Goal: Task Accomplishment & Management: Use online tool/utility

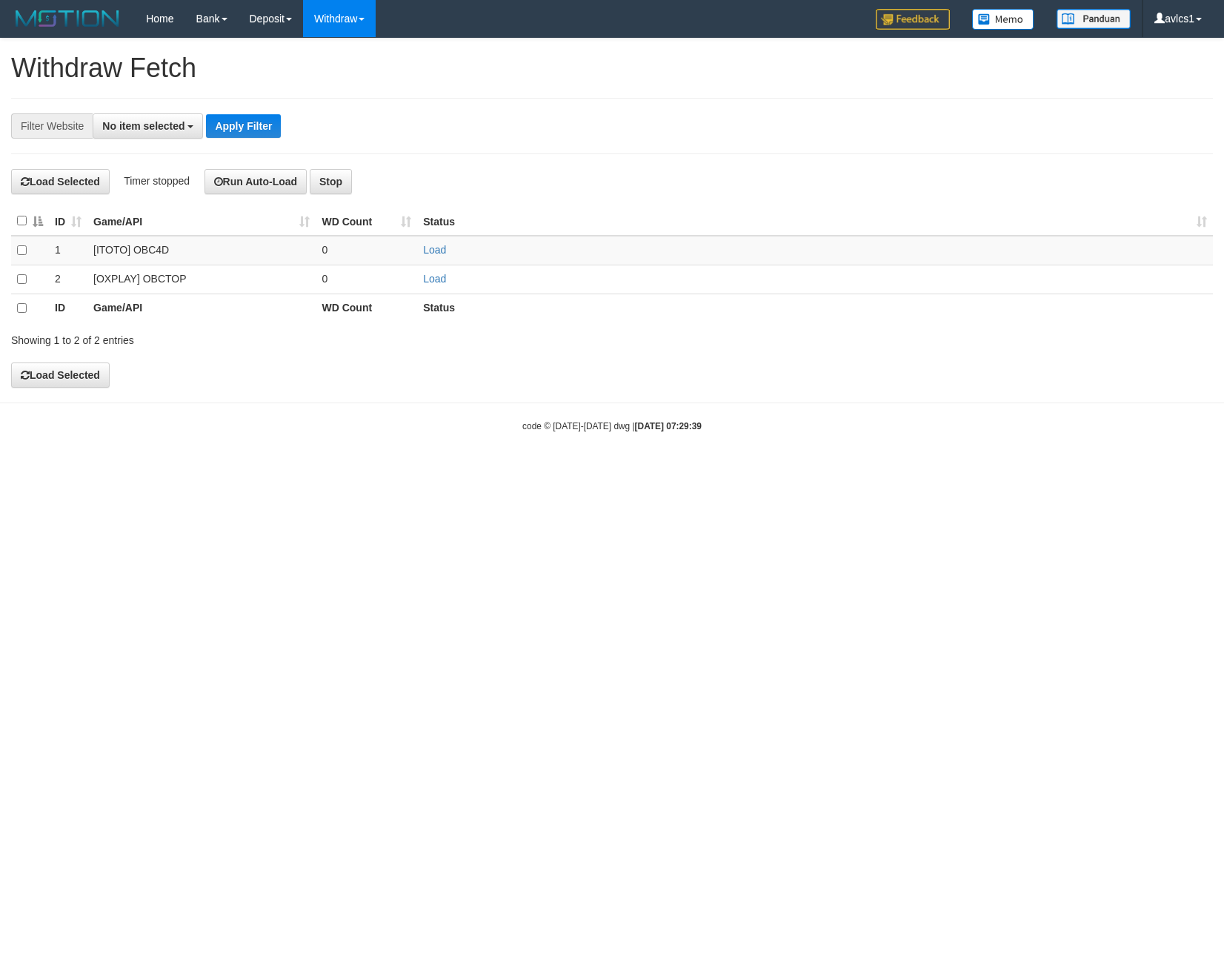
select select
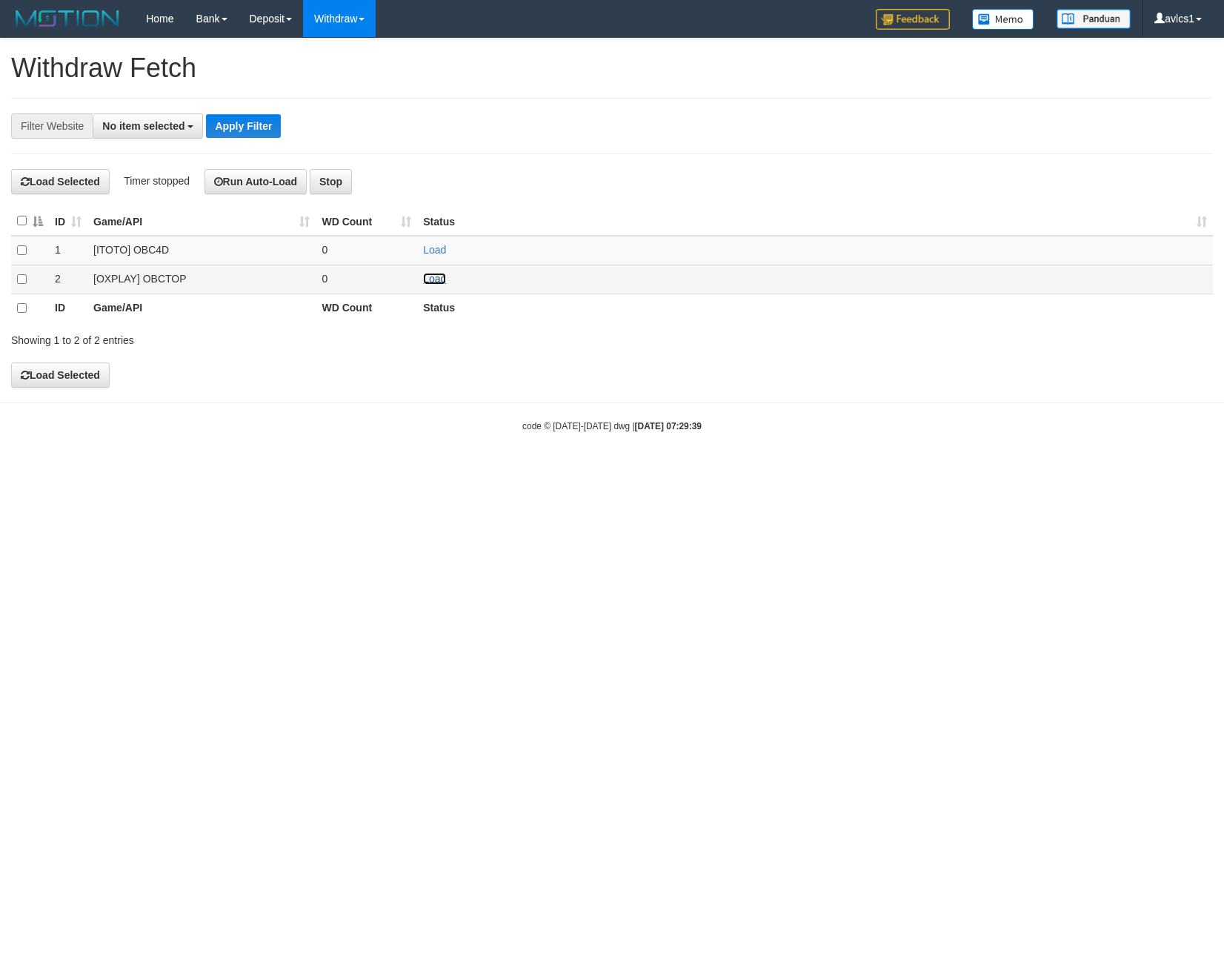
click at [440, 285] on link "Load" at bounding box center [435, 279] width 23 height 12
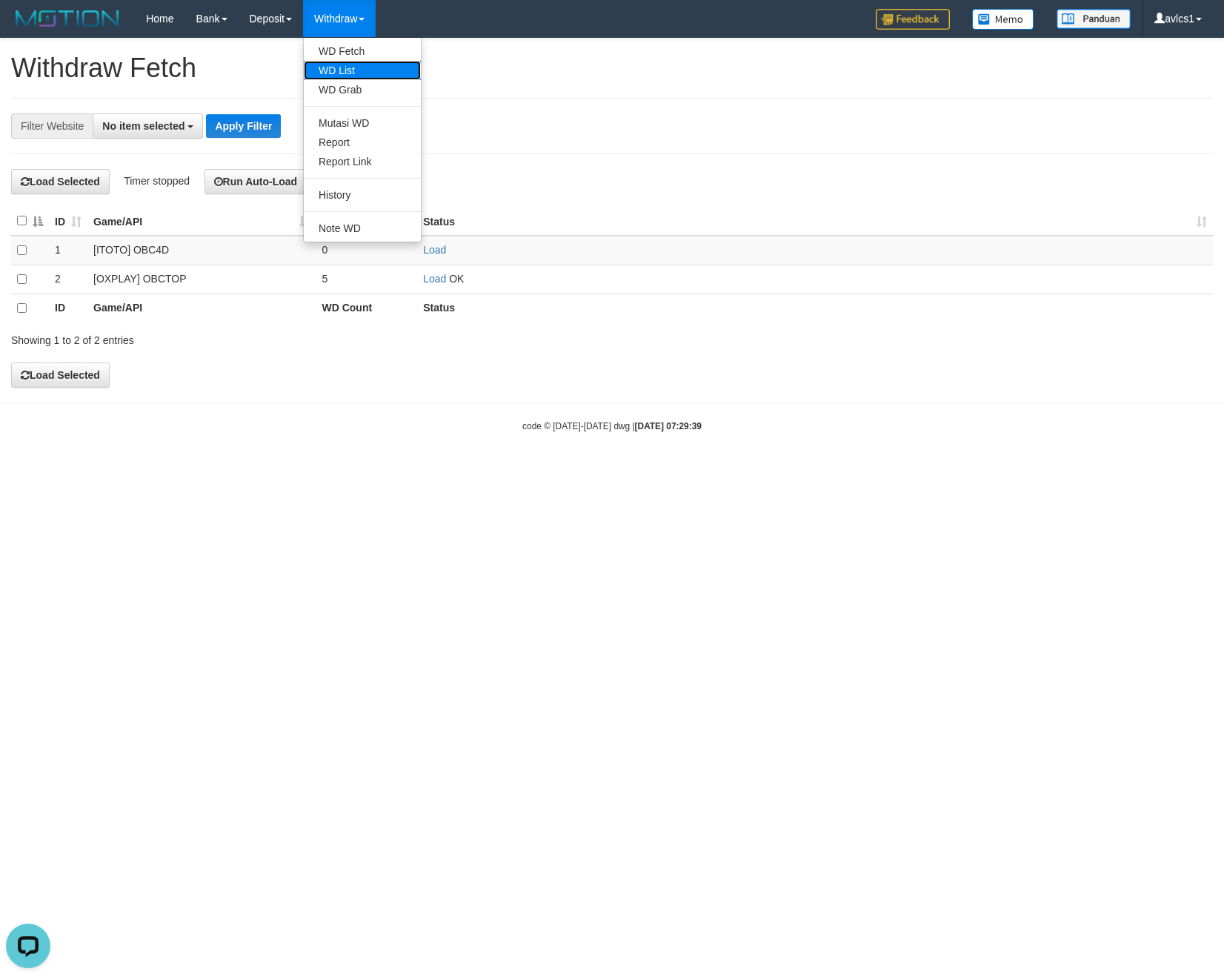
click at [361, 71] on link "WD List" at bounding box center [362, 71] width 117 height 19
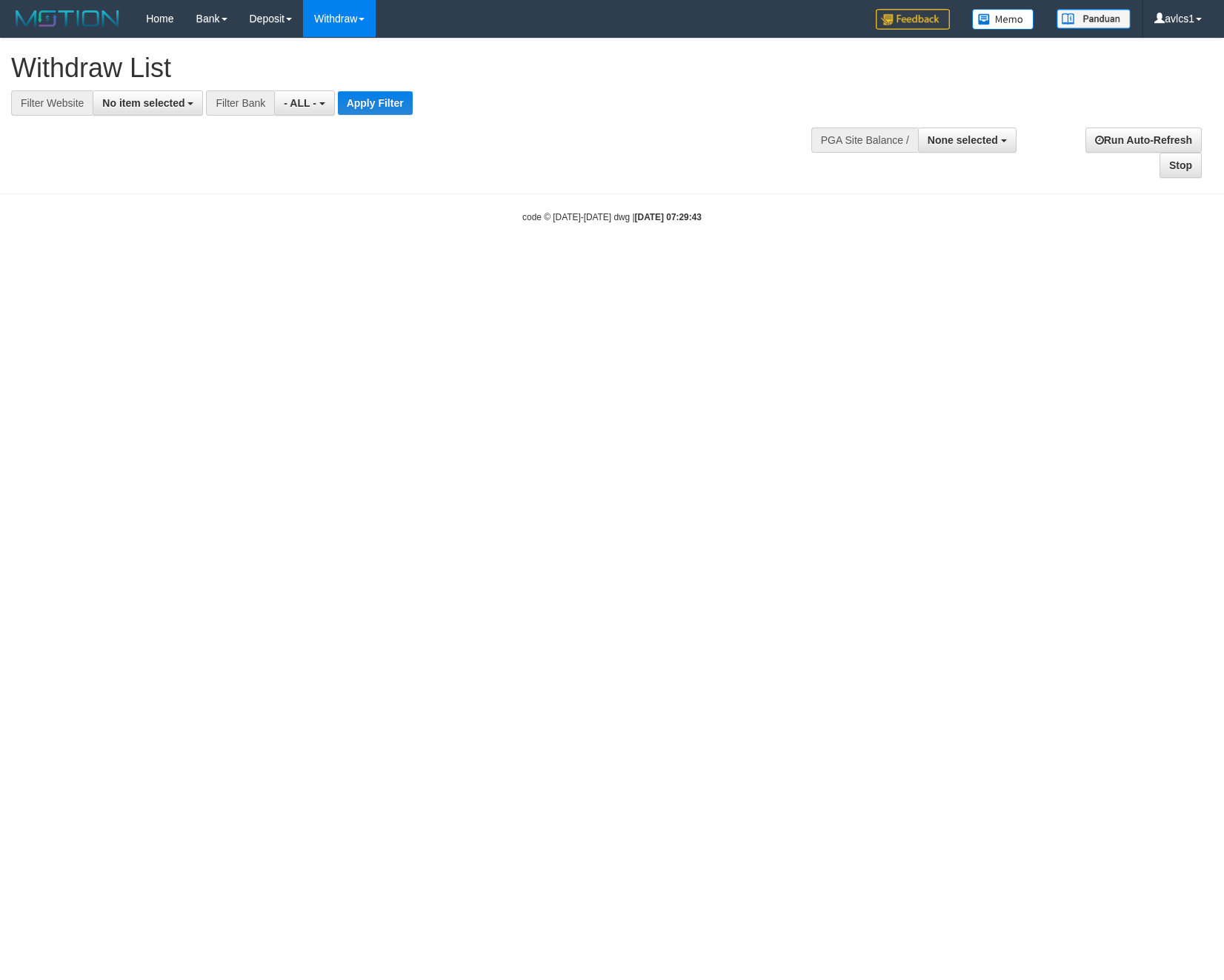
select select
click at [143, 103] on span "No item selected" at bounding box center [143, 103] width 82 height 12
click at [162, 232] on label "[OXPLAY] OBCTOP" at bounding box center [159, 222] width 133 height 20
select select "****"
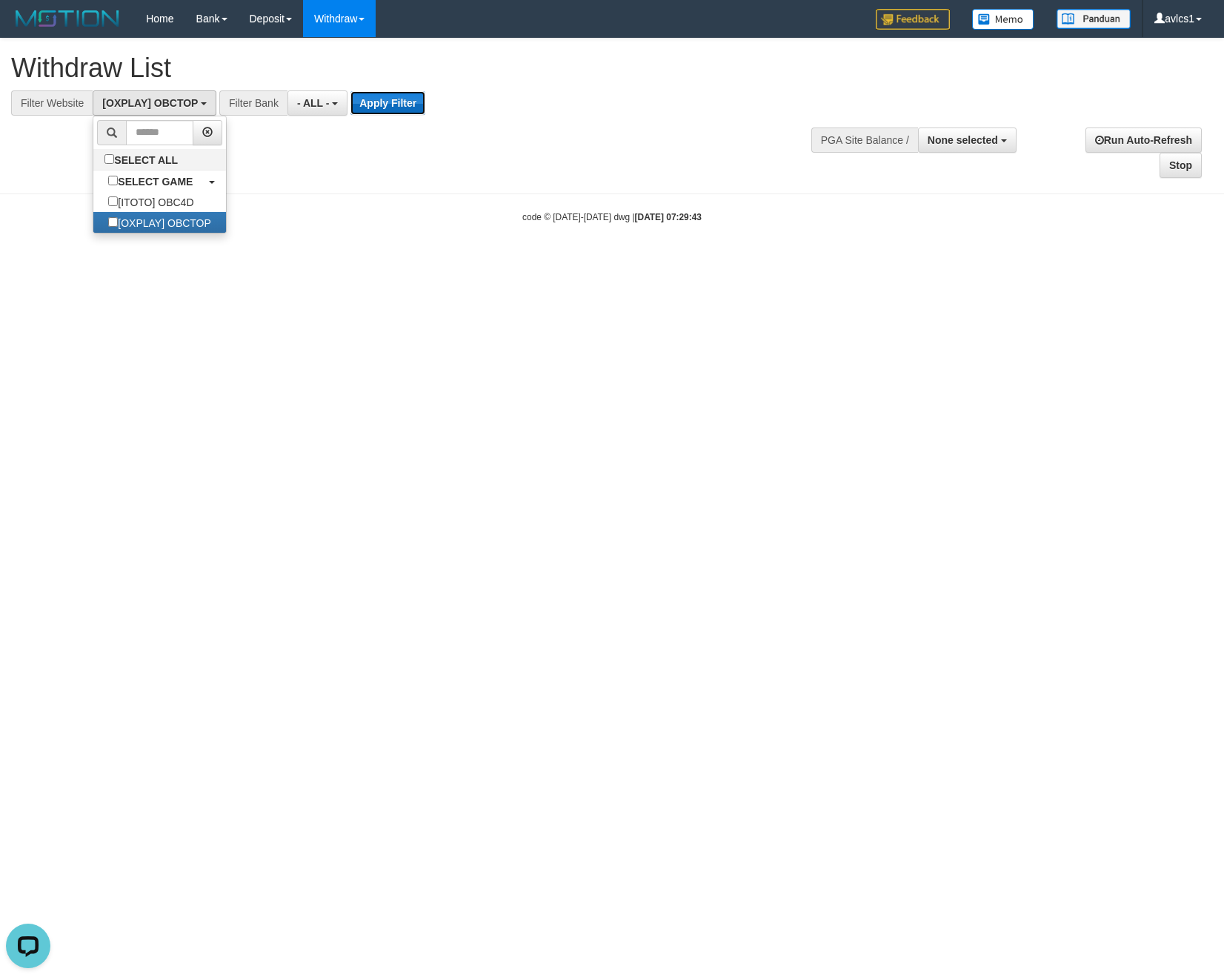
click at [394, 98] on button "Apply Filter" at bounding box center [387, 103] width 75 height 23
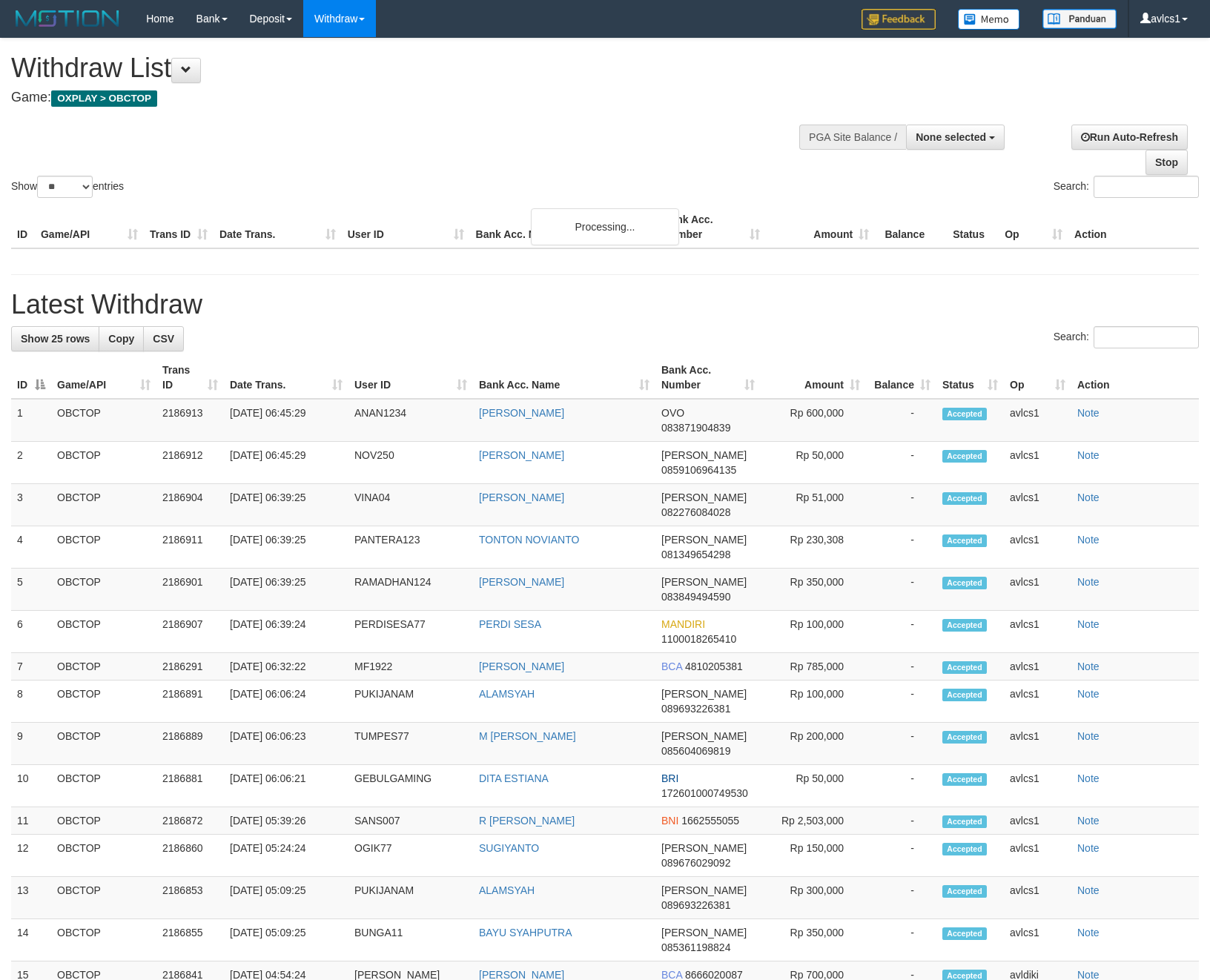
select select
select select "**"
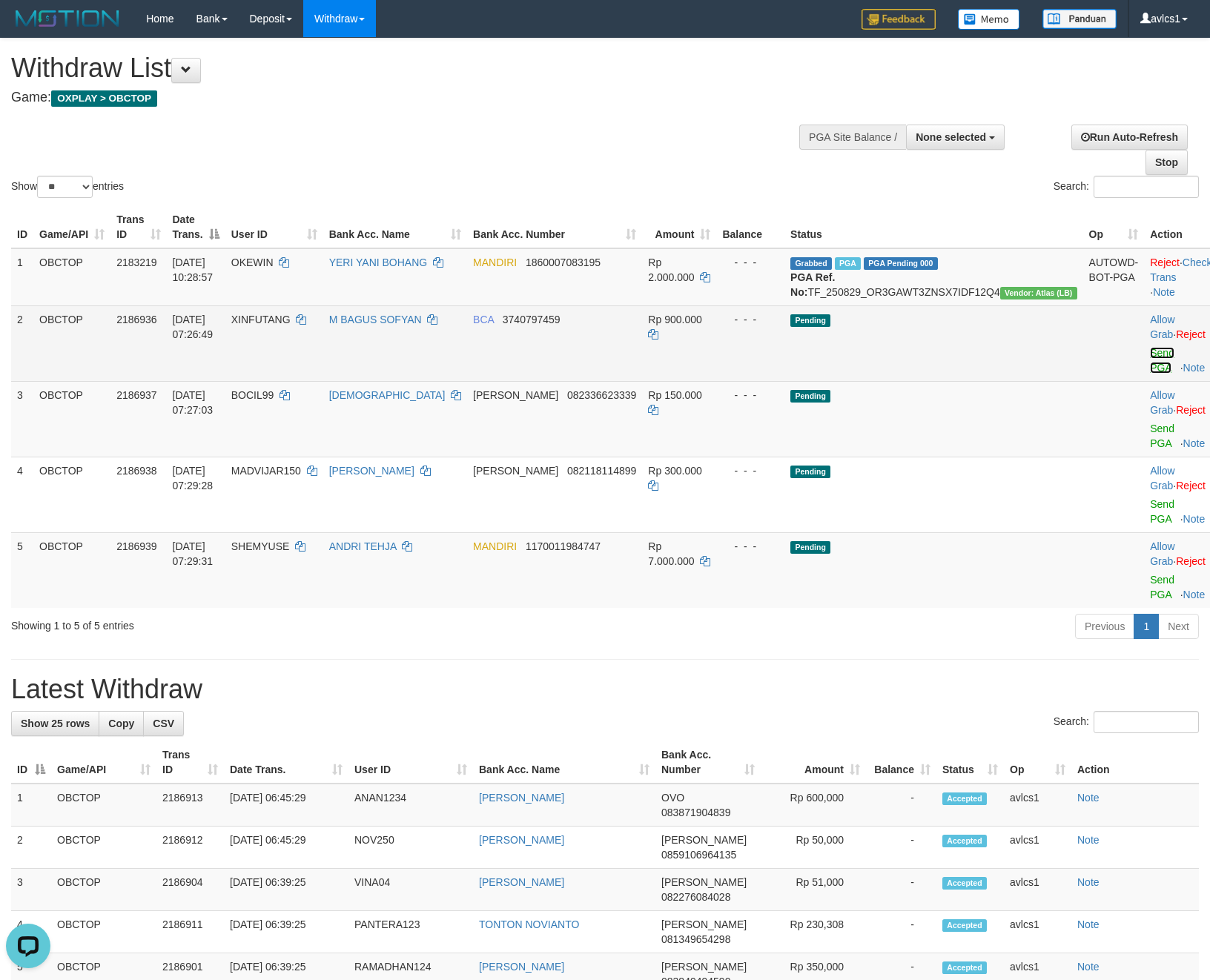
click at [1150, 362] on link "Send PGA" at bounding box center [1162, 360] width 24 height 27
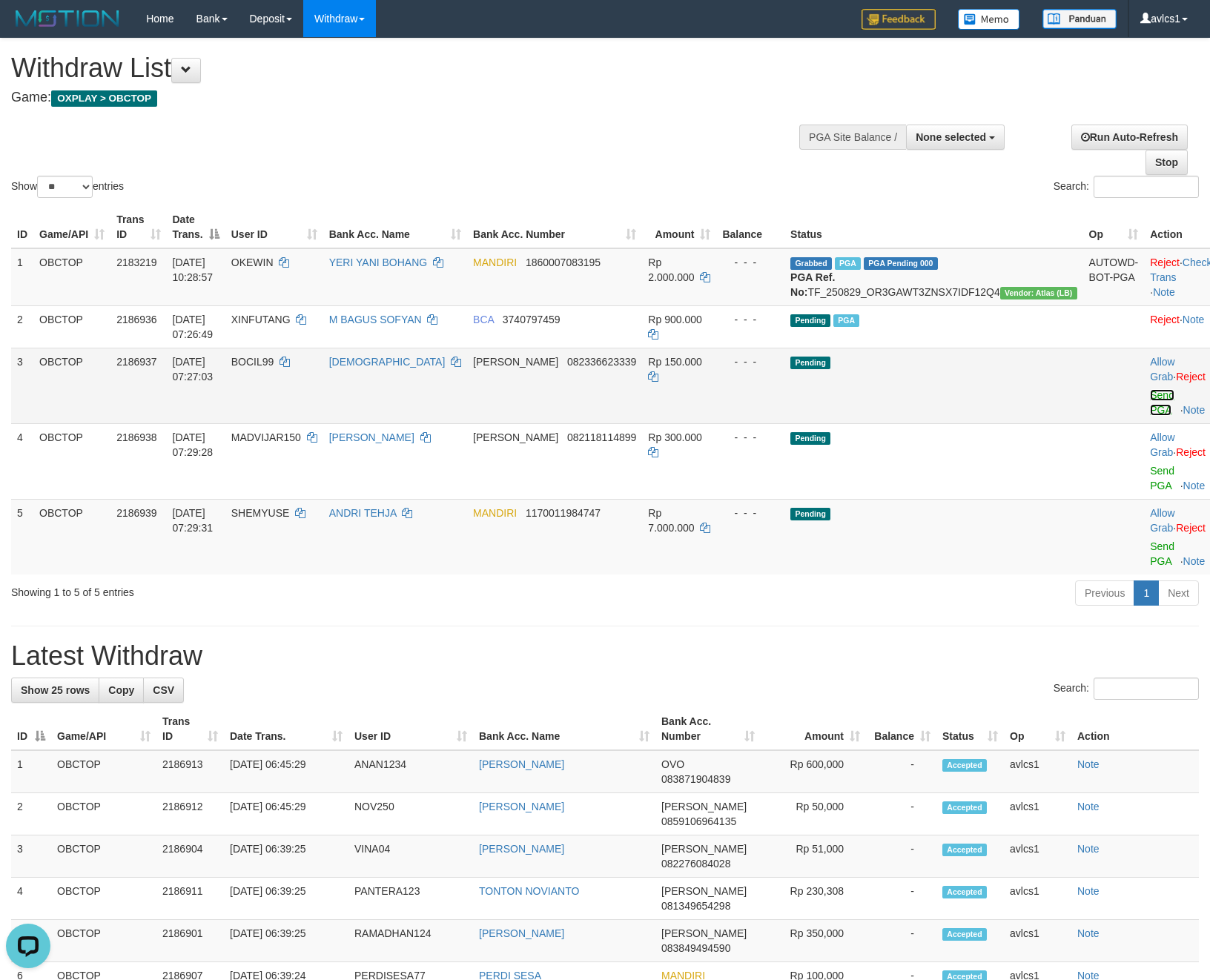
click at [1150, 407] on link "Send PGA" at bounding box center [1162, 403] width 24 height 27
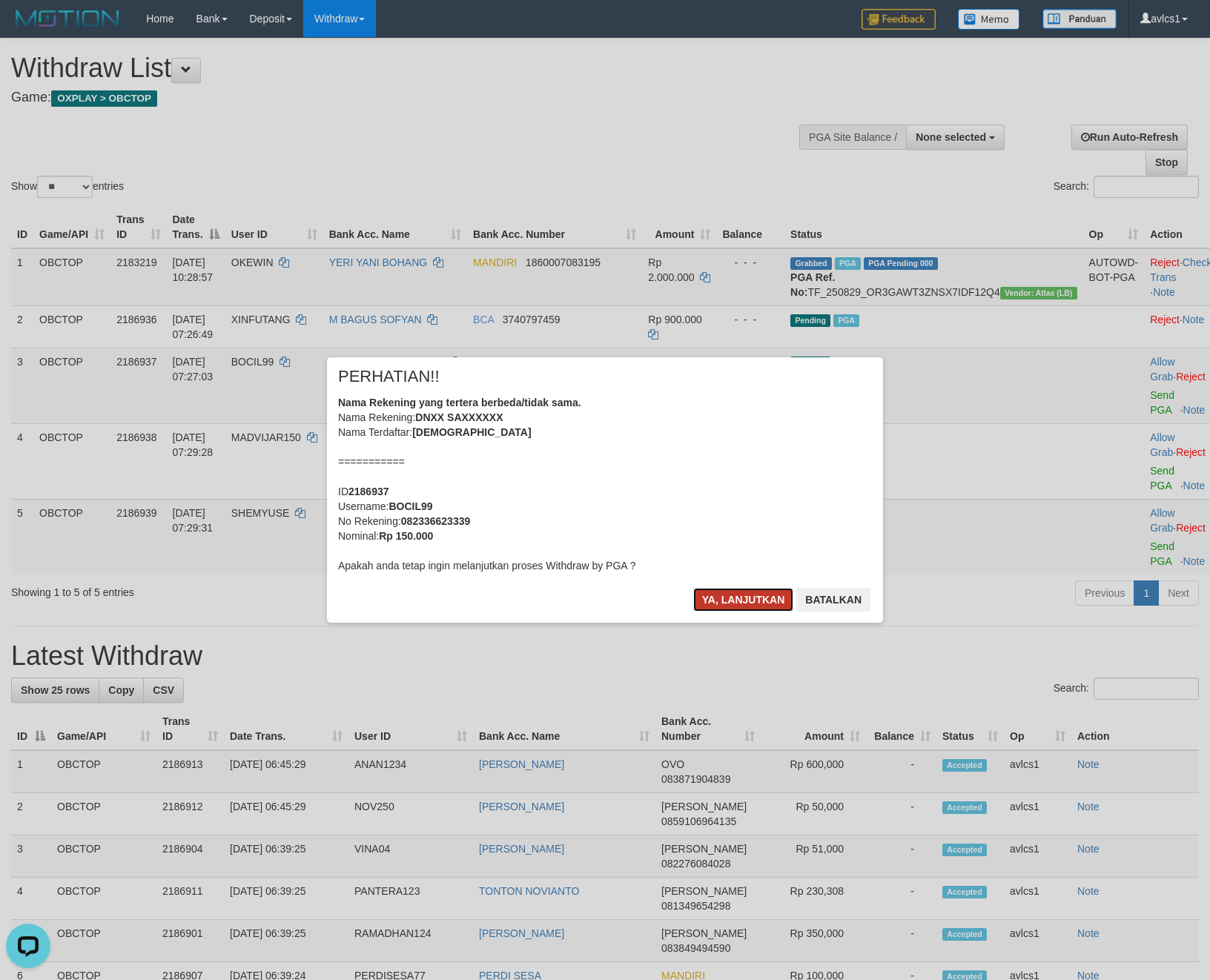
click at [727, 605] on button "Ya, lanjutkan" at bounding box center [744, 599] width 101 height 23
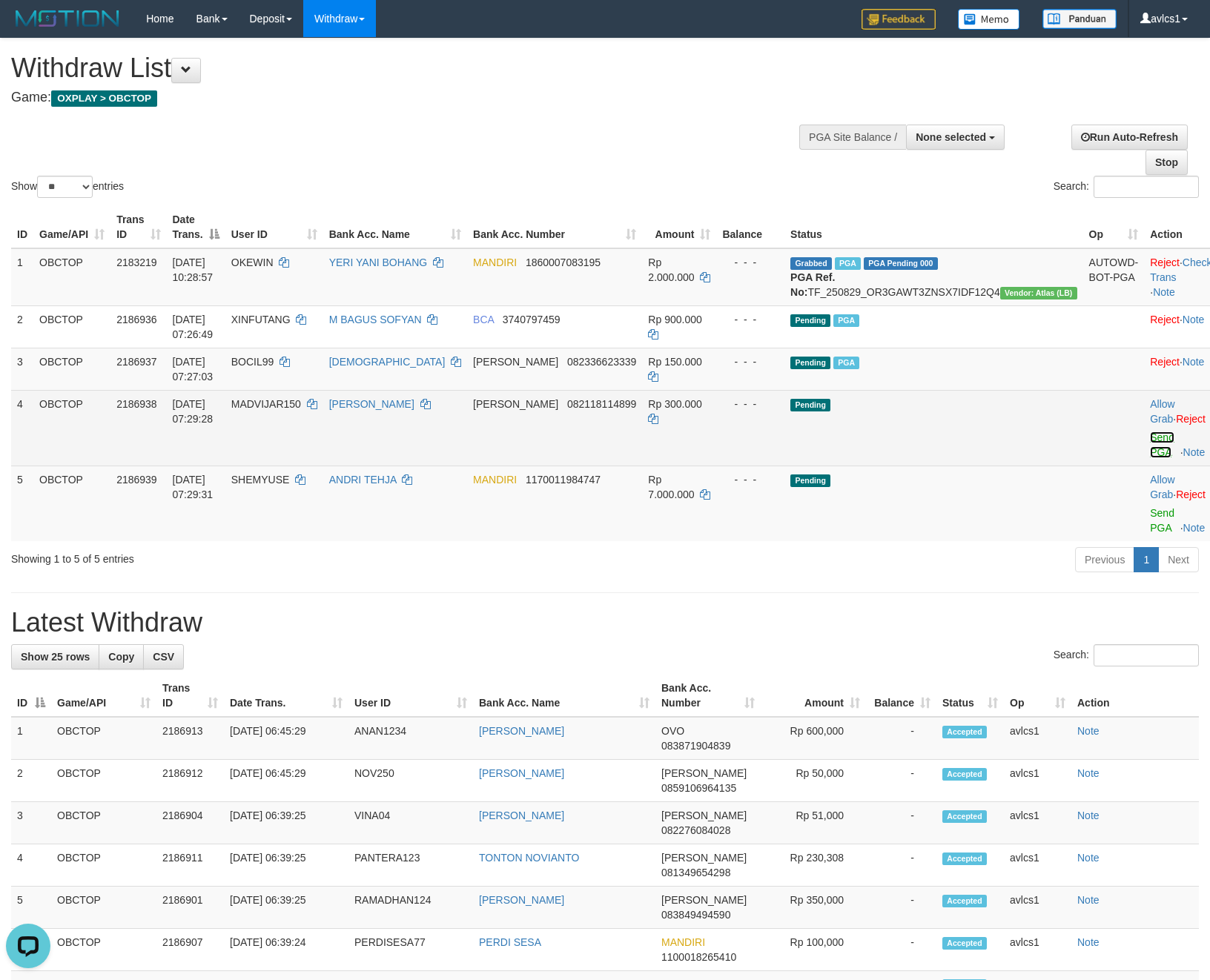
click at [1150, 449] on link "Send PGA" at bounding box center [1162, 444] width 24 height 27
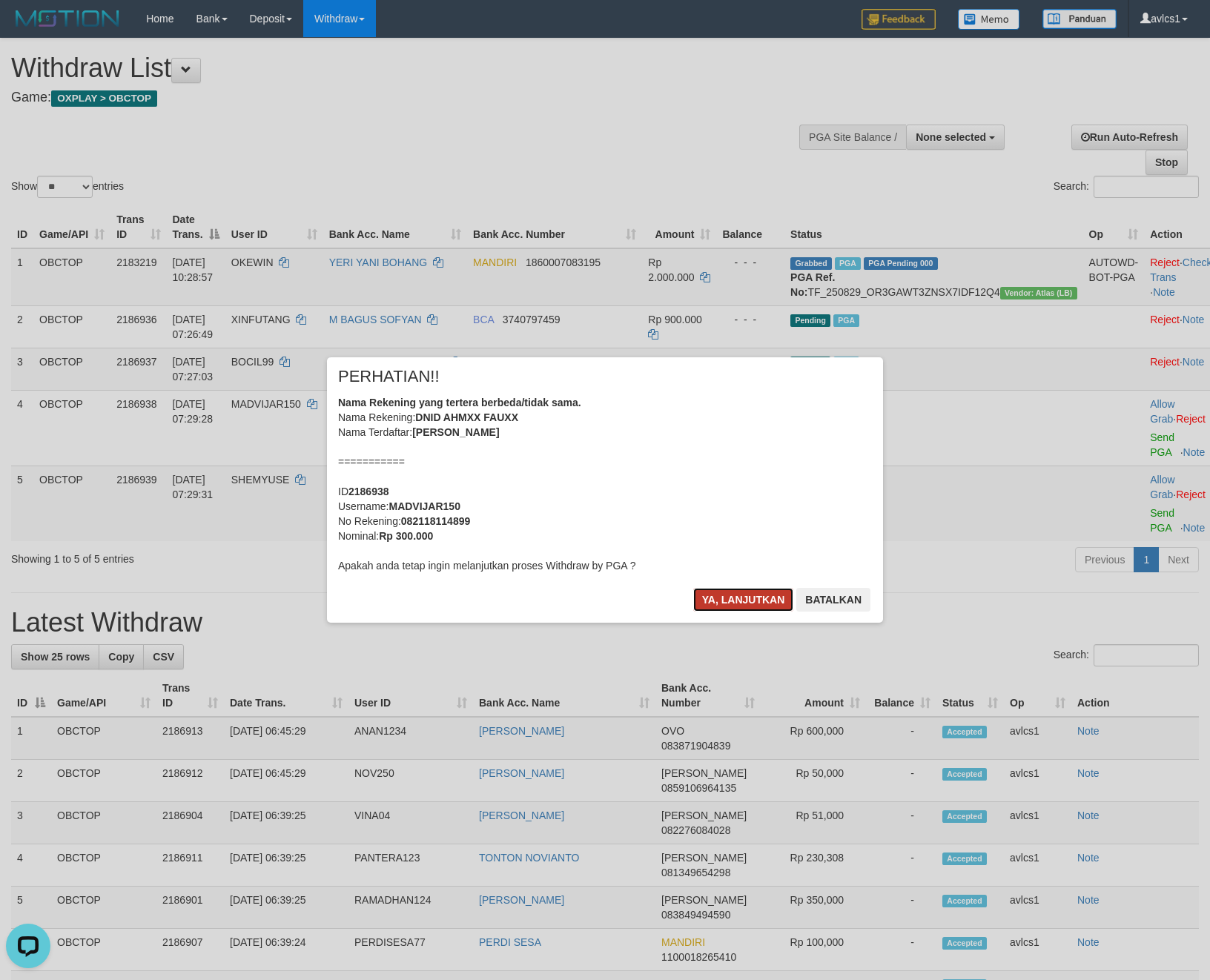
click at [755, 593] on button "Ya, lanjutkan" at bounding box center [744, 599] width 101 height 23
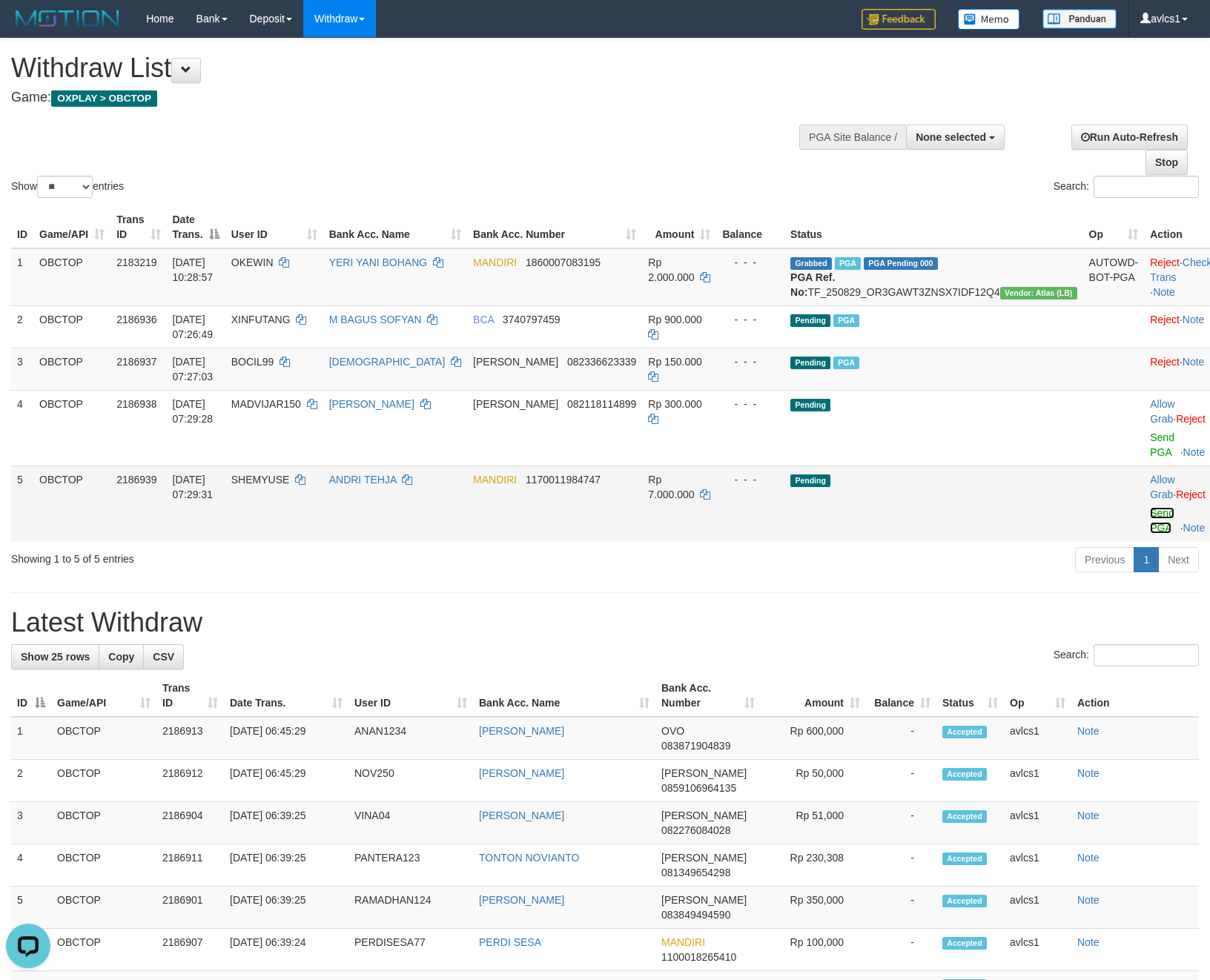
click at [1150, 510] on link "Send PGA" at bounding box center [1162, 520] width 24 height 27
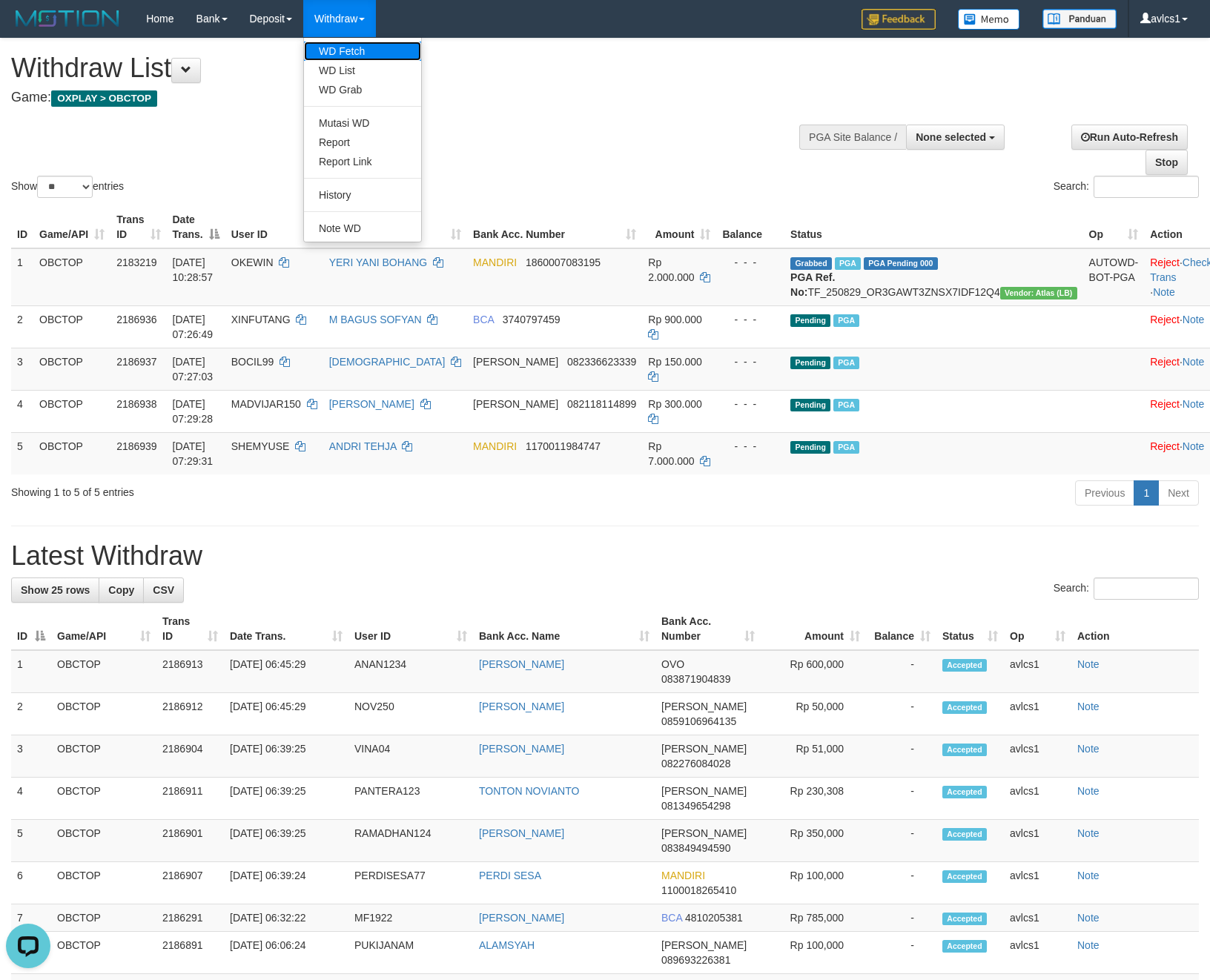
click at [348, 48] on link "WD Fetch" at bounding box center [362, 51] width 117 height 19
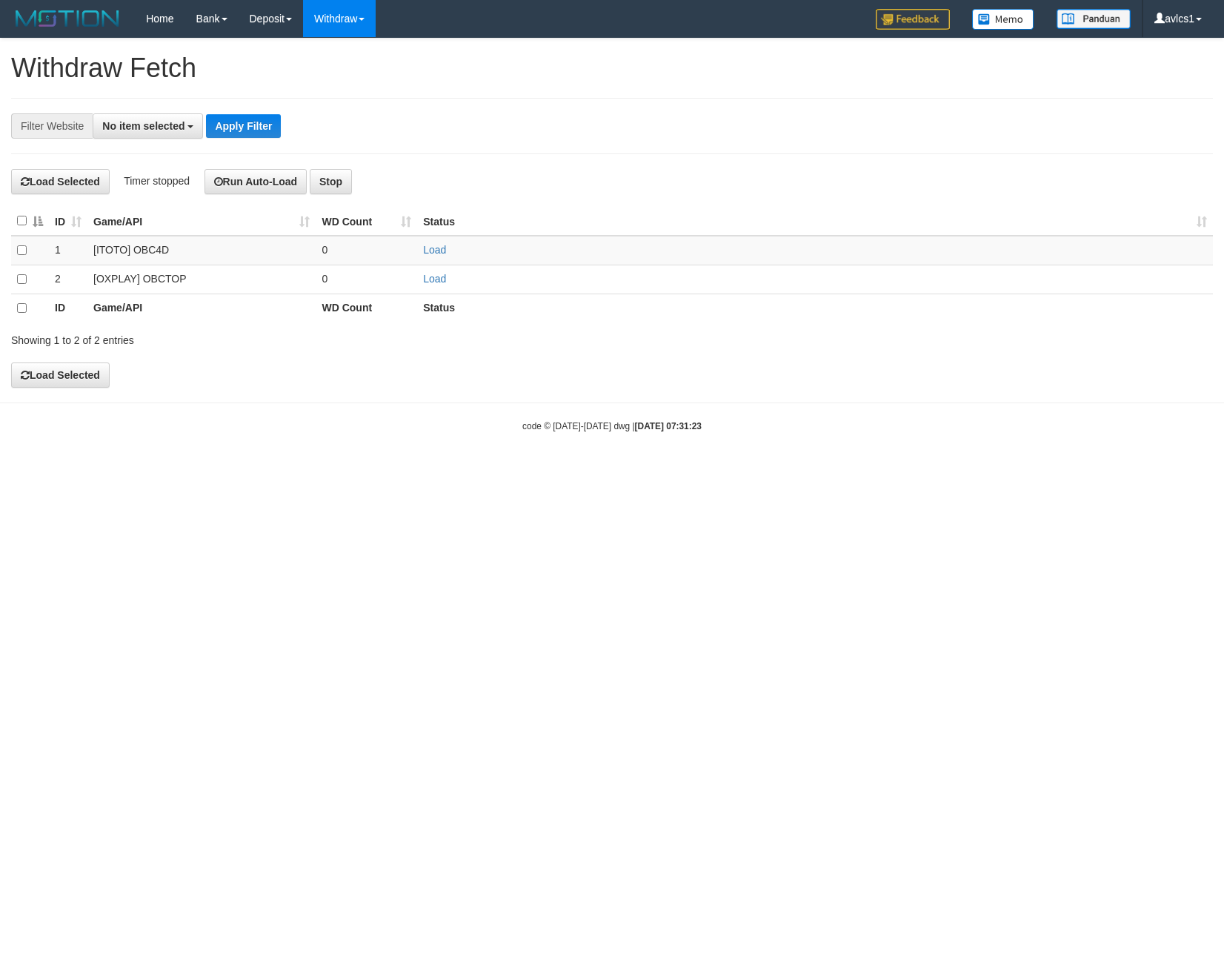
select select
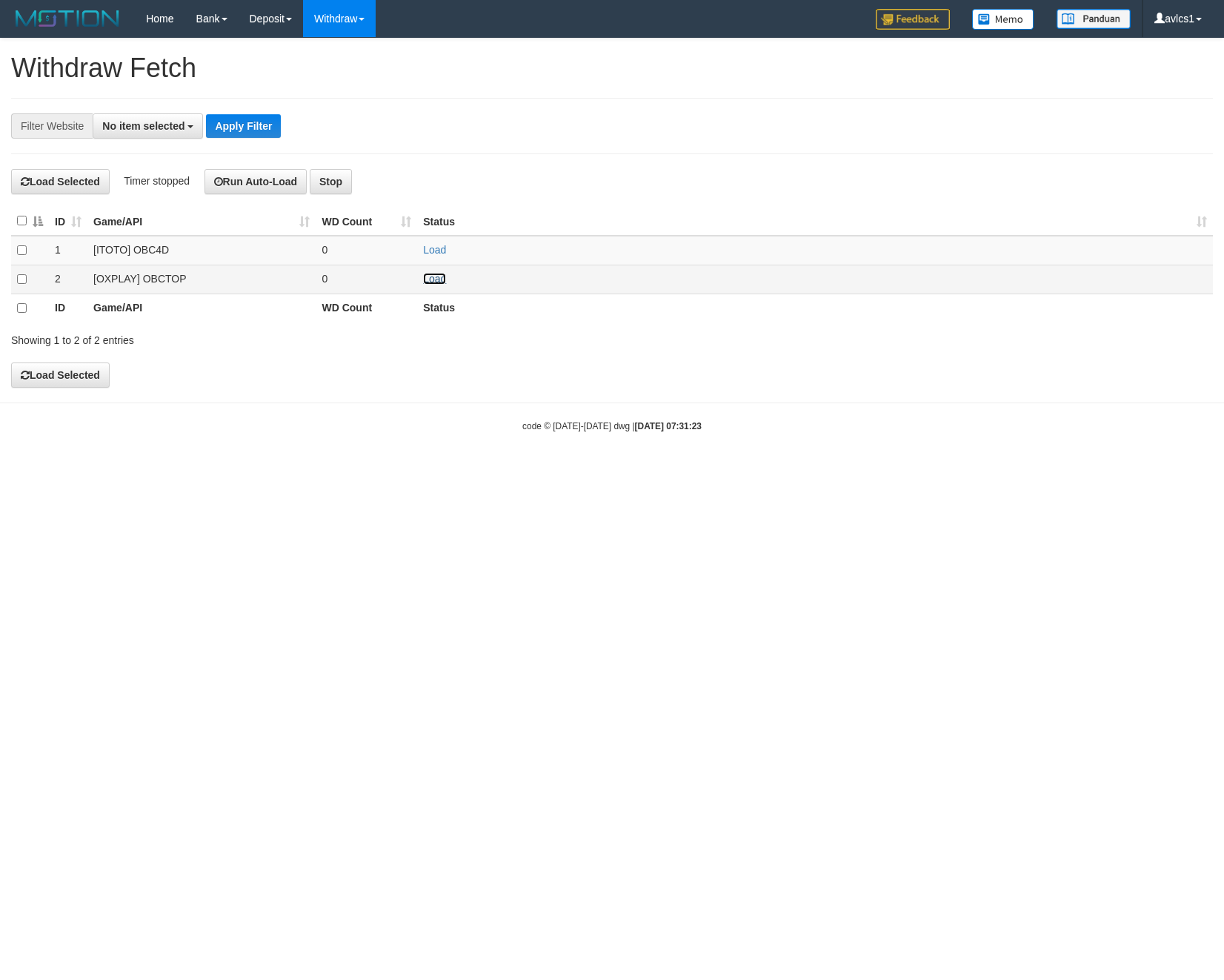
click at [424, 280] on link "Load" at bounding box center [435, 279] width 23 height 12
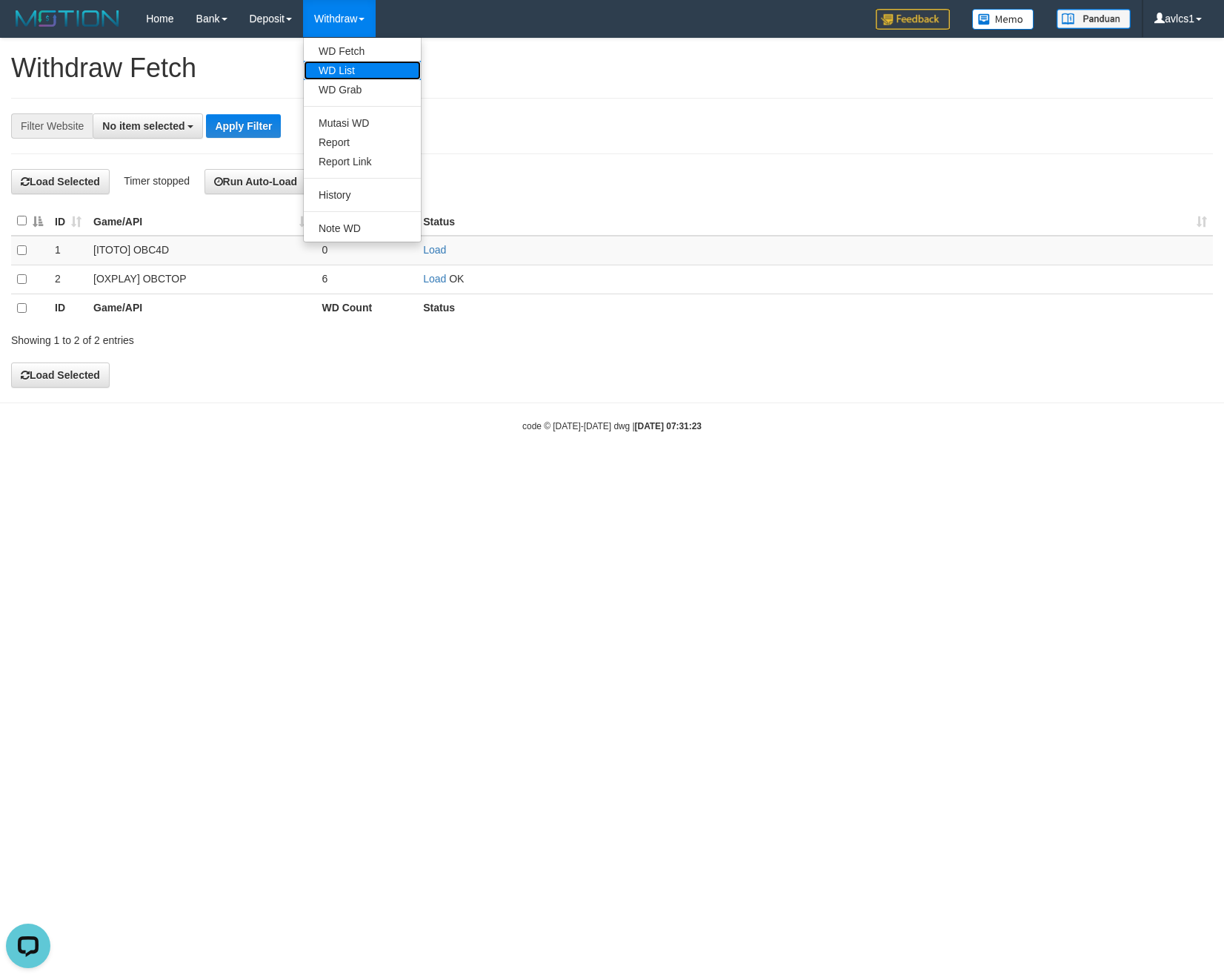
click at [365, 67] on link "WD List" at bounding box center [362, 71] width 117 height 19
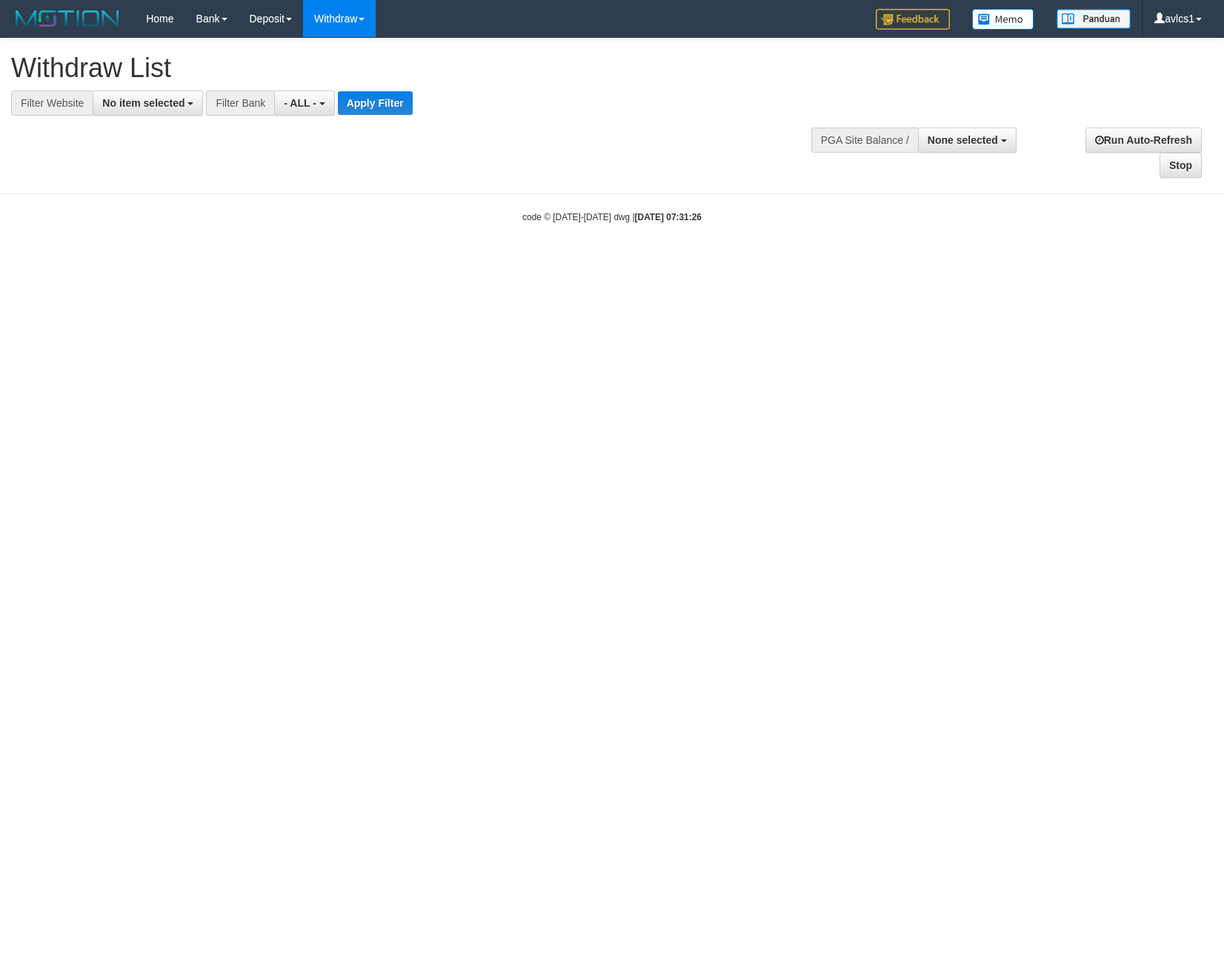
select select
click at [142, 114] on button "No item selected" at bounding box center [148, 103] width 110 height 25
click at [138, 221] on label "[OXPLAY] OBCTOP" at bounding box center [159, 222] width 133 height 20
select select "****"
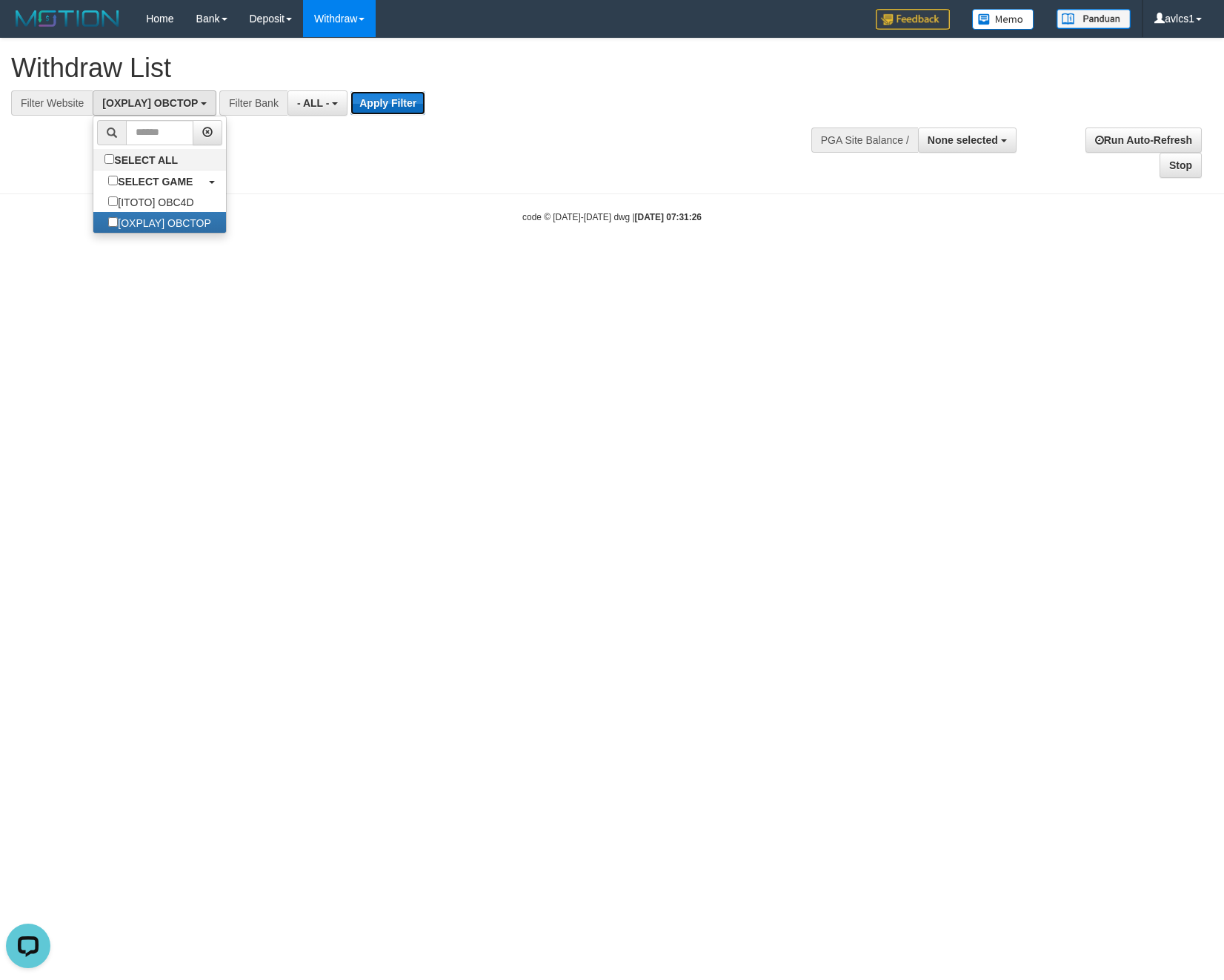
click at [405, 103] on button "Apply Filter" at bounding box center [387, 103] width 75 height 23
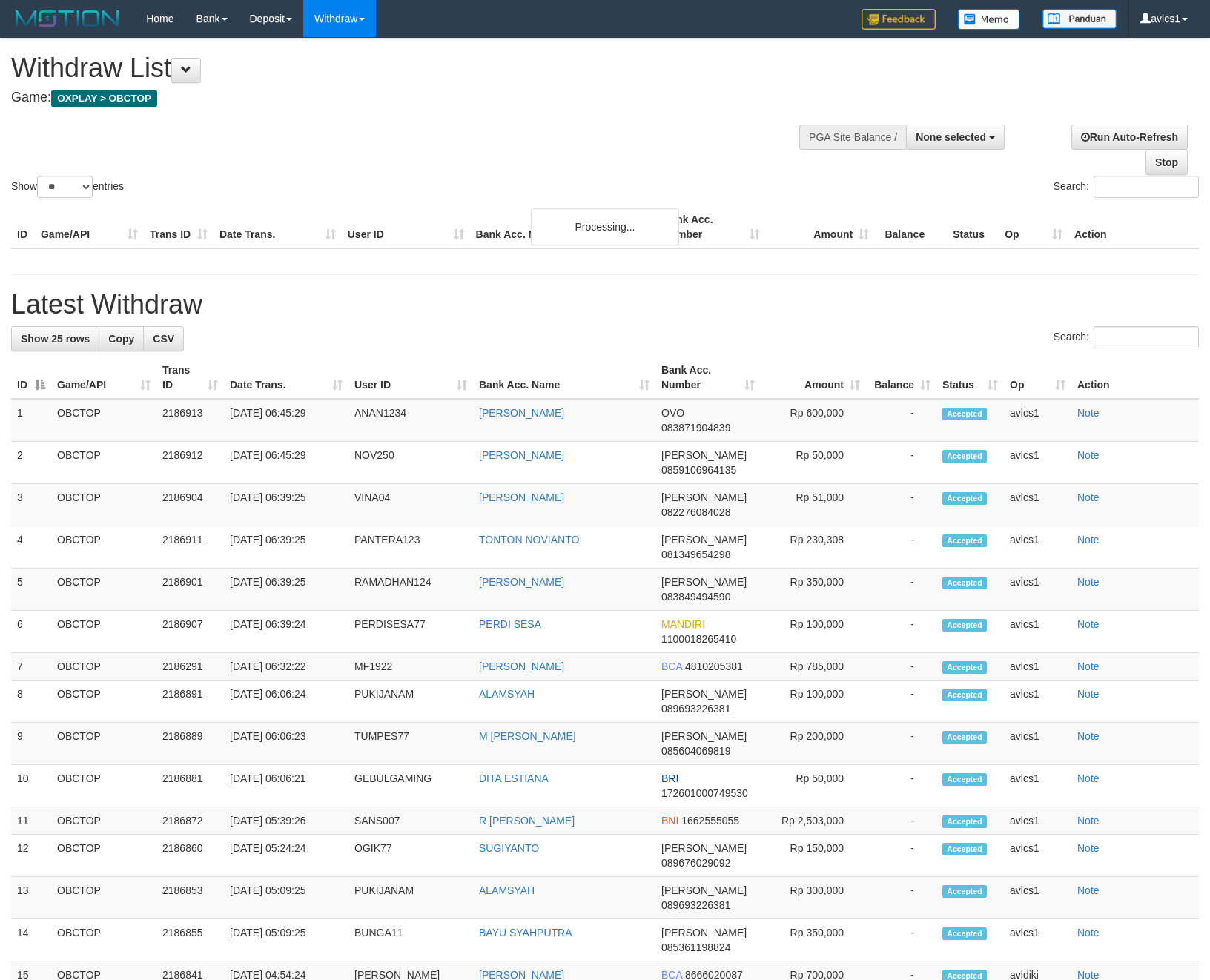
select select
select select "**"
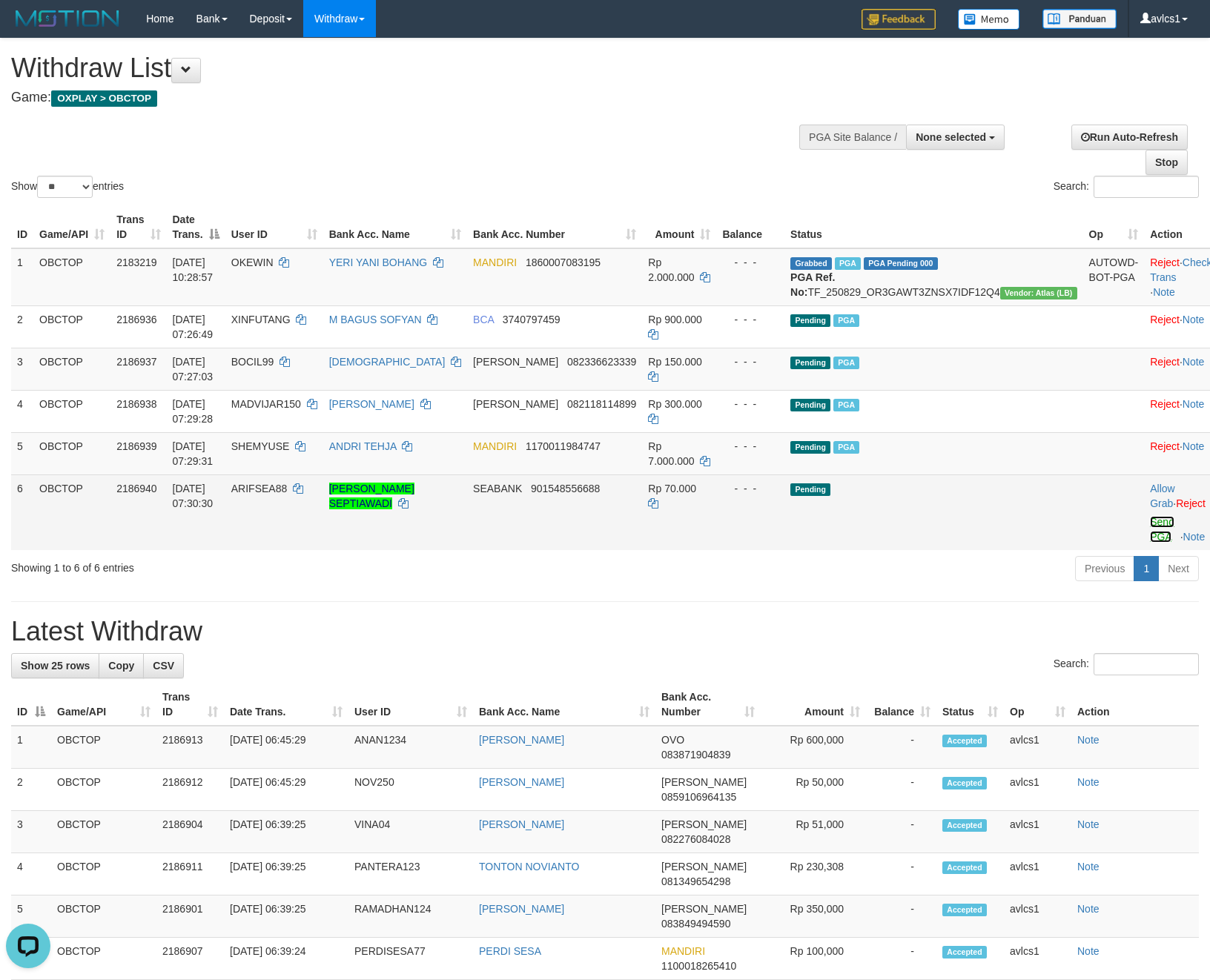
click at [1150, 541] on link "Send PGA" at bounding box center [1162, 530] width 24 height 27
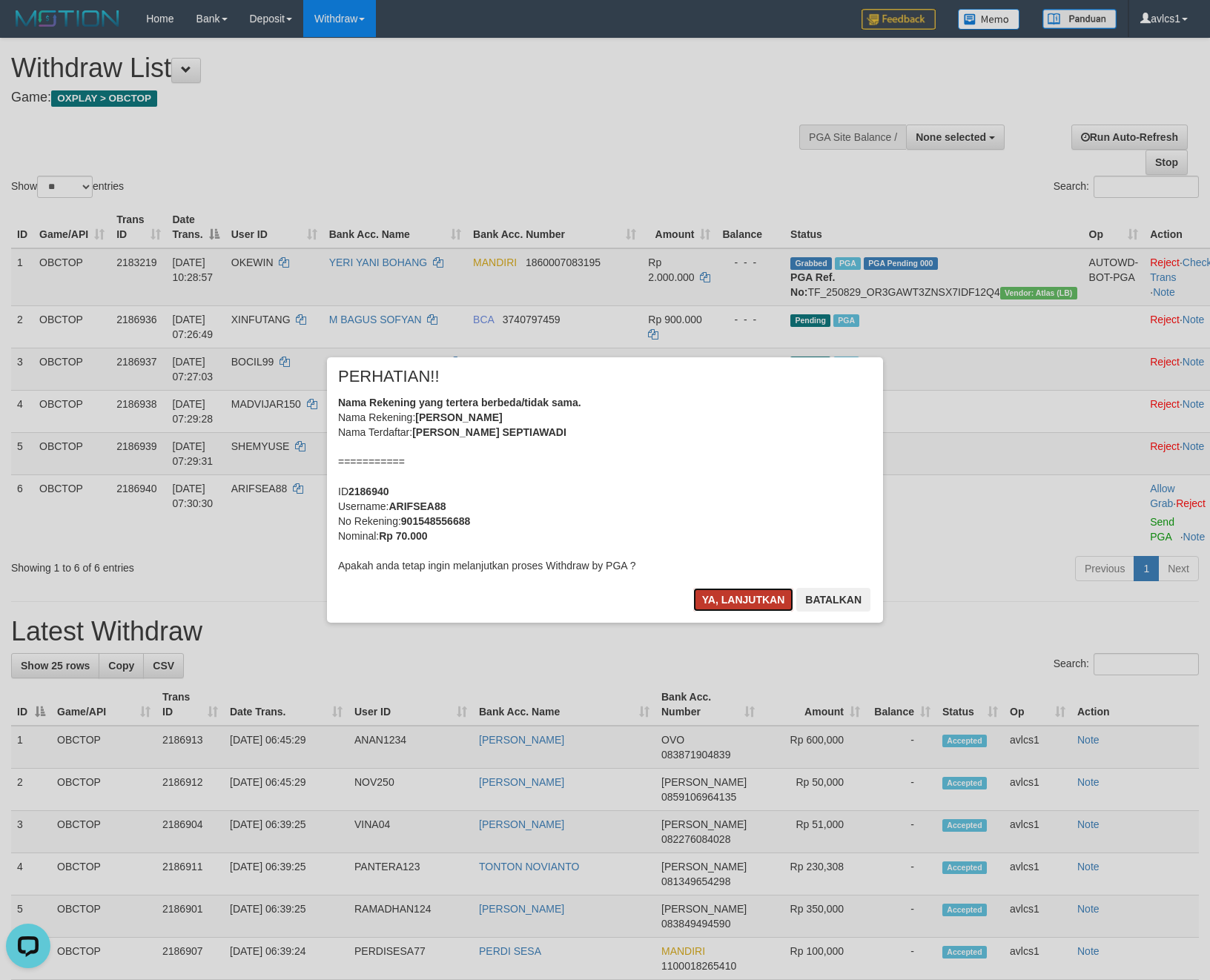
click at [728, 605] on button "Ya, lanjutkan" at bounding box center [744, 599] width 101 height 23
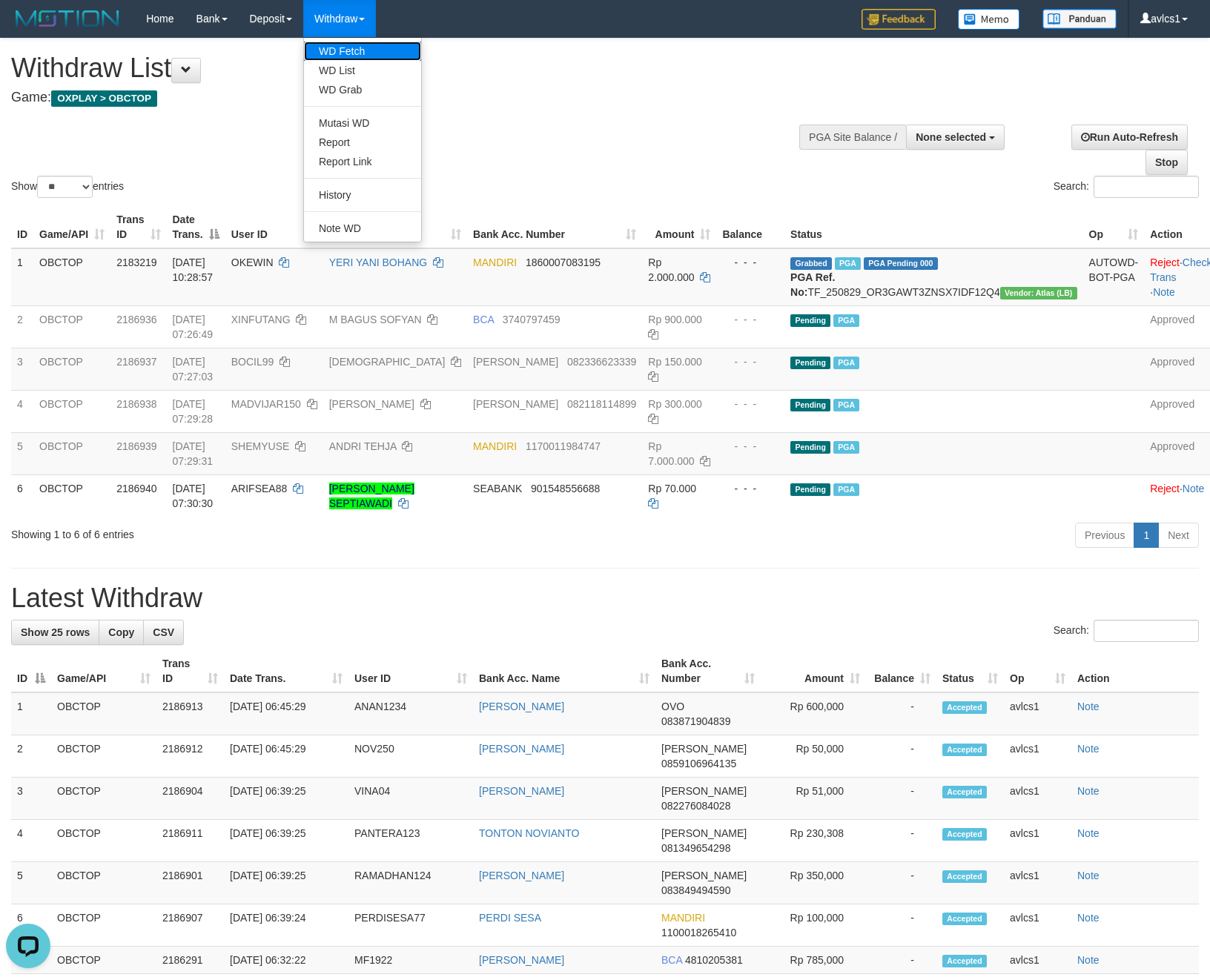
click at [368, 52] on link "WD Fetch" at bounding box center [362, 51] width 117 height 19
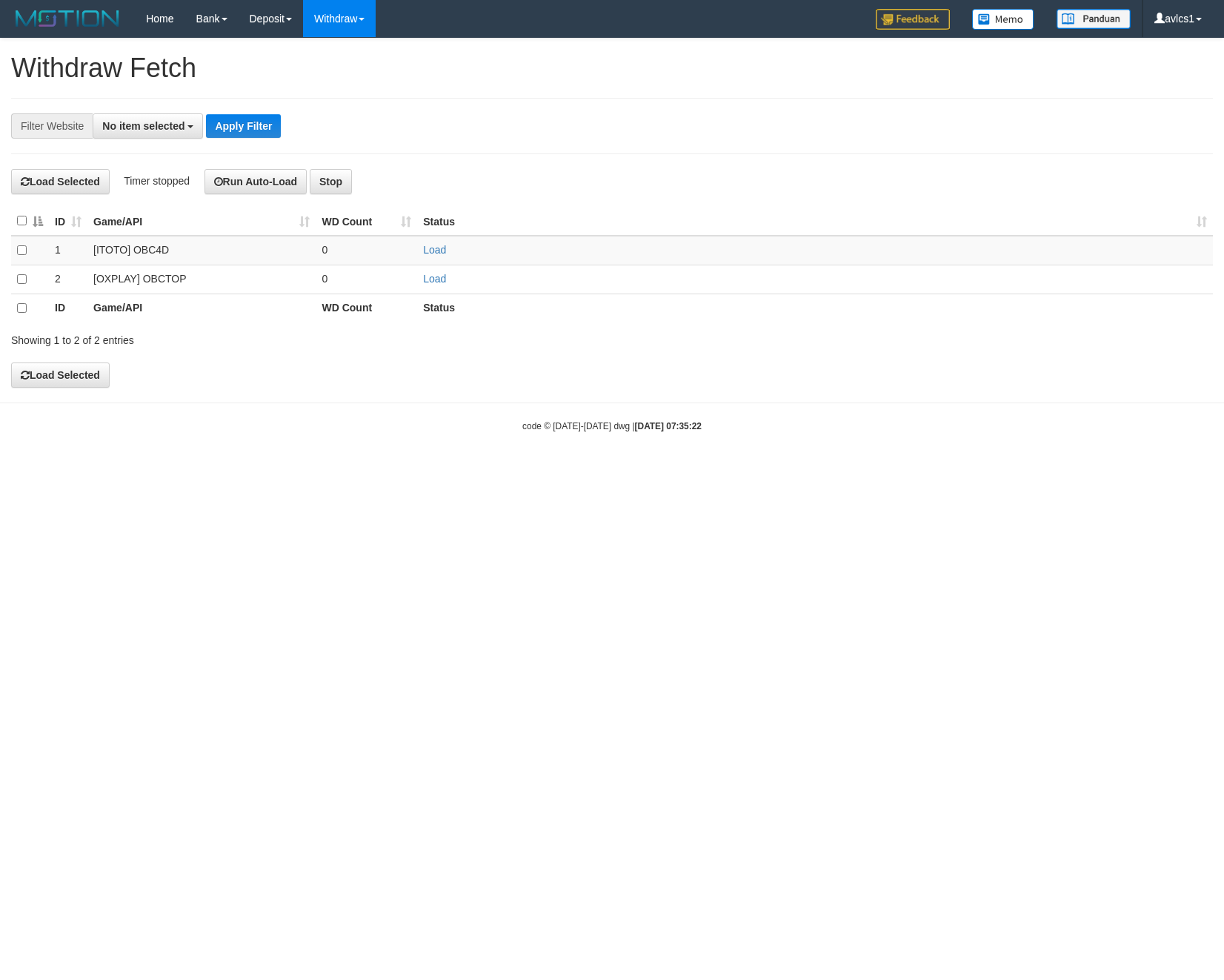
select select
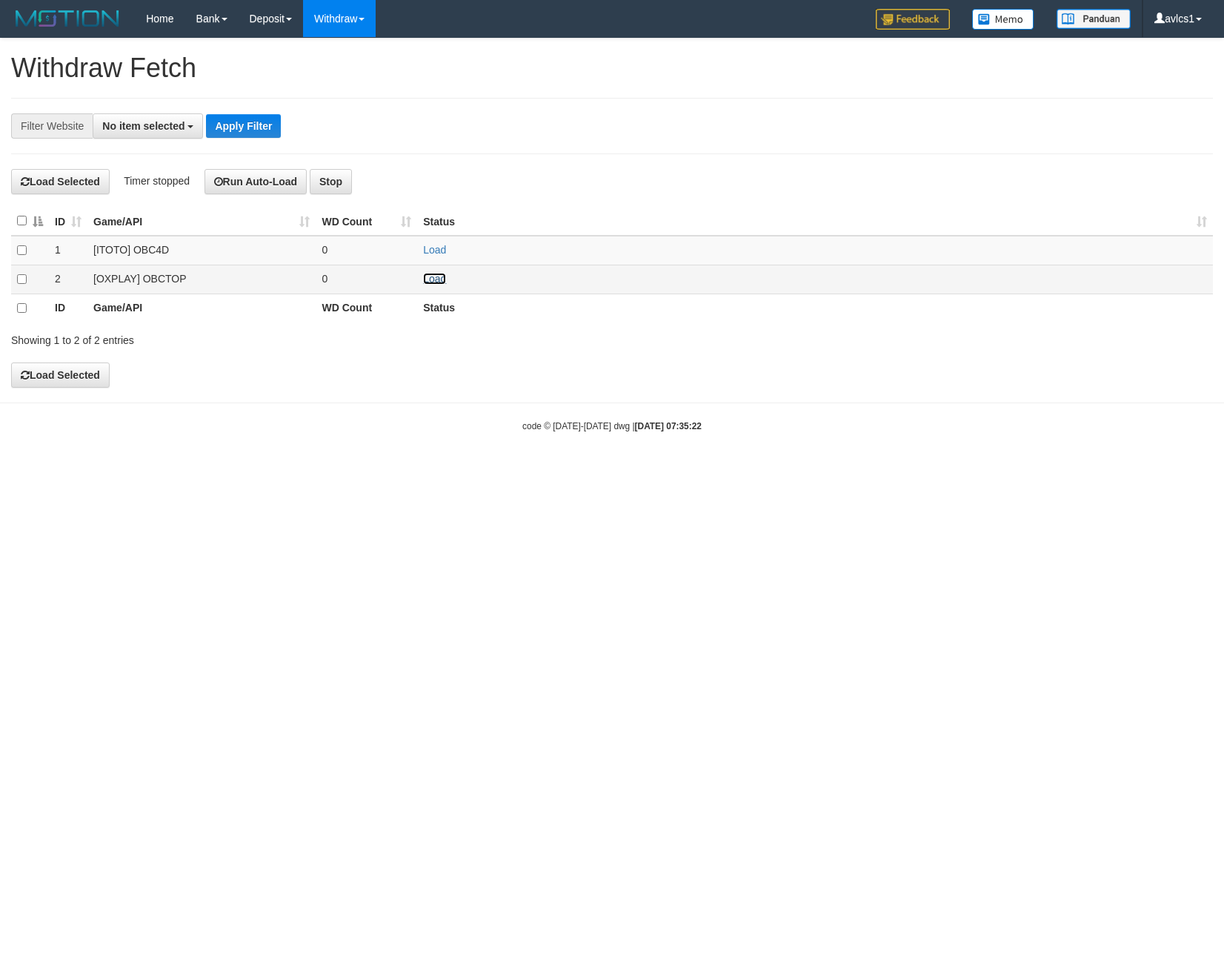
click at [431, 285] on link "Load" at bounding box center [435, 279] width 23 height 12
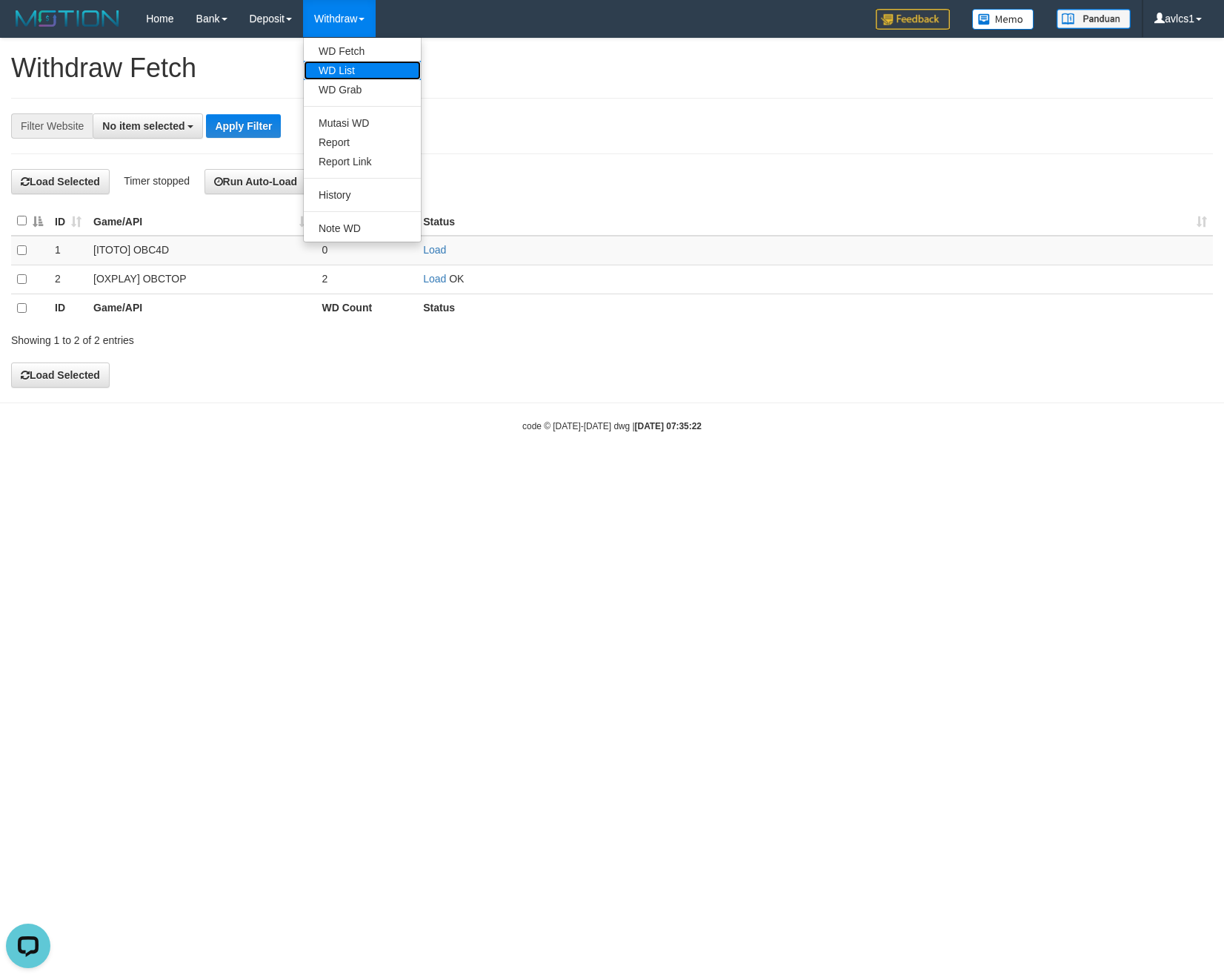
click at [339, 66] on link "WD List" at bounding box center [362, 71] width 117 height 19
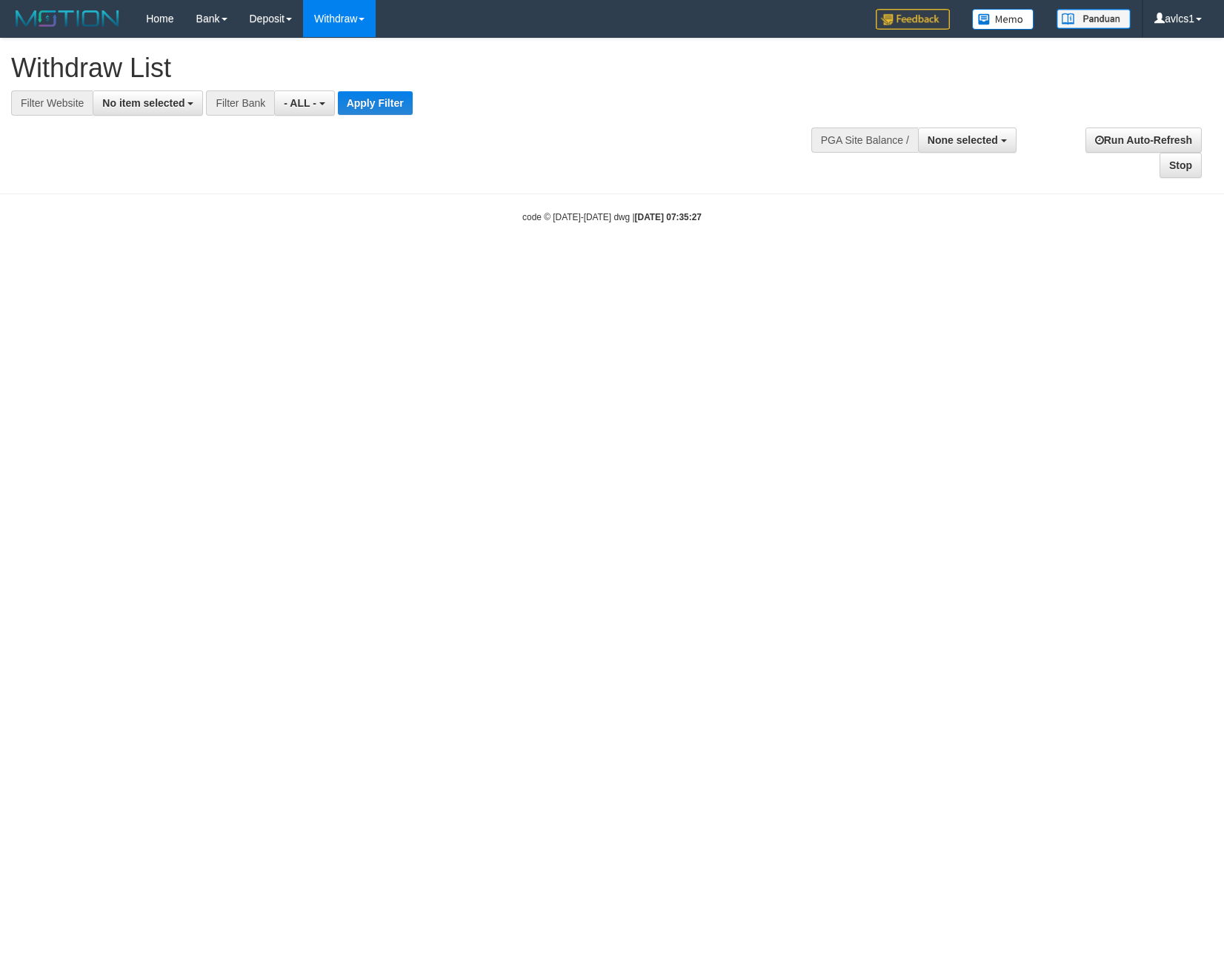
select select
click at [146, 109] on button "No item selected" at bounding box center [148, 103] width 110 height 25
click at [169, 221] on label "[OXPLAY] OBCTOP" at bounding box center [159, 222] width 133 height 20
select select "****"
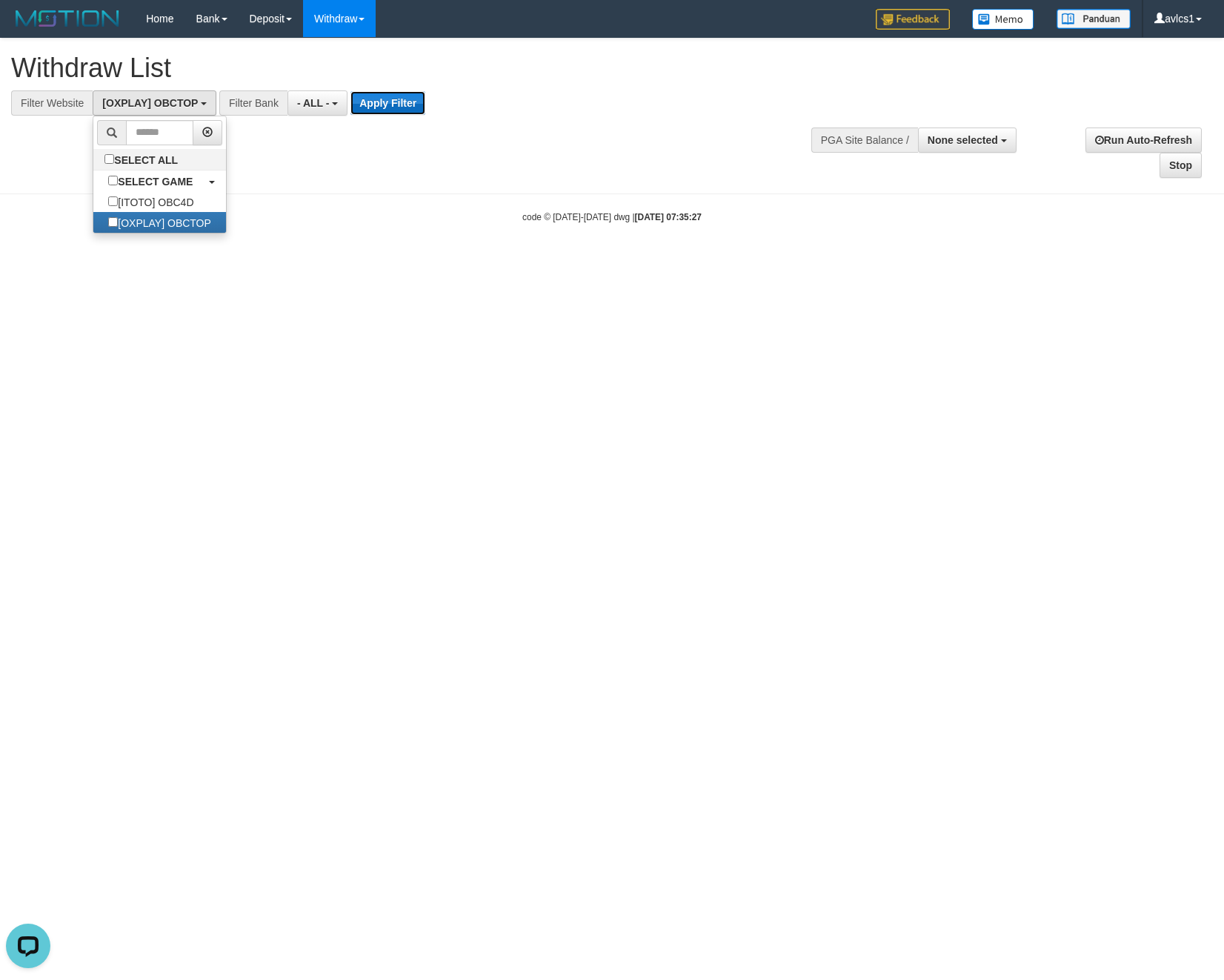
click at [385, 100] on button "Apply Filter" at bounding box center [387, 103] width 75 height 23
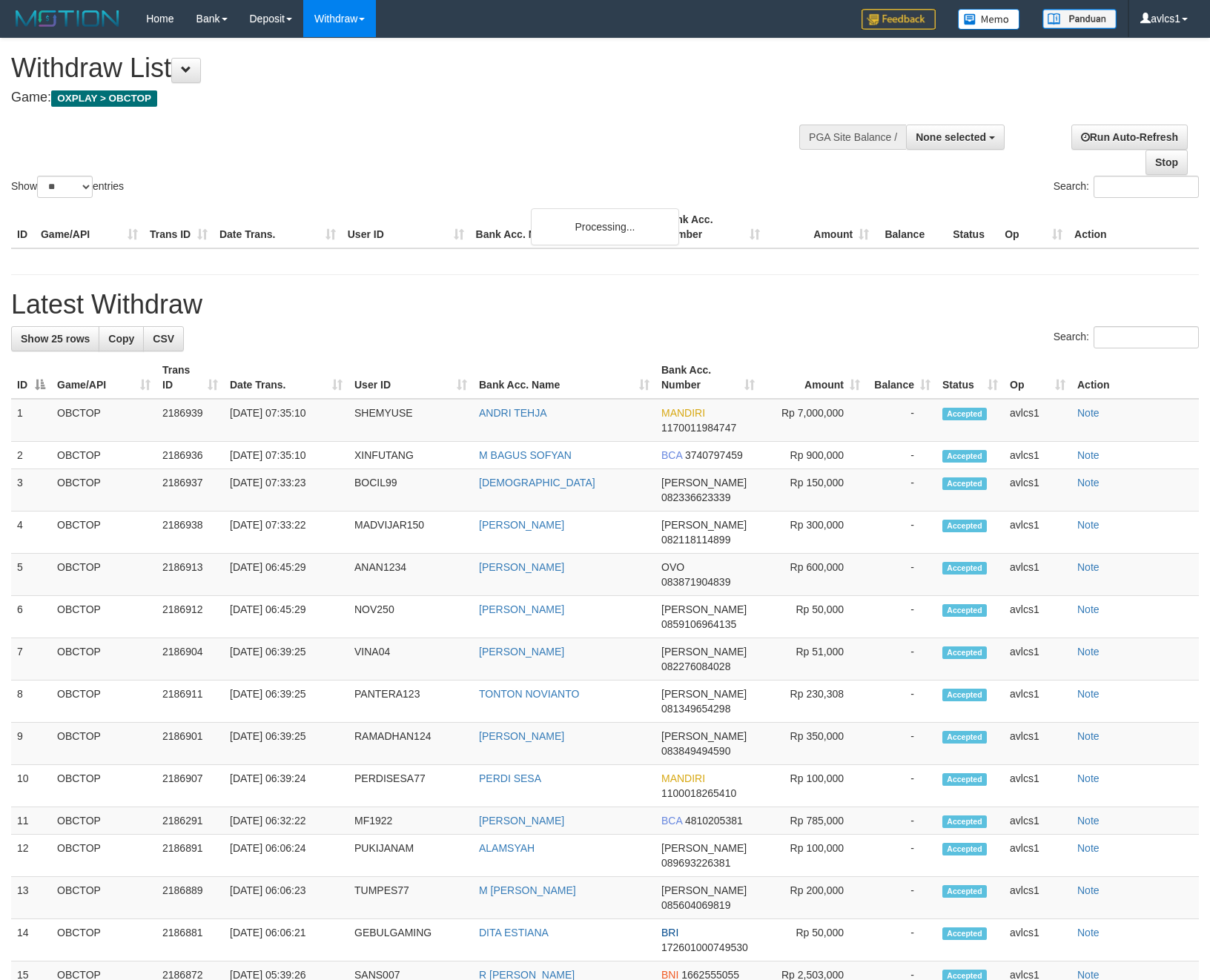
select select
select select "**"
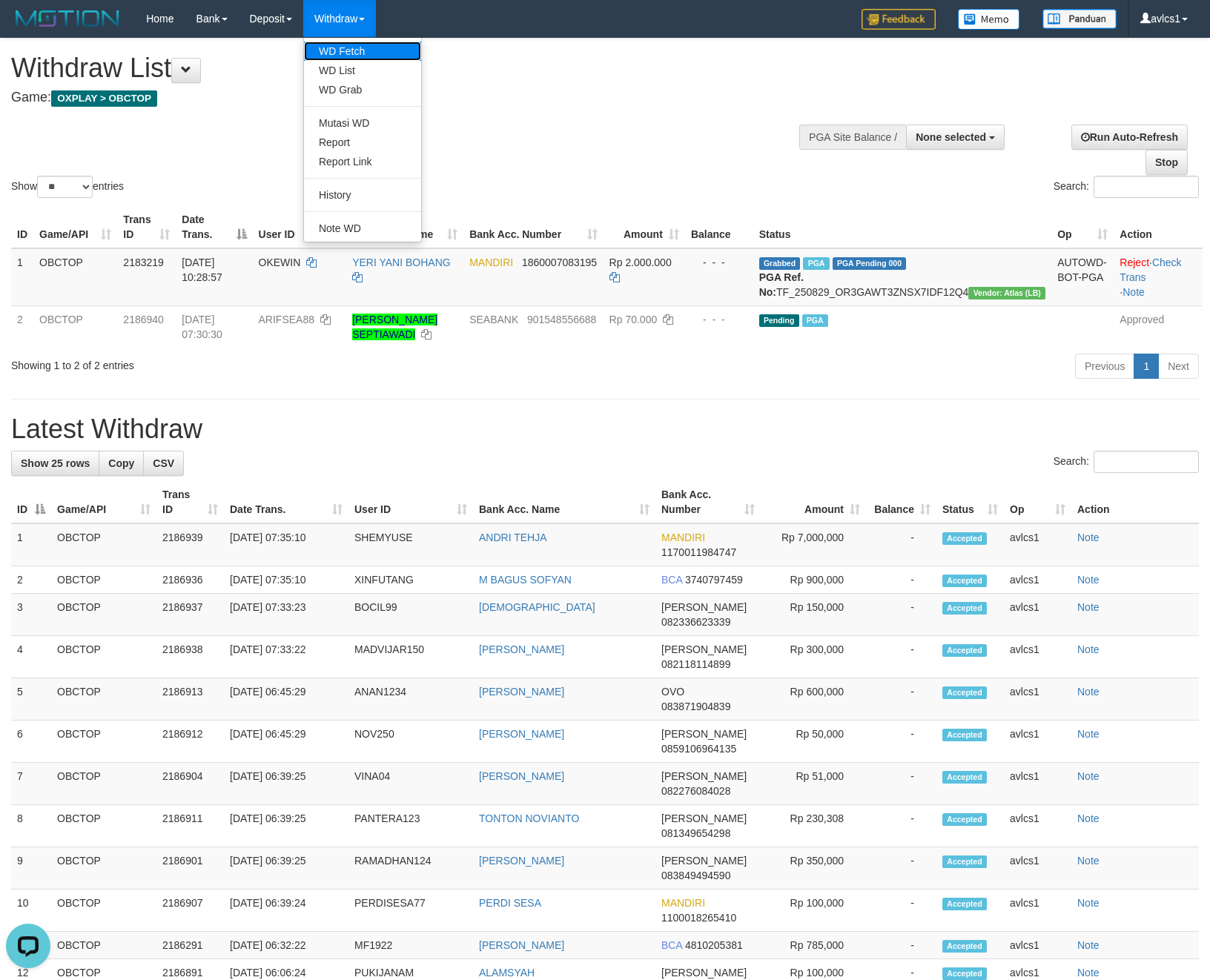
click at [366, 46] on link "WD Fetch" at bounding box center [362, 51] width 117 height 19
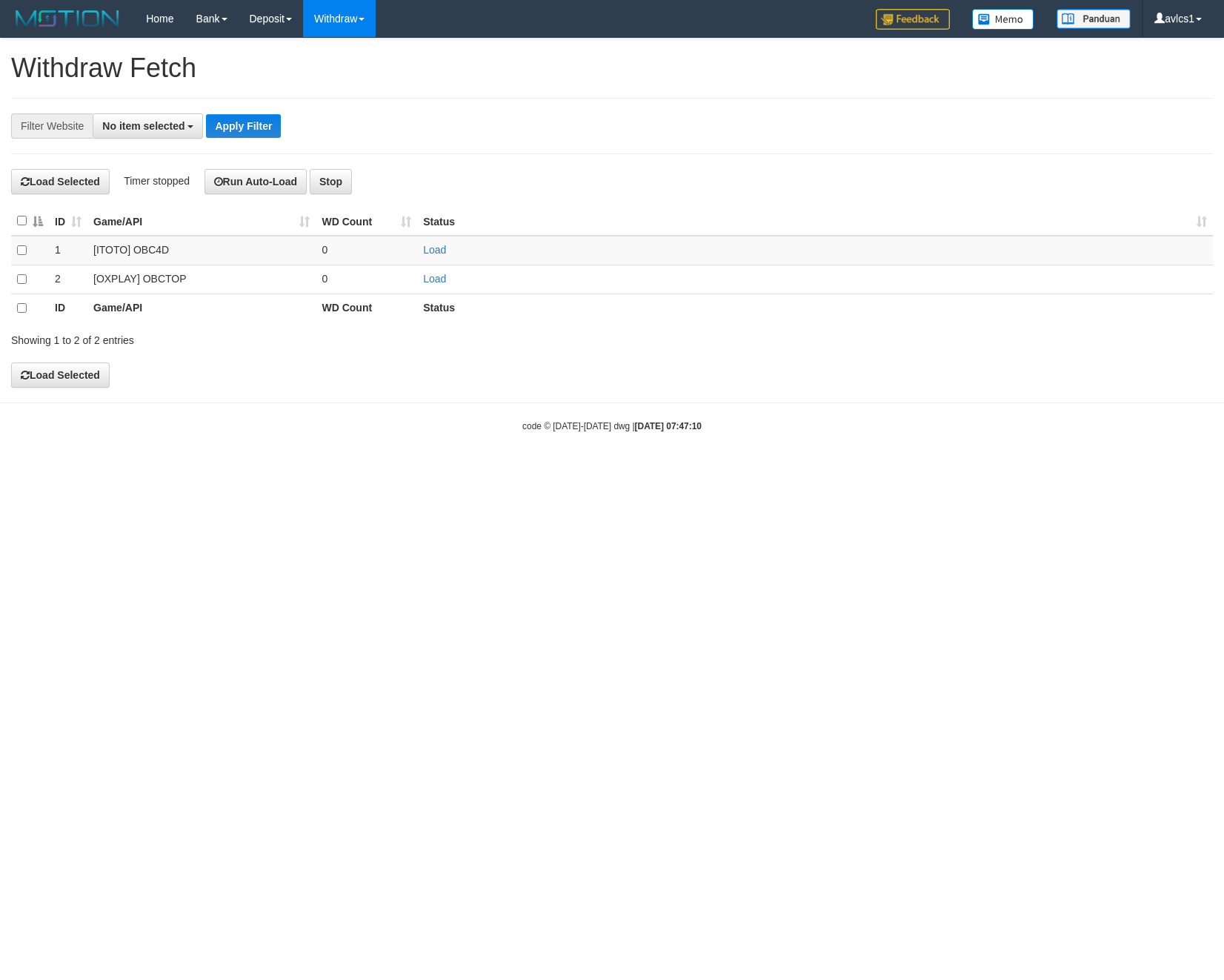
select select
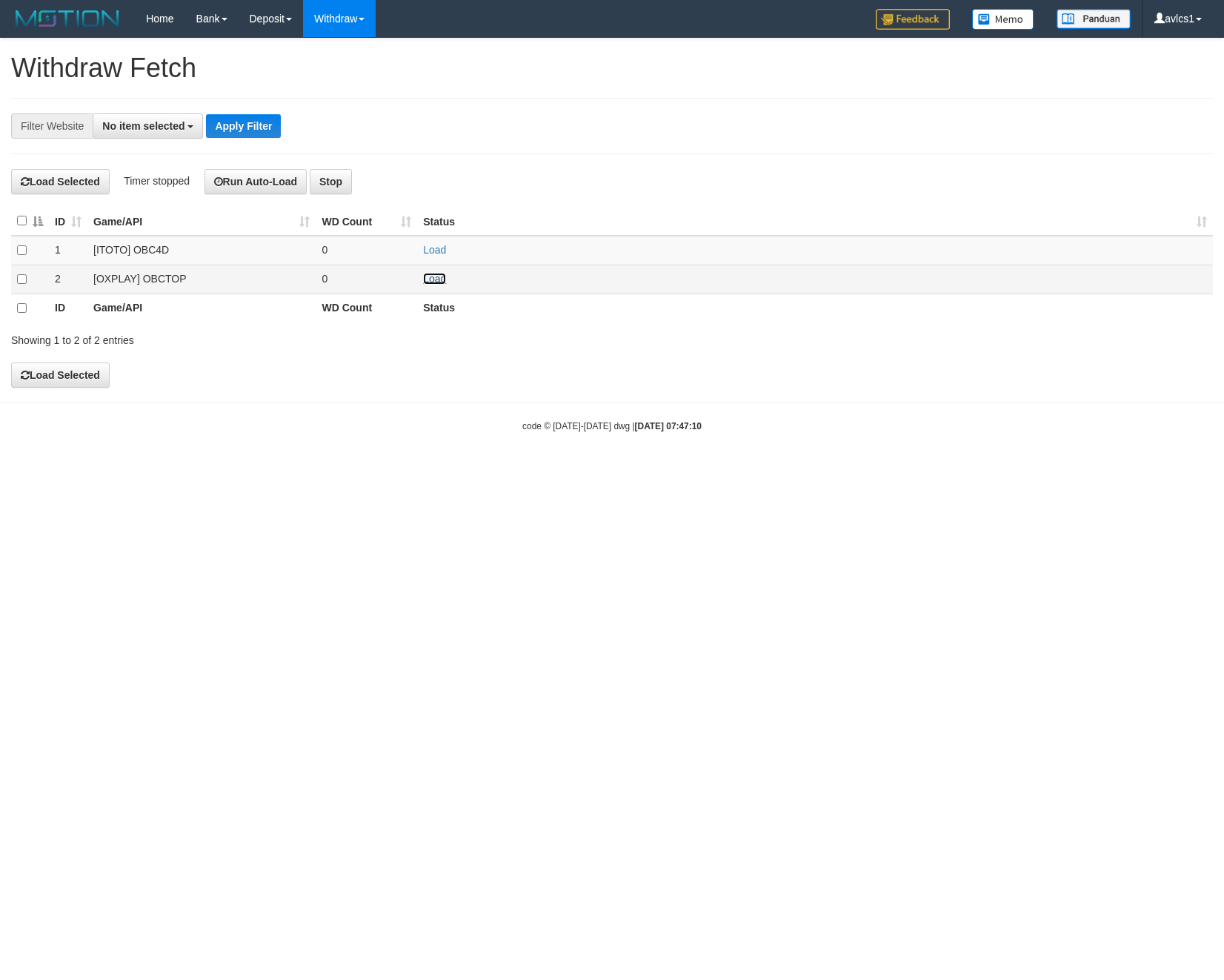
click at [428, 276] on link "Load" at bounding box center [435, 279] width 23 height 12
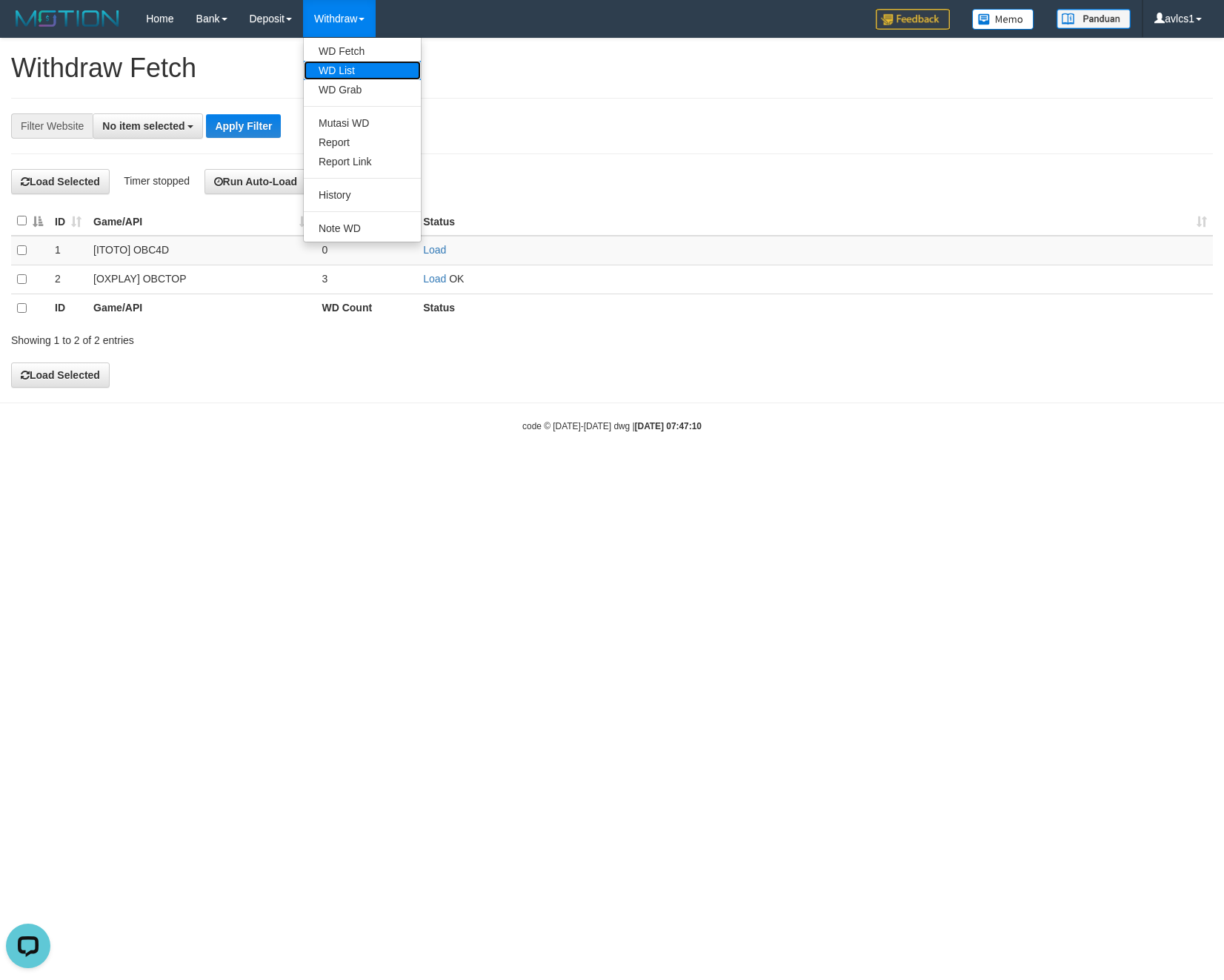
click at [363, 64] on link "WD List" at bounding box center [362, 71] width 117 height 19
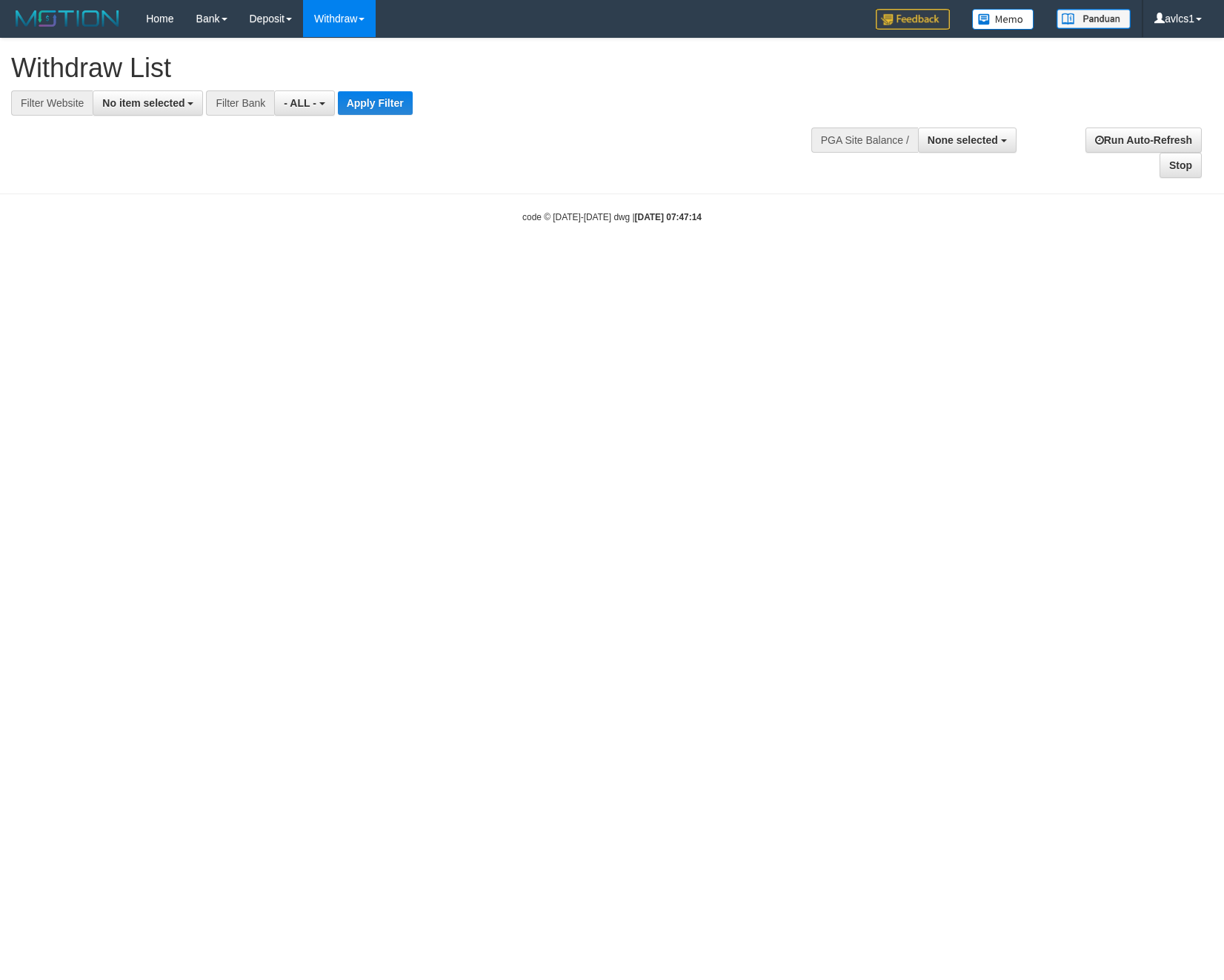
select select
click at [173, 104] on span "No item selected" at bounding box center [143, 103] width 82 height 12
click at [185, 230] on label "[OXPLAY] OBCTOP" at bounding box center [159, 222] width 133 height 20
select select "****"
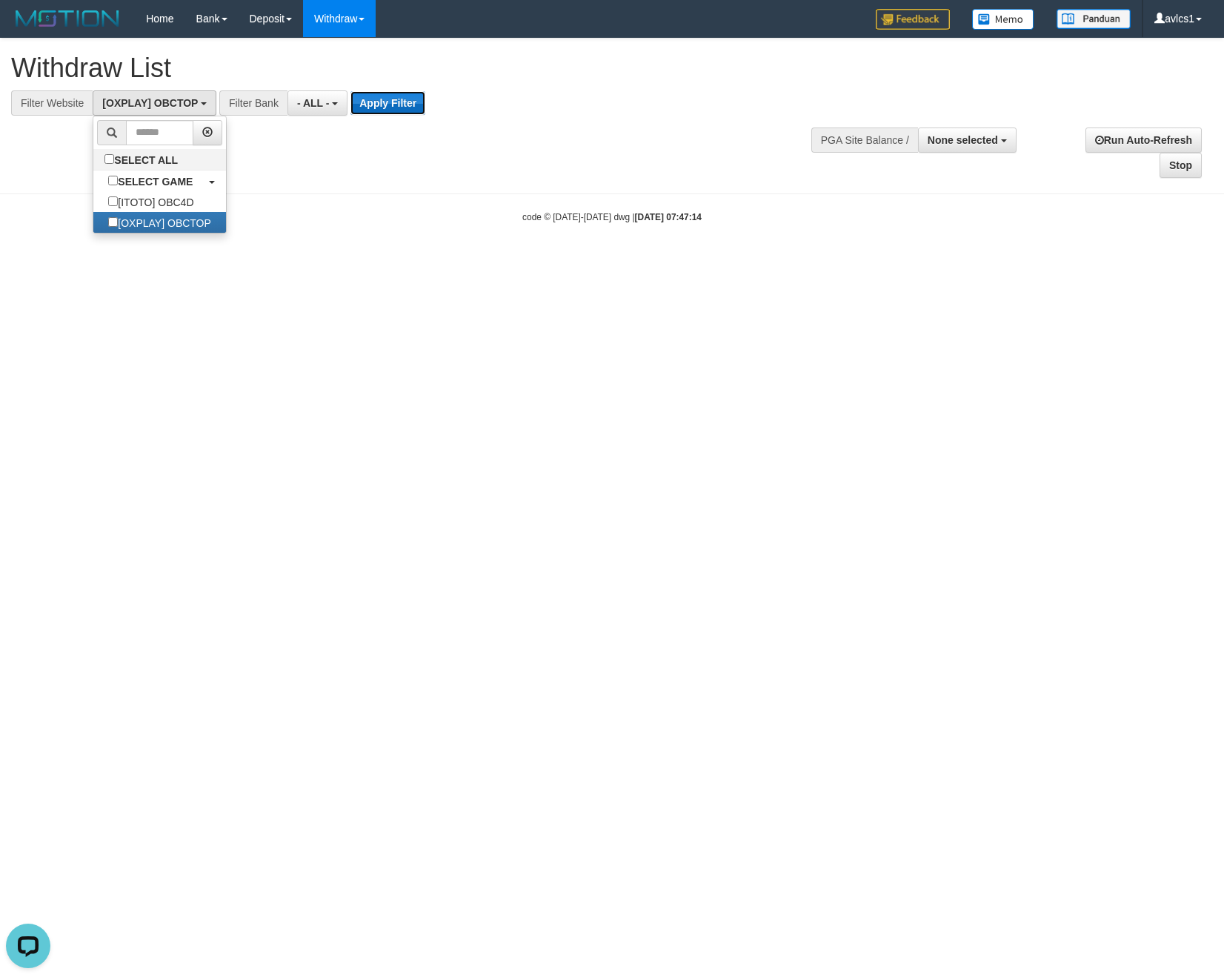
click at [361, 102] on button "Apply Filter" at bounding box center [387, 103] width 75 height 23
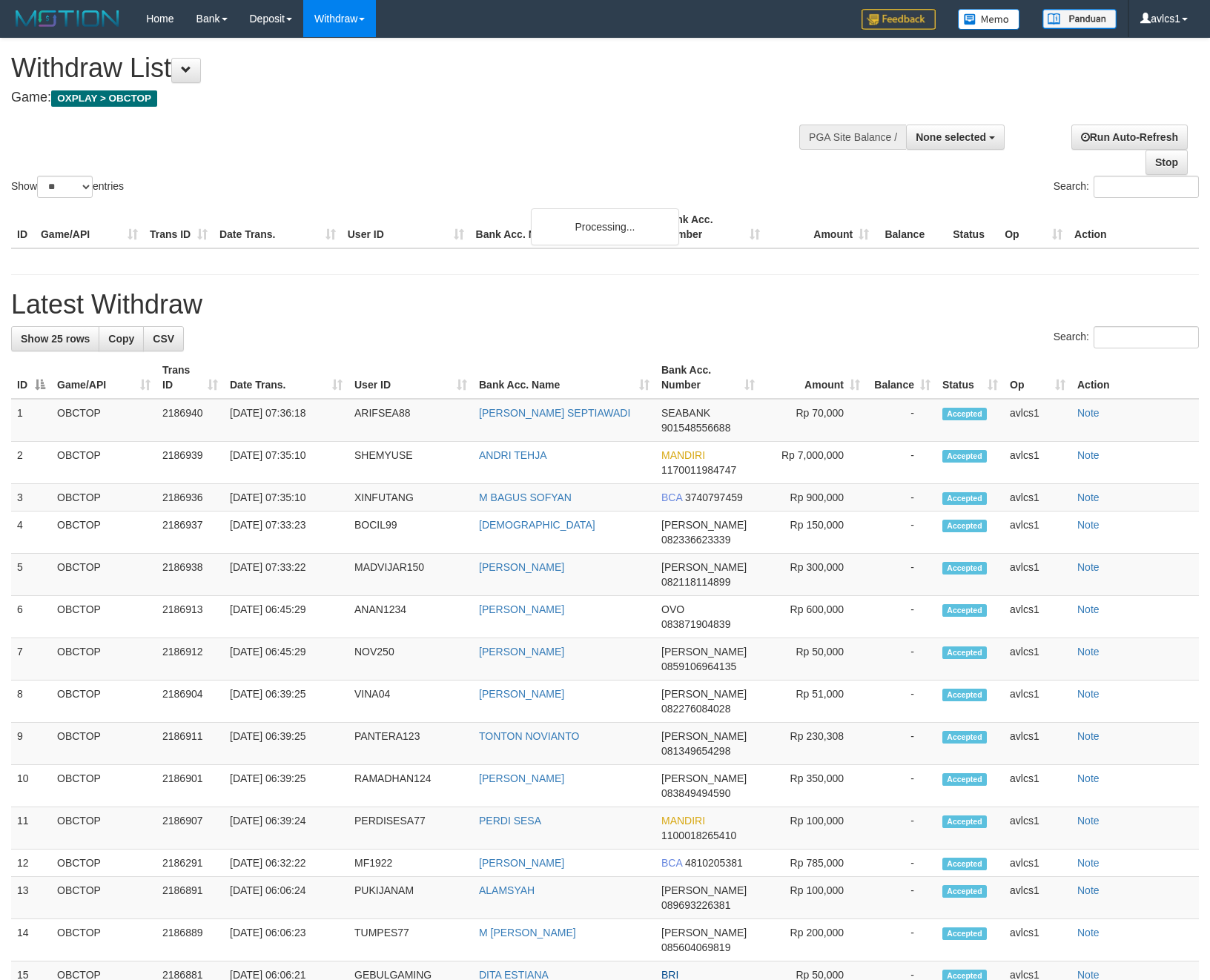
select select
select select "**"
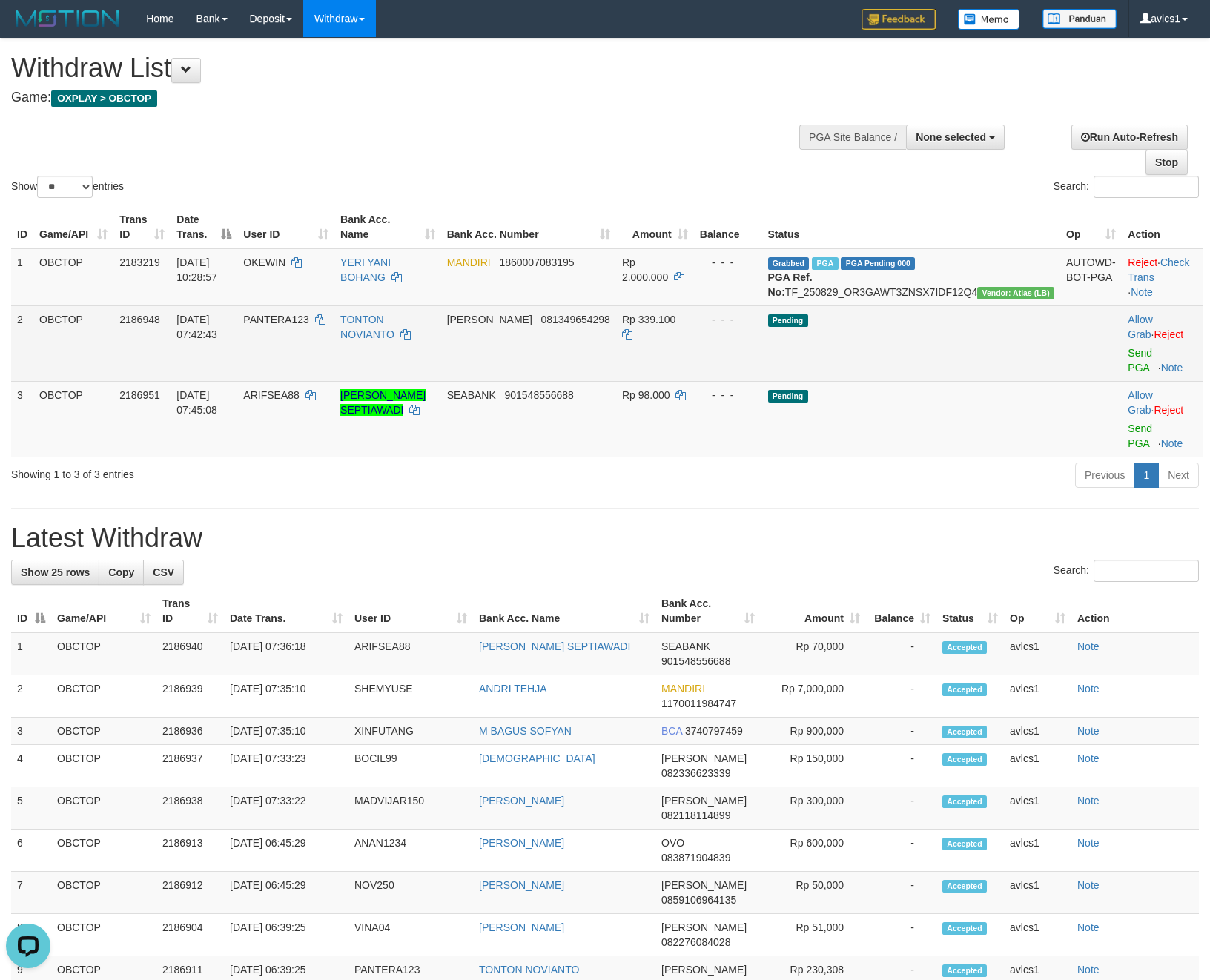
click at [1136, 378] on td "Allow Grab · Reject Send PGA · Note" at bounding box center [1162, 343] width 80 height 76
click at [1139, 361] on link "Send PGA" at bounding box center [1139, 360] width 24 height 27
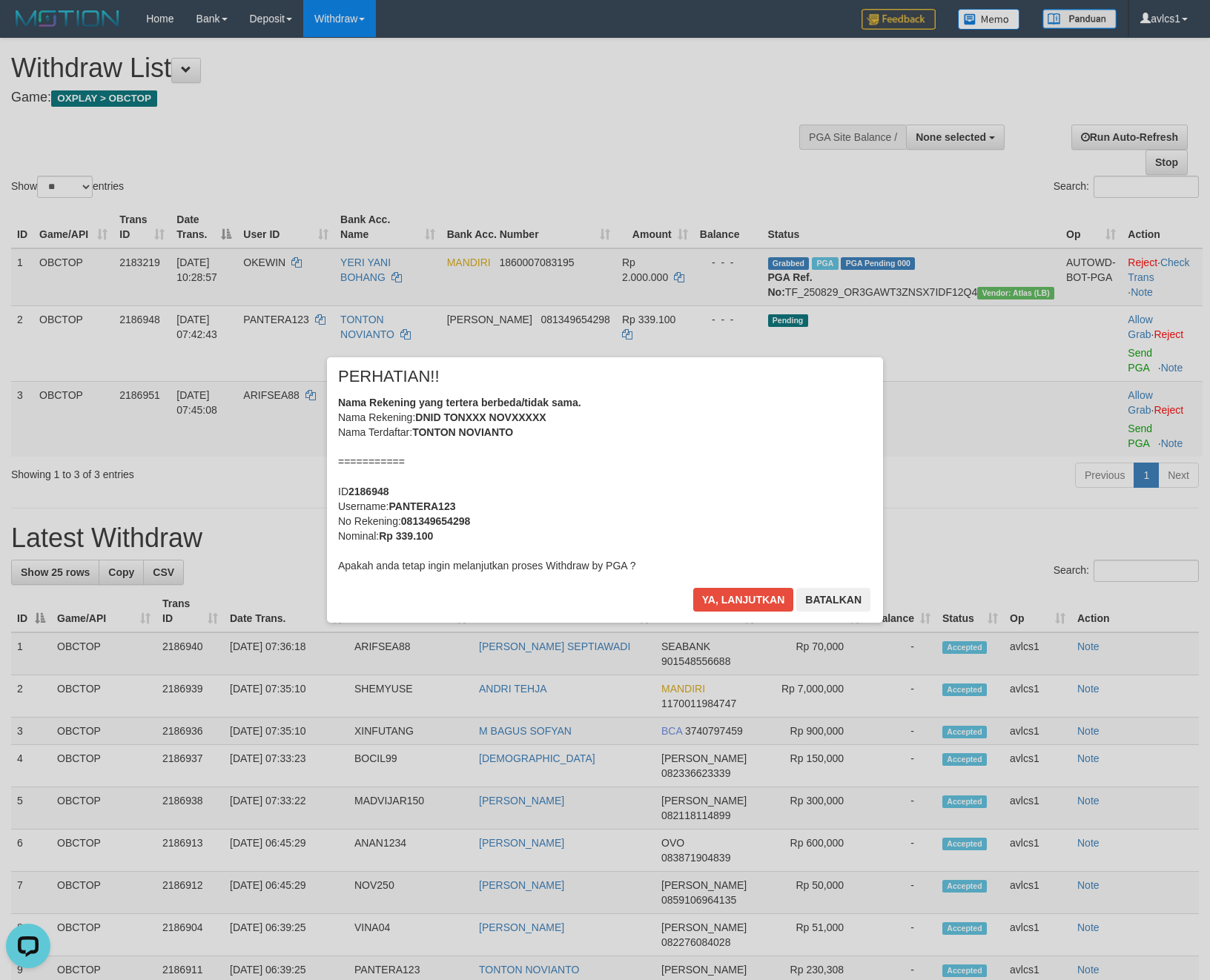
click at [716, 579] on div "× PERHATIAN!! Nama Rekening yang tertera berbeda/tidak sama. Nama Rekening: DNI…" at bounding box center [605, 490] width 556 height 265
drag, startPoint x: 715, startPoint y: 583, endPoint x: 727, endPoint y: 595, distance: 17.0
click at [716, 583] on div "× PERHATIAN!! Nama Rekening yang tertera berbeda/tidak sama. Nama Rekening: DNI…" at bounding box center [605, 490] width 556 height 265
click at [727, 595] on button "Ya, lanjutkan" at bounding box center [744, 599] width 101 height 23
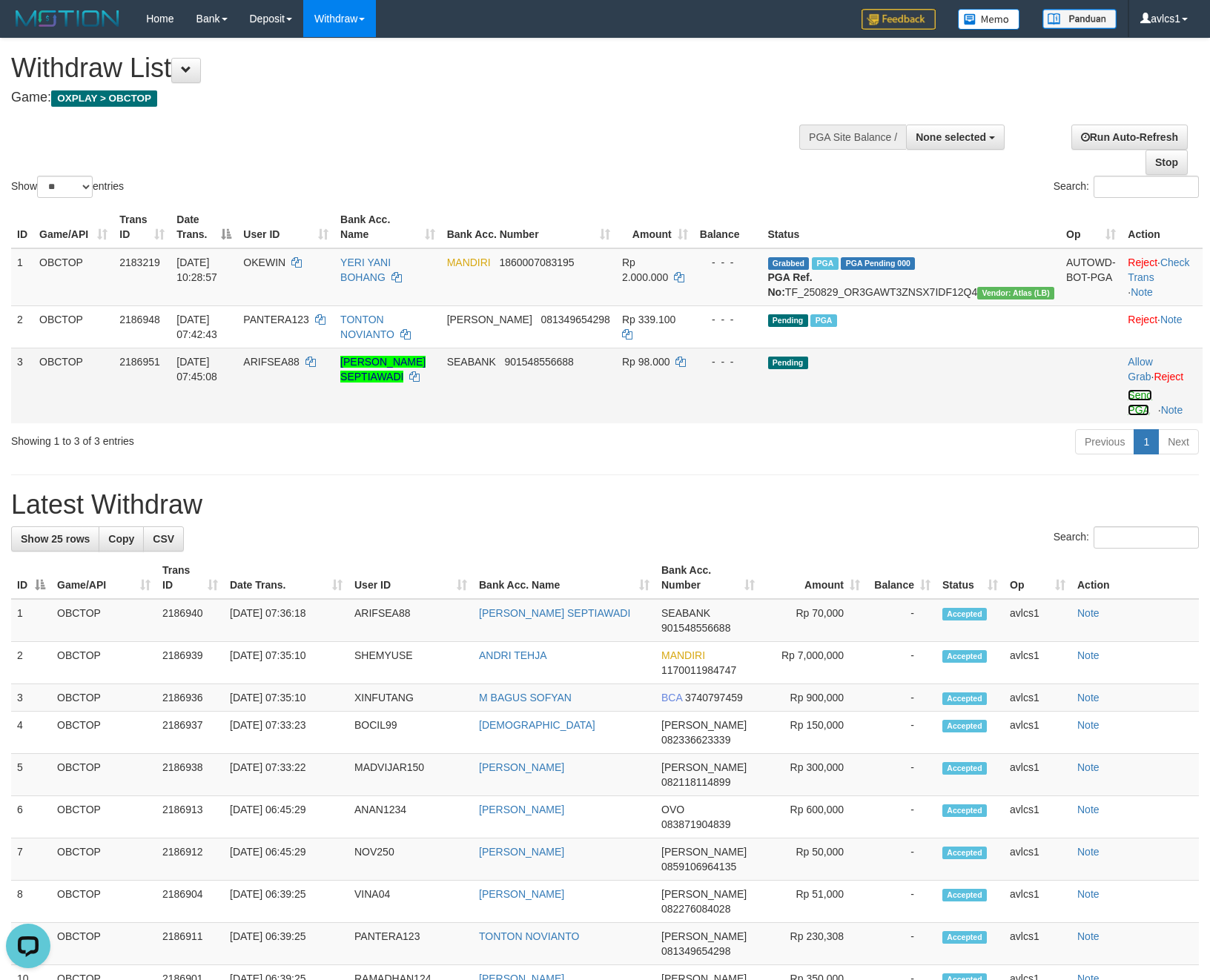
click at [1129, 415] on link "Send PGA" at bounding box center [1139, 403] width 24 height 27
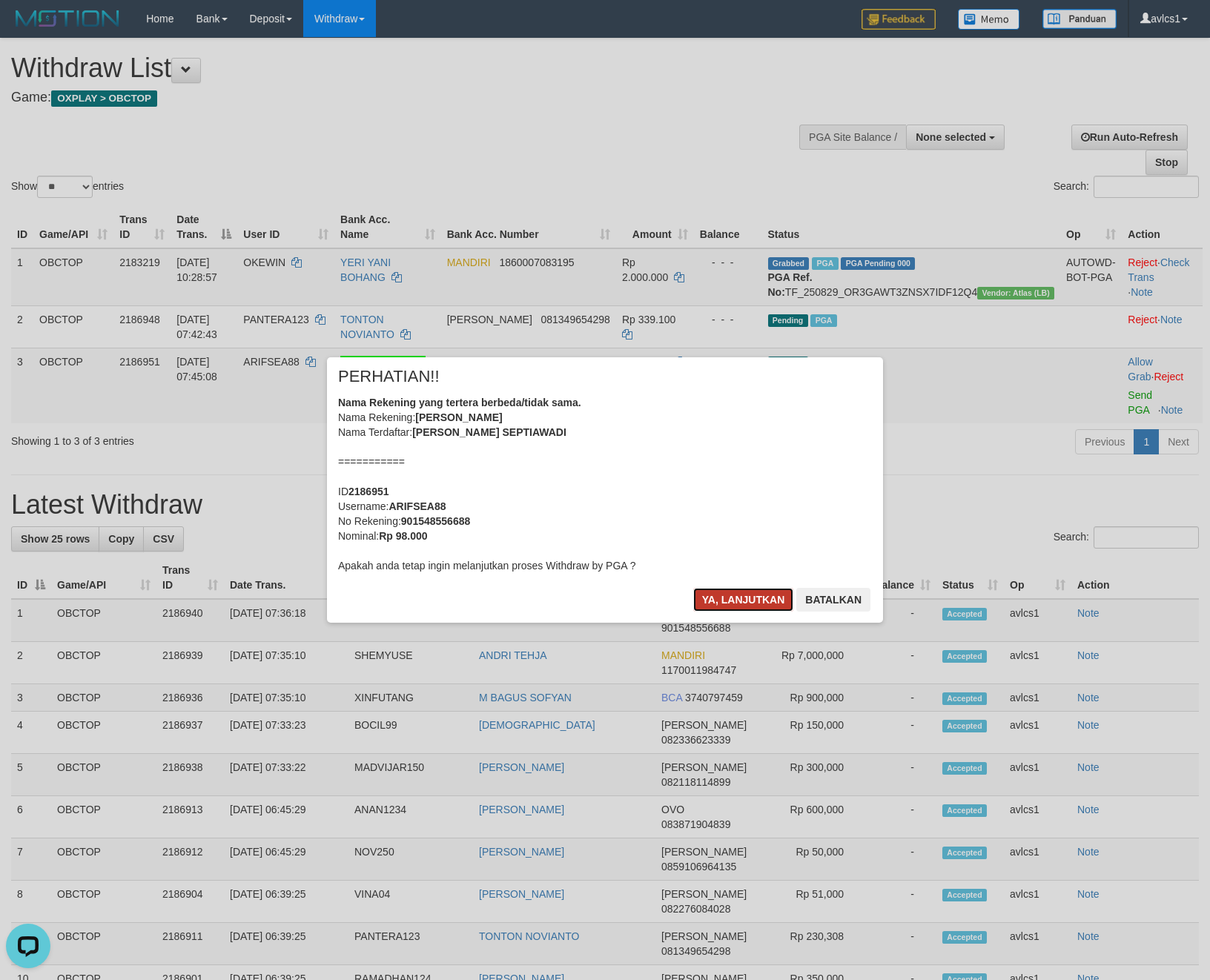
click at [749, 592] on button "Ya, lanjutkan" at bounding box center [744, 599] width 101 height 23
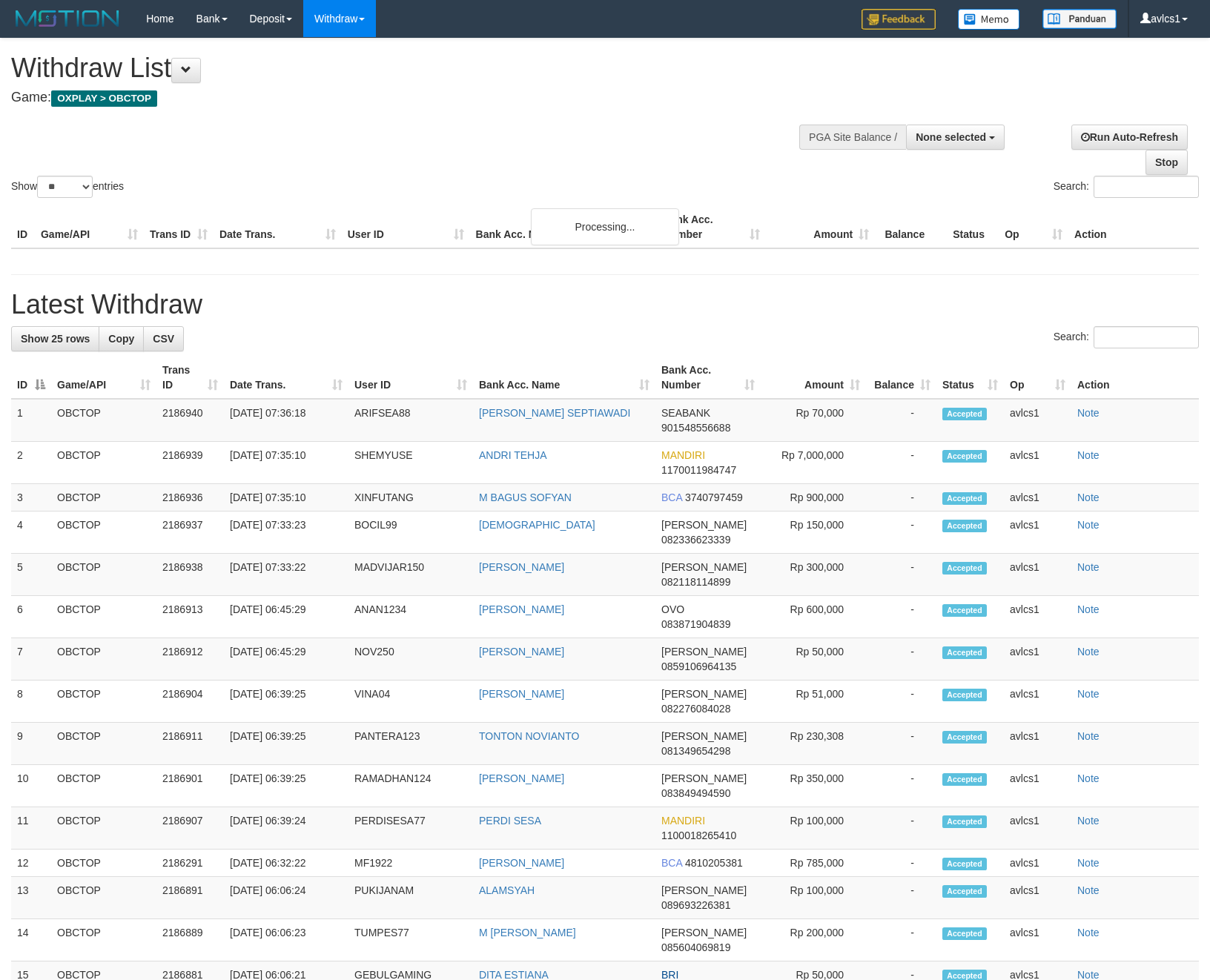
select select
select select "**"
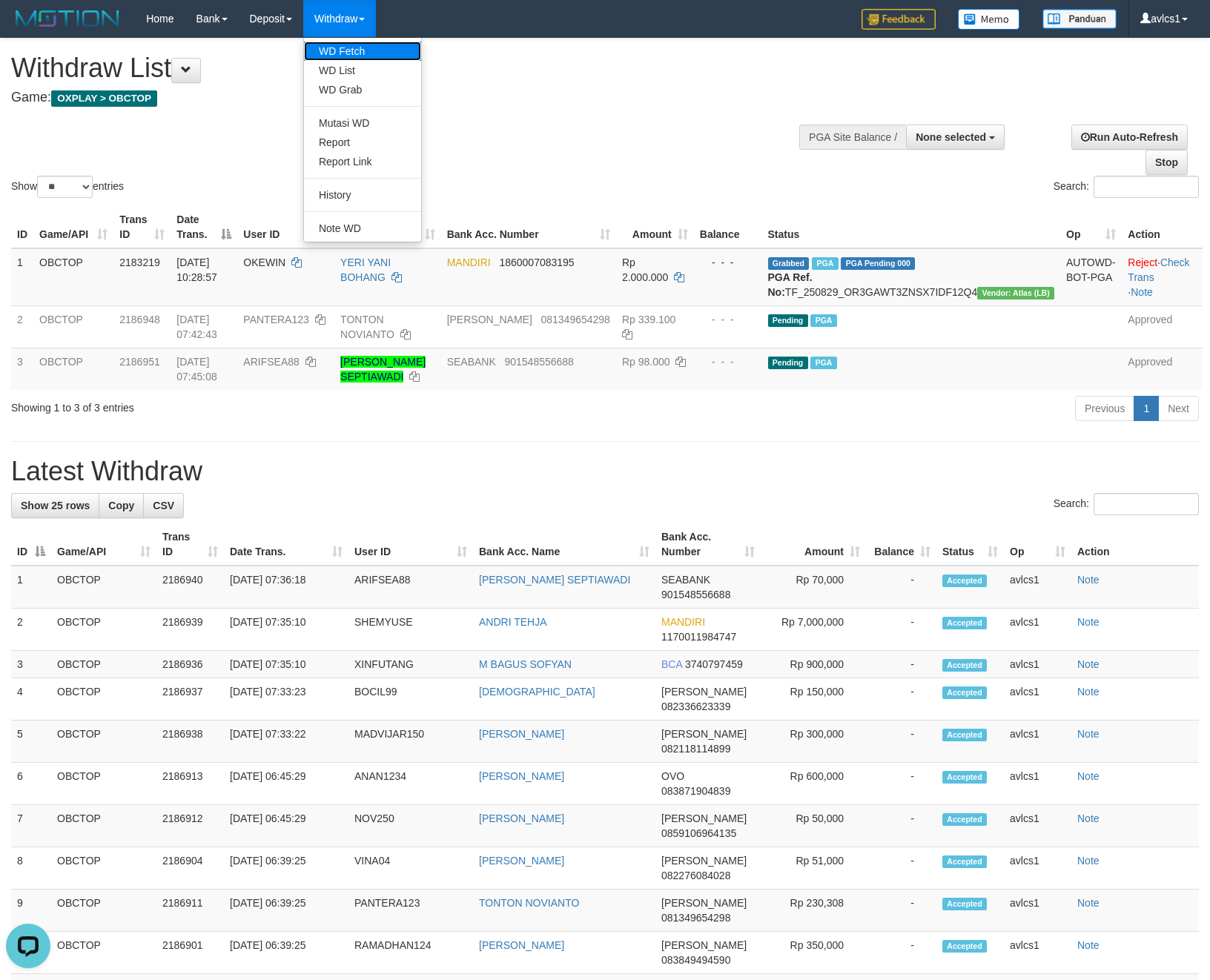
click at [355, 55] on link "WD Fetch" at bounding box center [362, 51] width 117 height 19
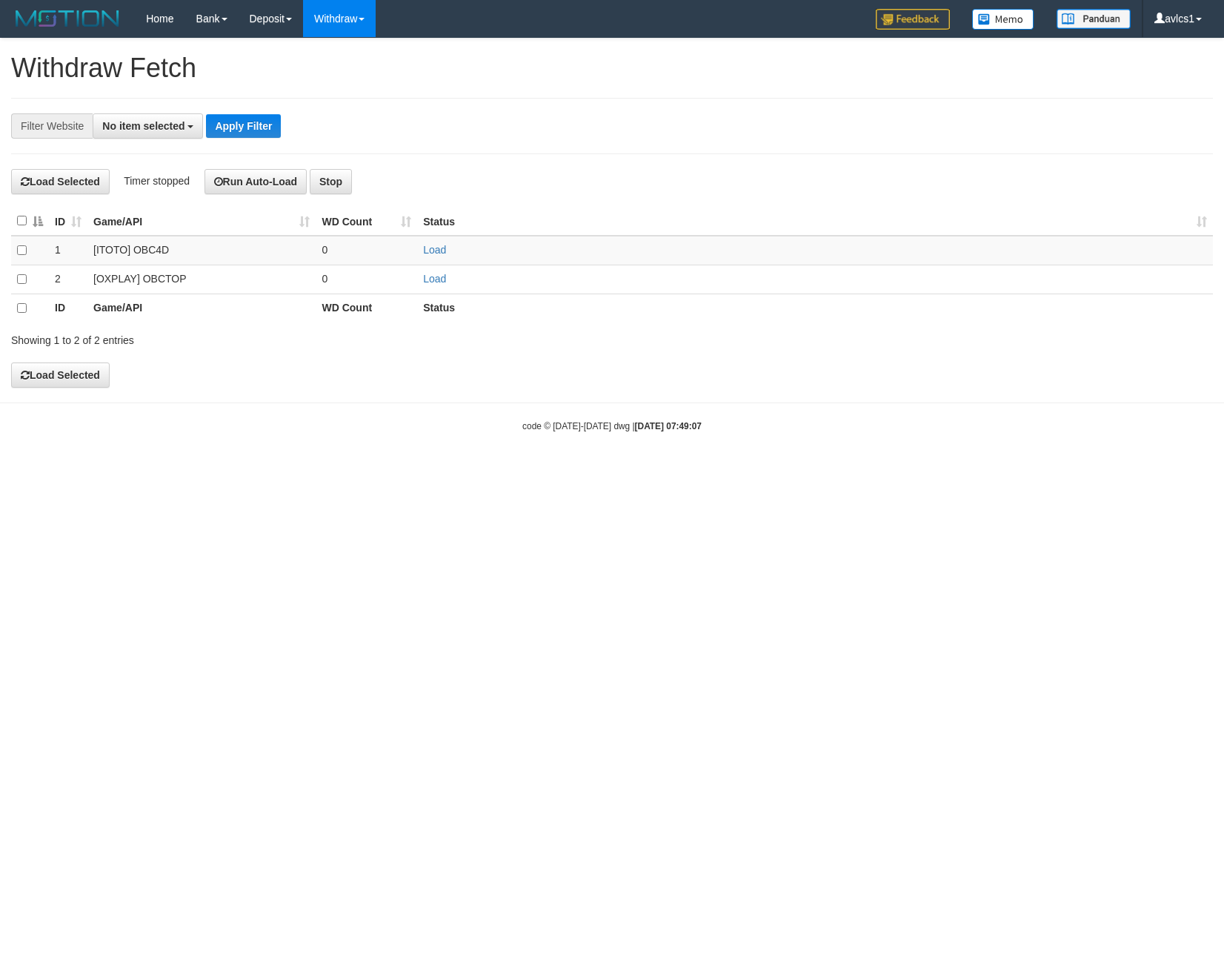
select select
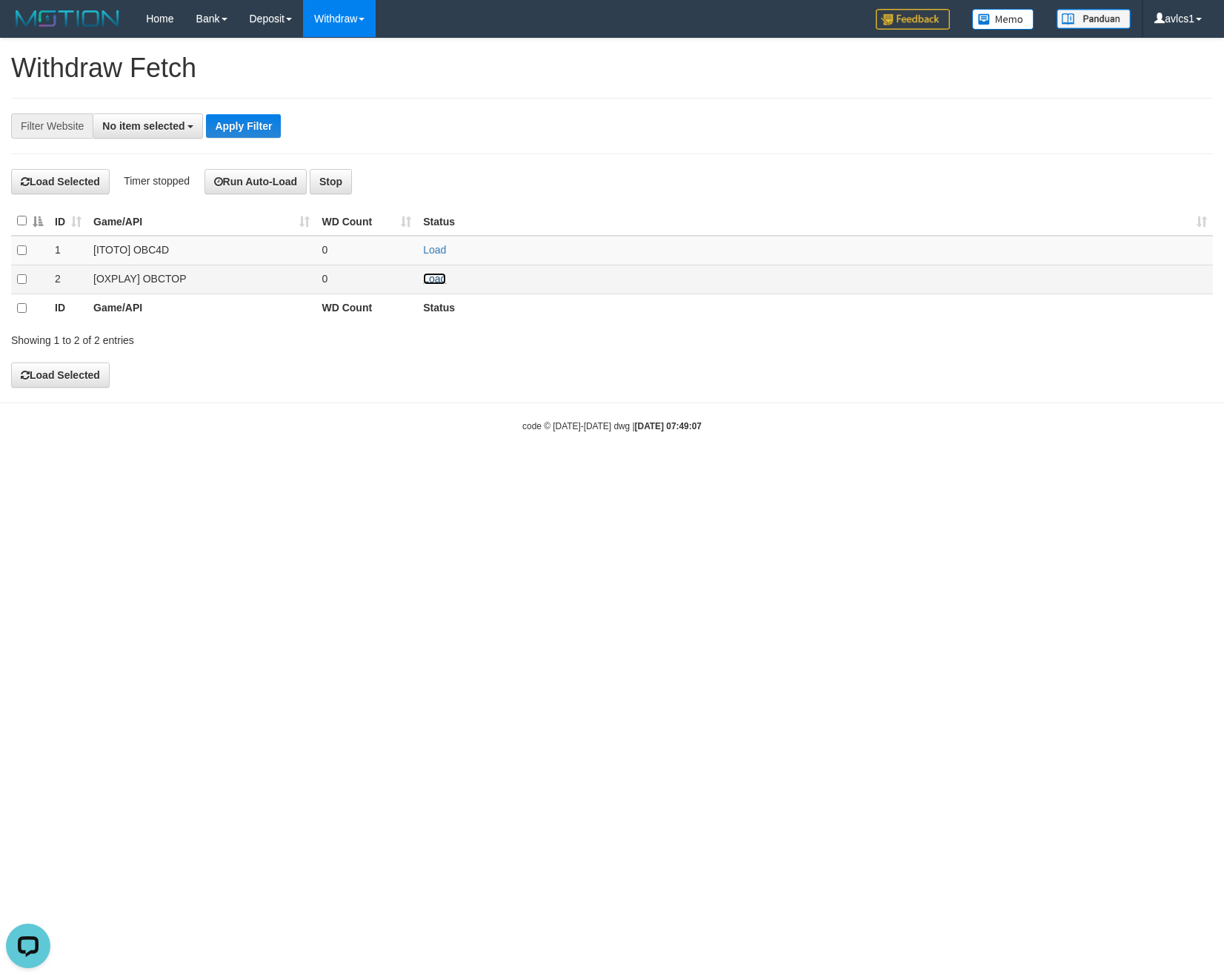
click at [444, 283] on link "Load" at bounding box center [435, 279] width 23 height 12
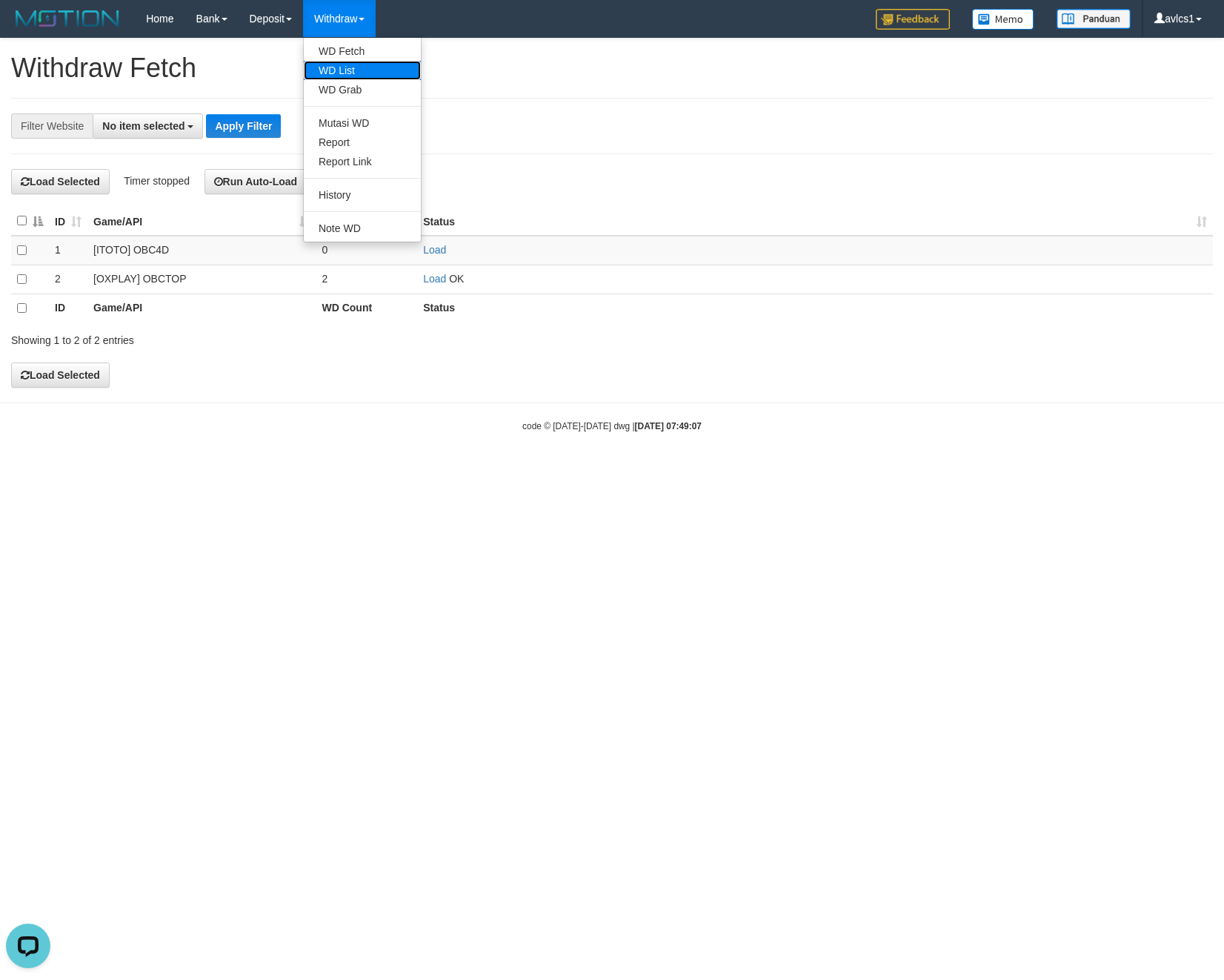
click at [351, 66] on link "WD List" at bounding box center [362, 71] width 117 height 19
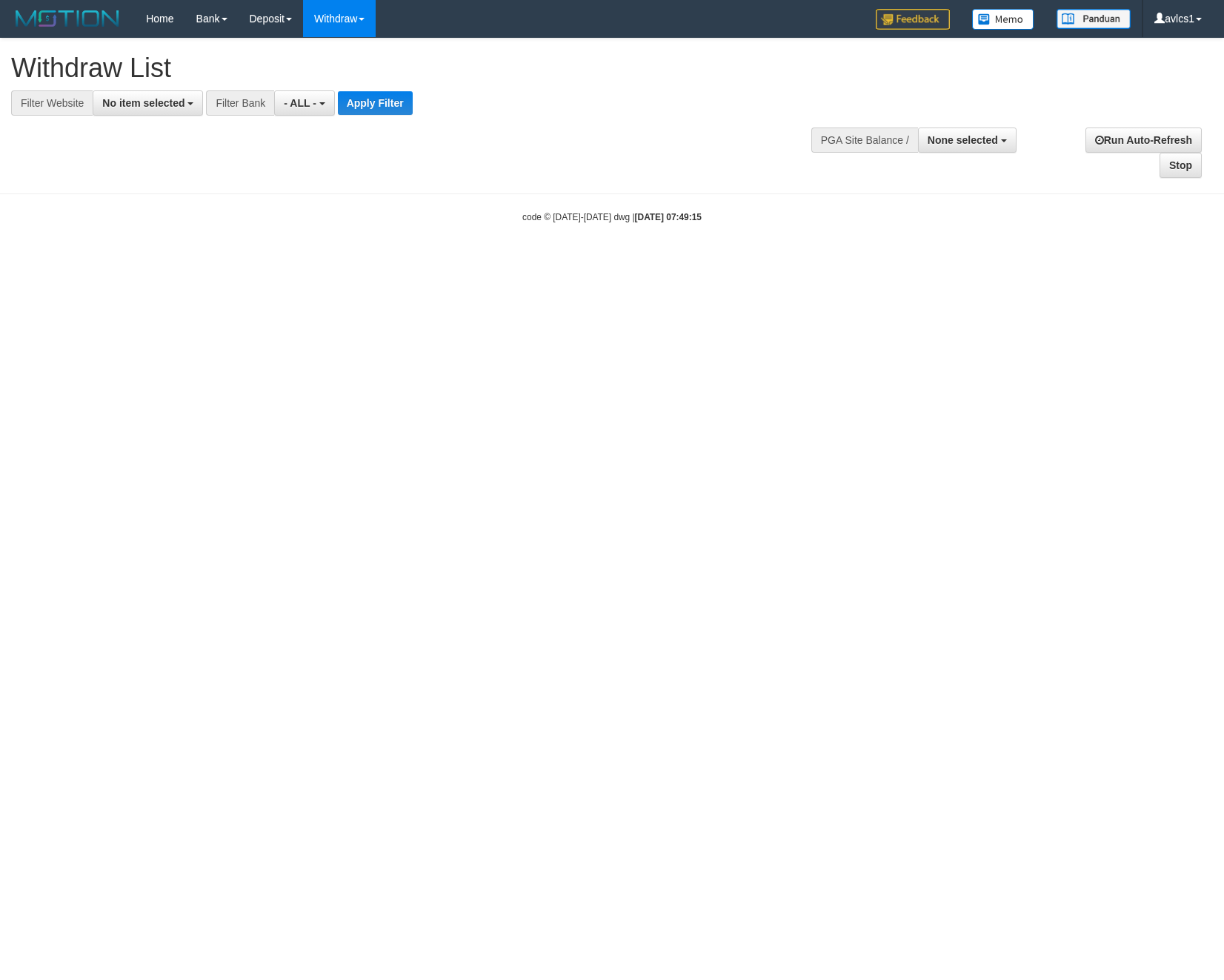
select select
click at [165, 111] on button "No item selected" at bounding box center [148, 103] width 110 height 25
click at [182, 223] on label "[OXPLAY] OBCTOP" at bounding box center [159, 222] width 133 height 20
select select "****"
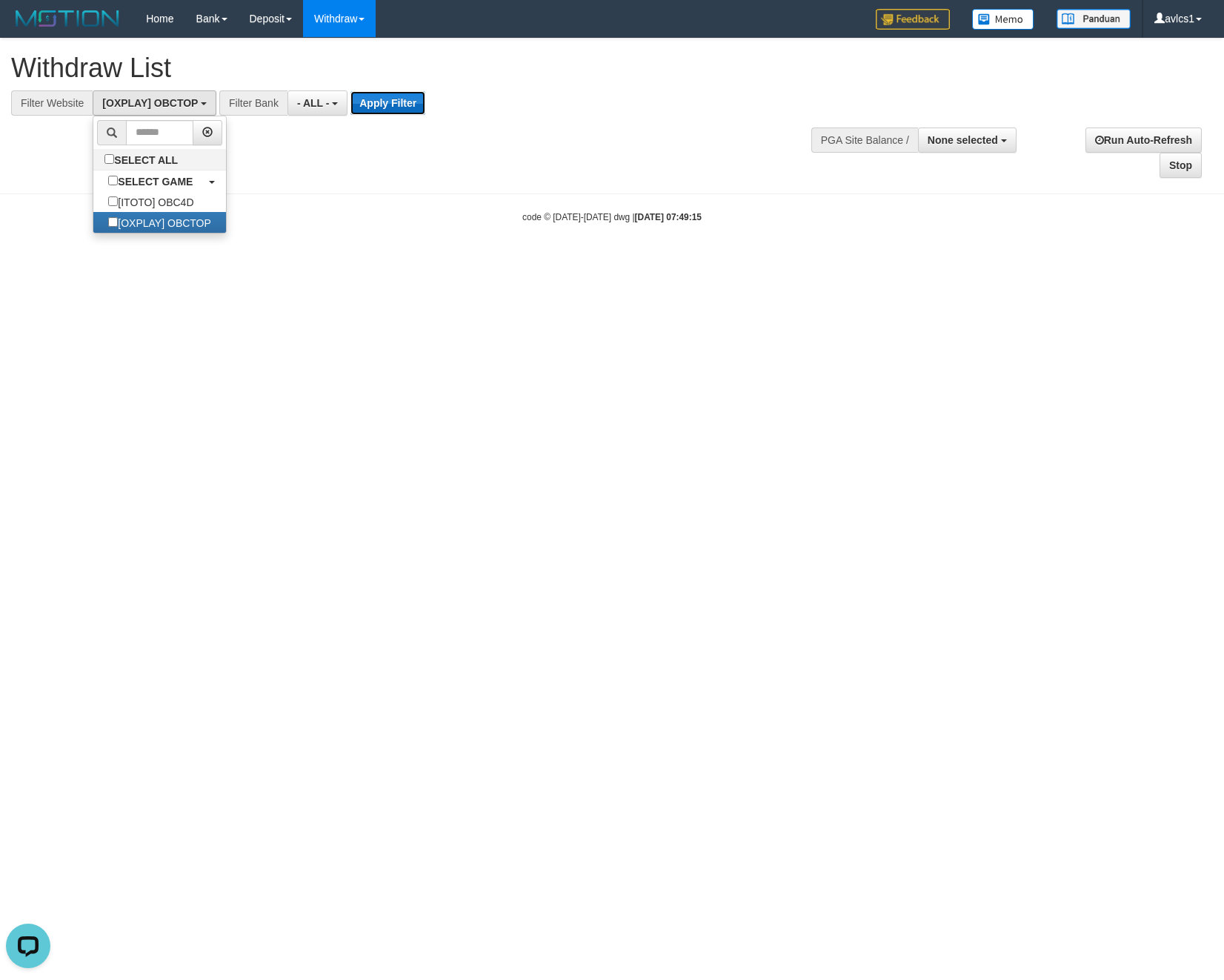
click at [409, 113] on button "Apply Filter" at bounding box center [387, 103] width 75 height 23
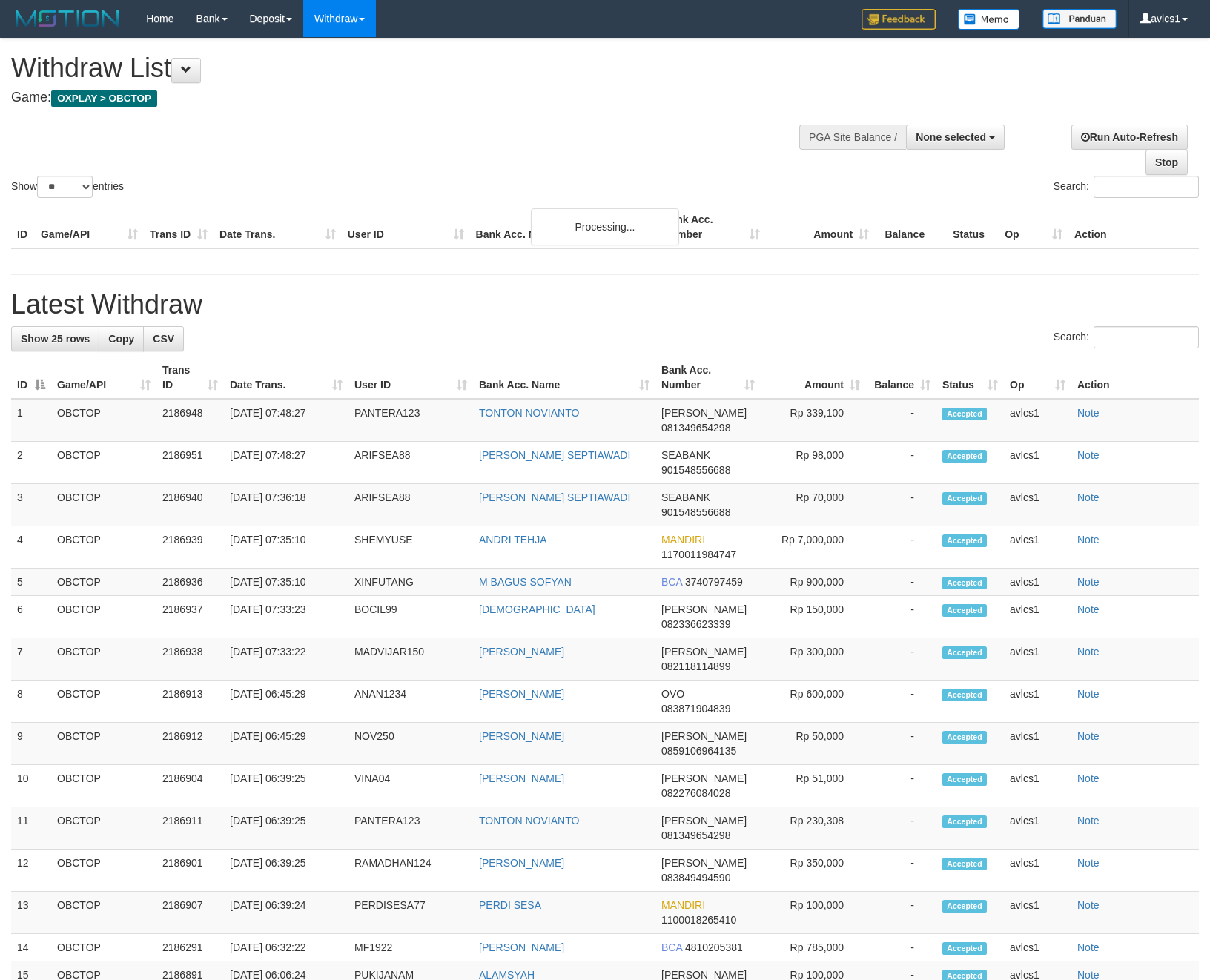
select select
select select "**"
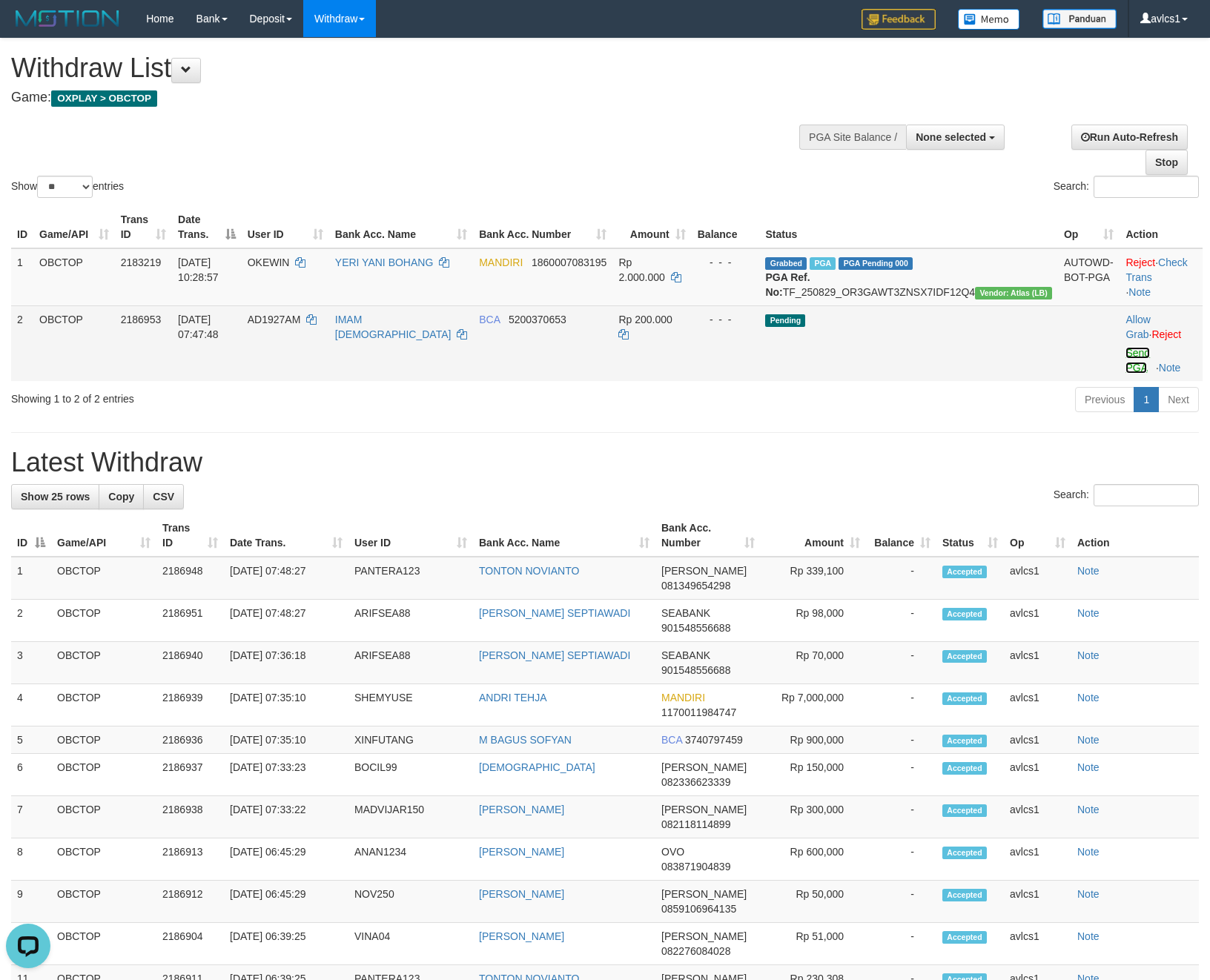
click at [1126, 362] on link "Send PGA" at bounding box center [1137, 360] width 24 height 27
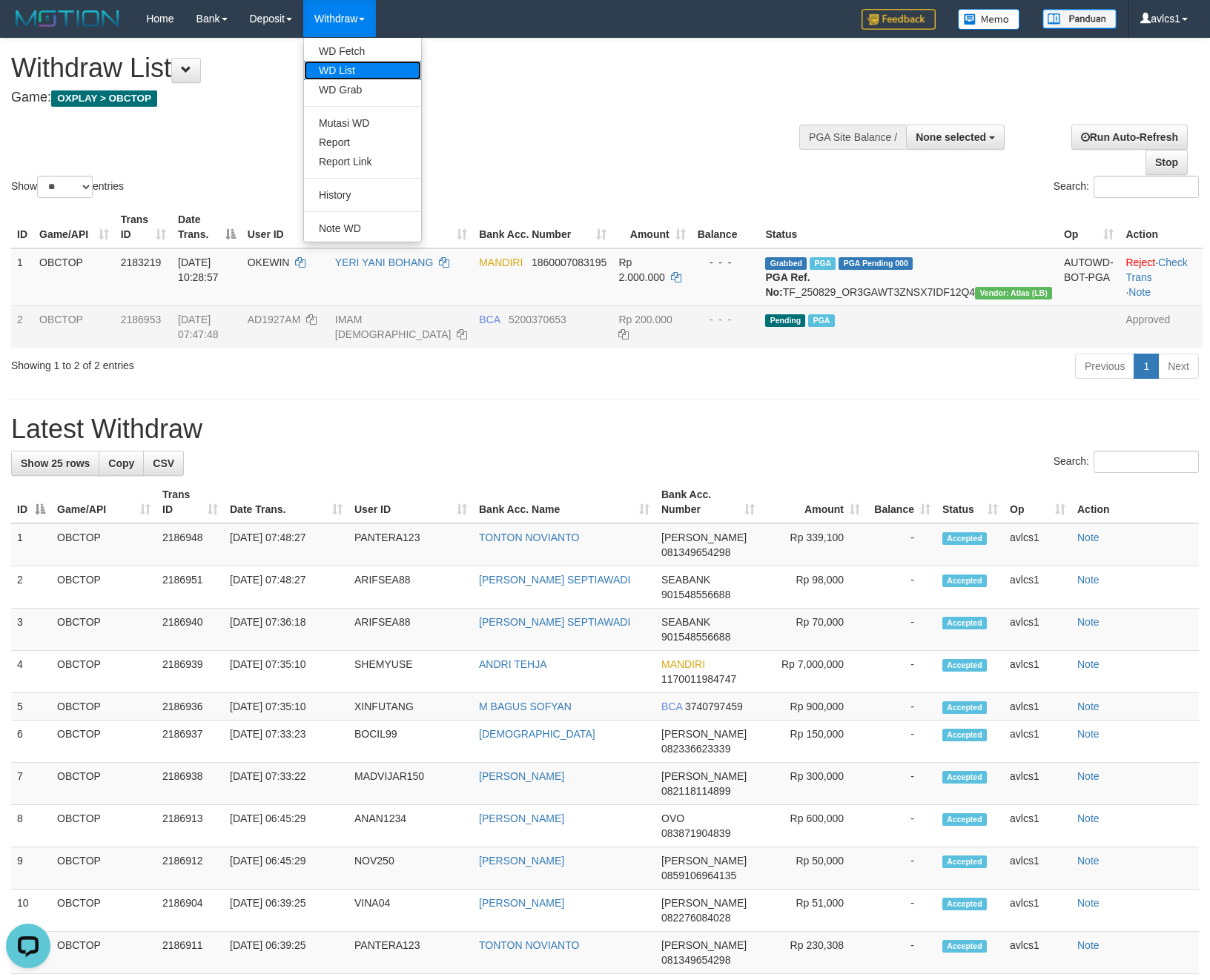
click at [355, 61] on link "WD List" at bounding box center [362, 71] width 117 height 19
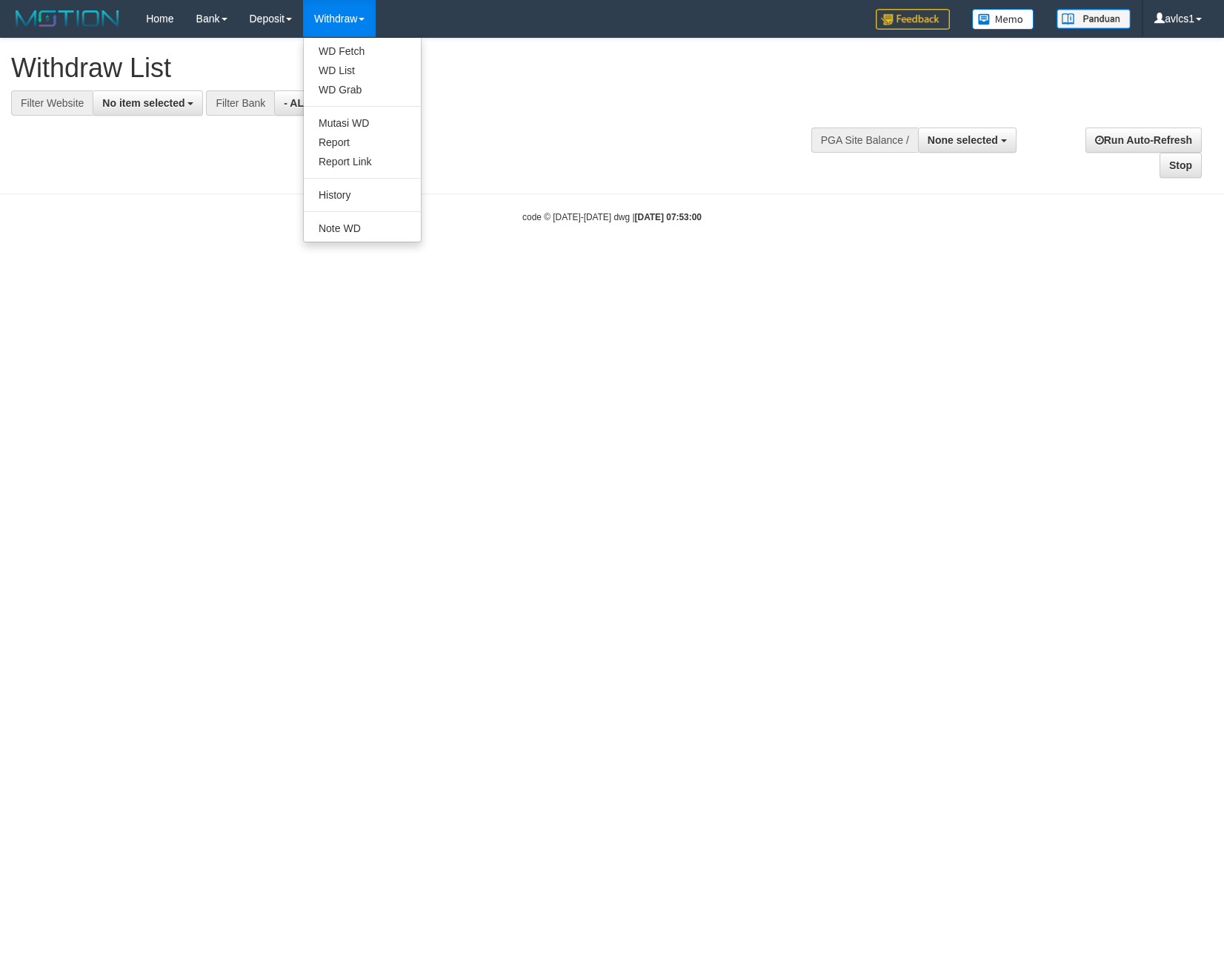
select select
click at [355, 49] on link "WD Fetch" at bounding box center [362, 51] width 117 height 19
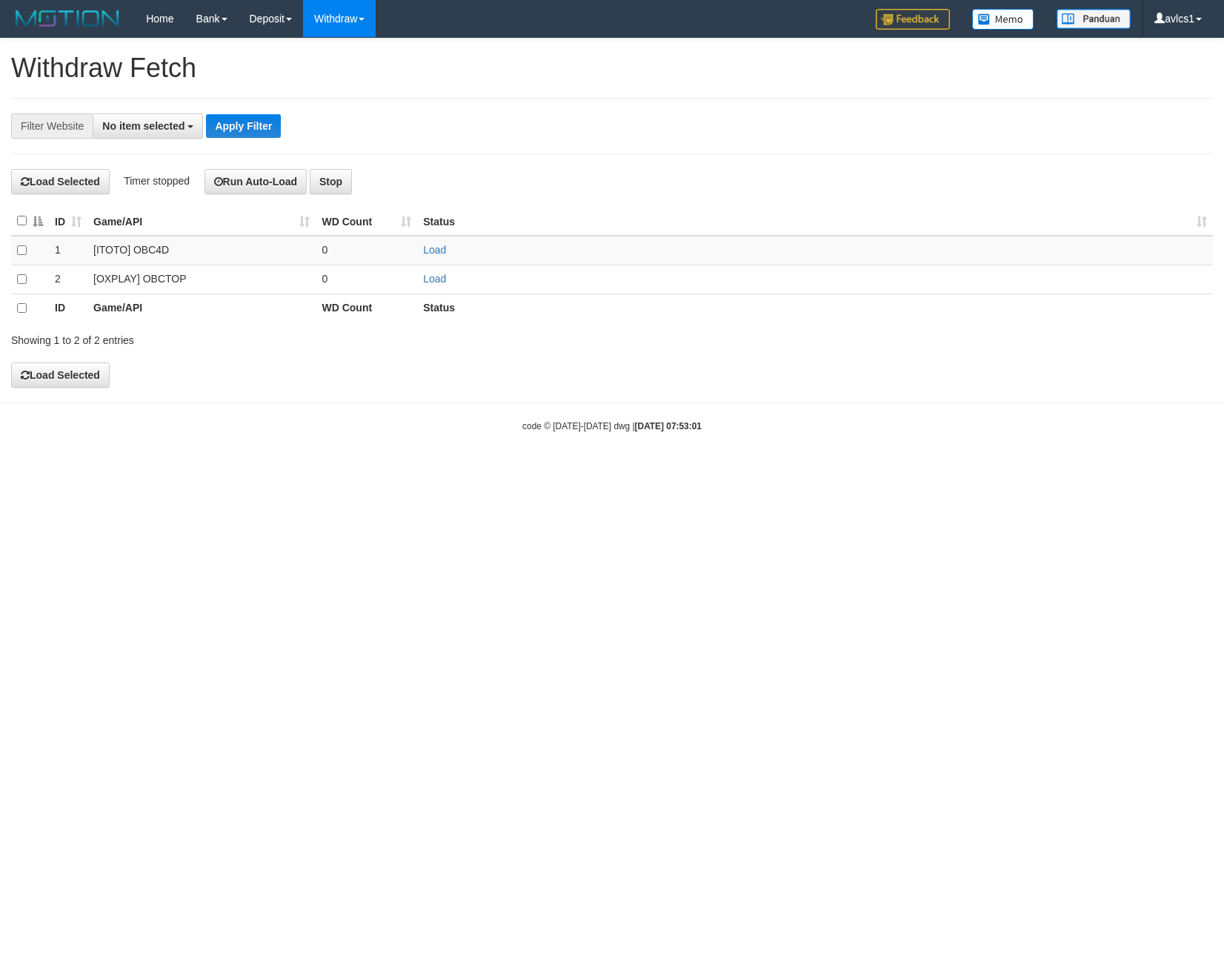
select select
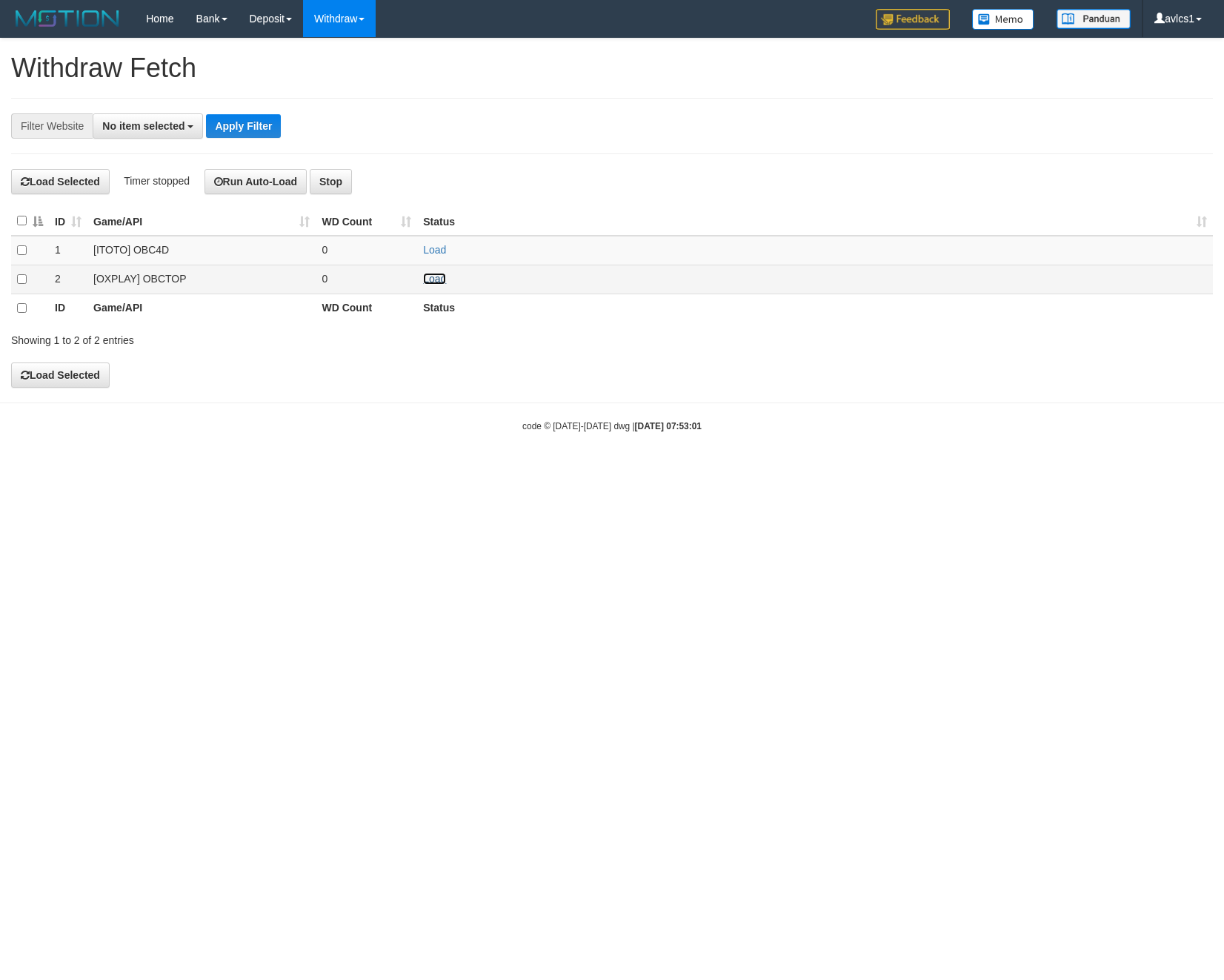
click at [434, 280] on link "Load" at bounding box center [435, 279] width 23 height 12
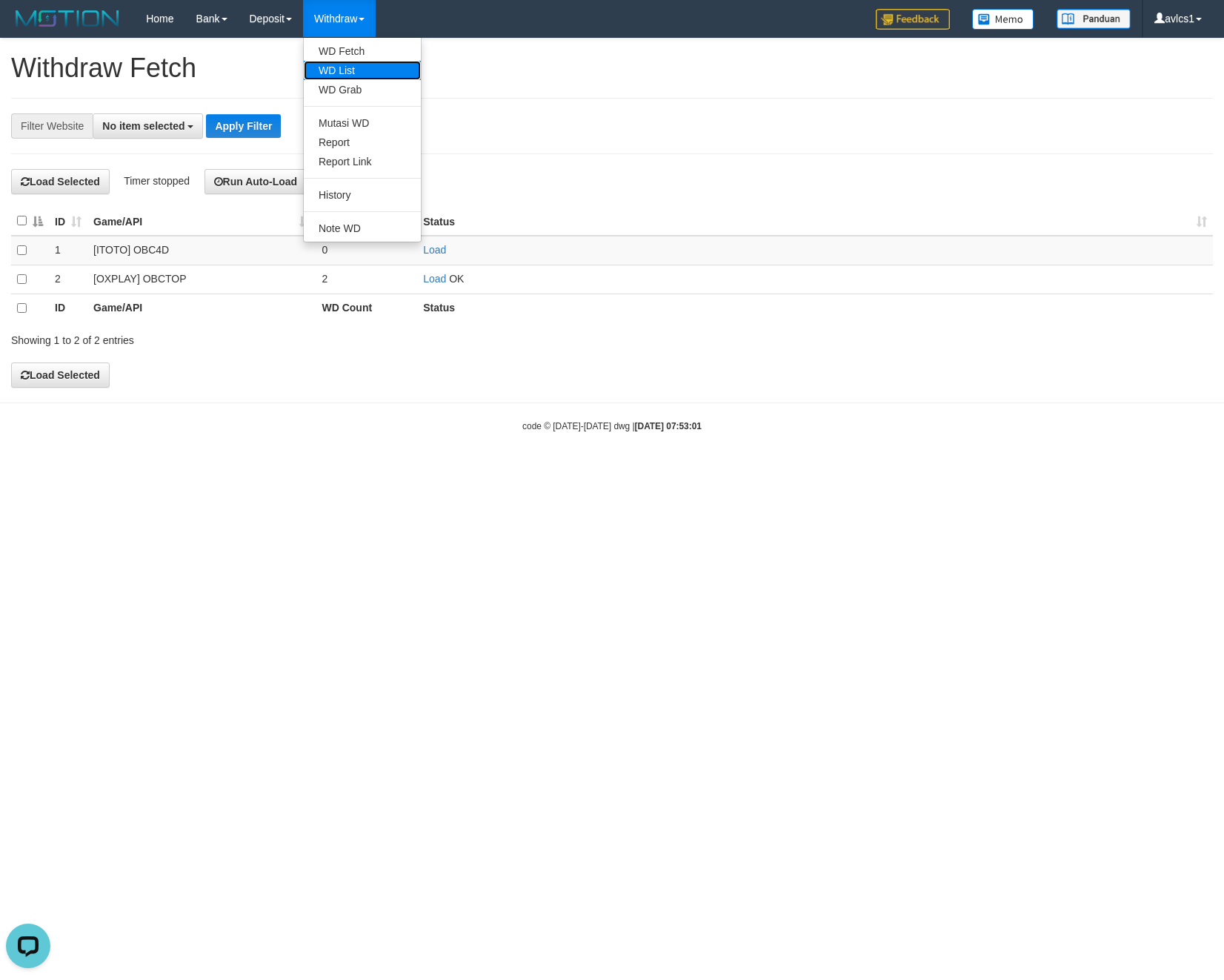
click at [351, 64] on link "WD List" at bounding box center [362, 71] width 117 height 19
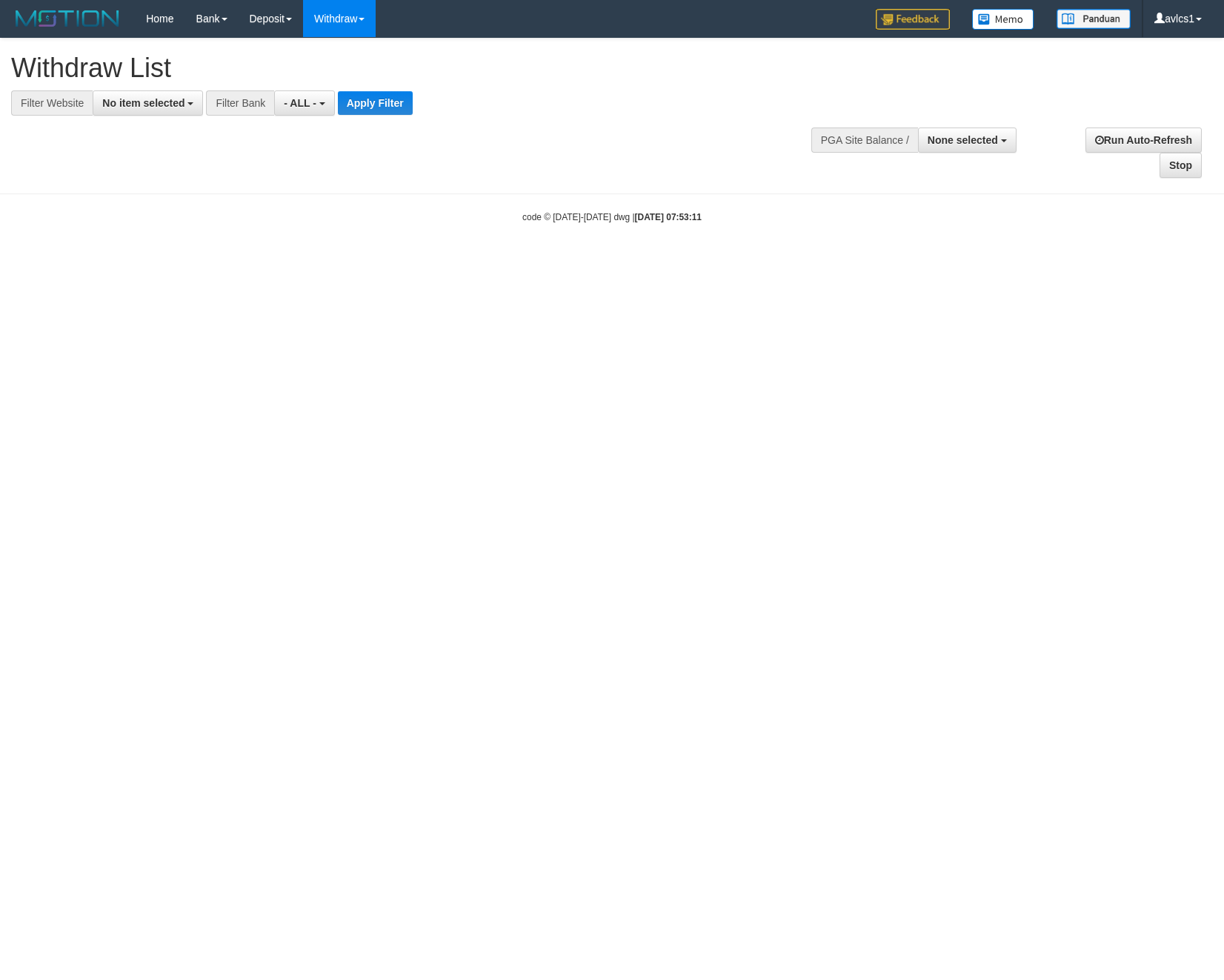
select select
click at [148, 118] on div "**********" at bounding box center [612, 108] width 1224 height 140
click at [167, 106] on span "No item selected" at bounding box center [143, 103] width 82 height 12
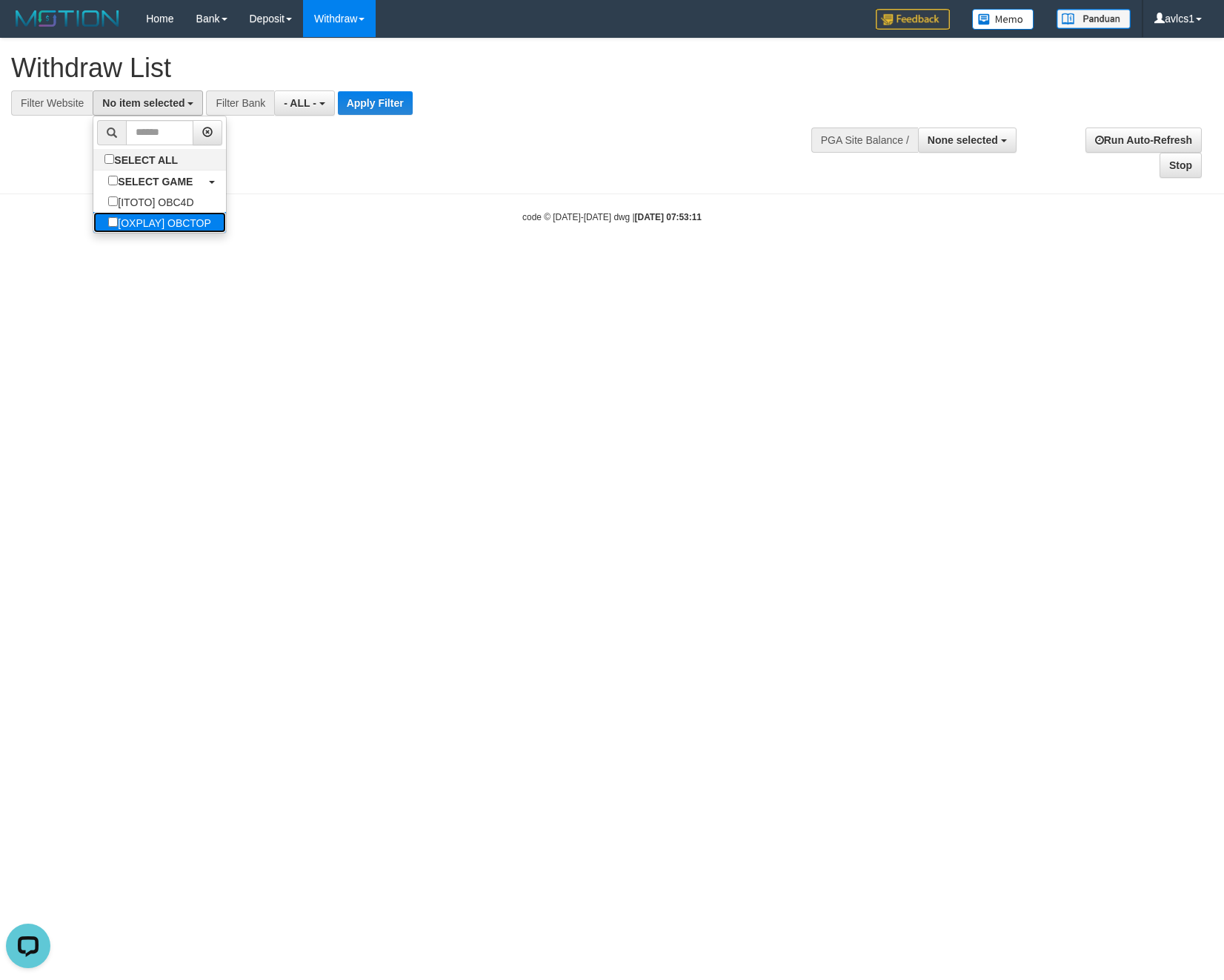
click at [158, 221] on label "[OXPLAY] OBCTOP" at bounding box center [159, 222] width 133 height 20
select select "****"
click at [403, 93] on button "Apply Filter" at bounding box center [387, 103] width 75 height 23
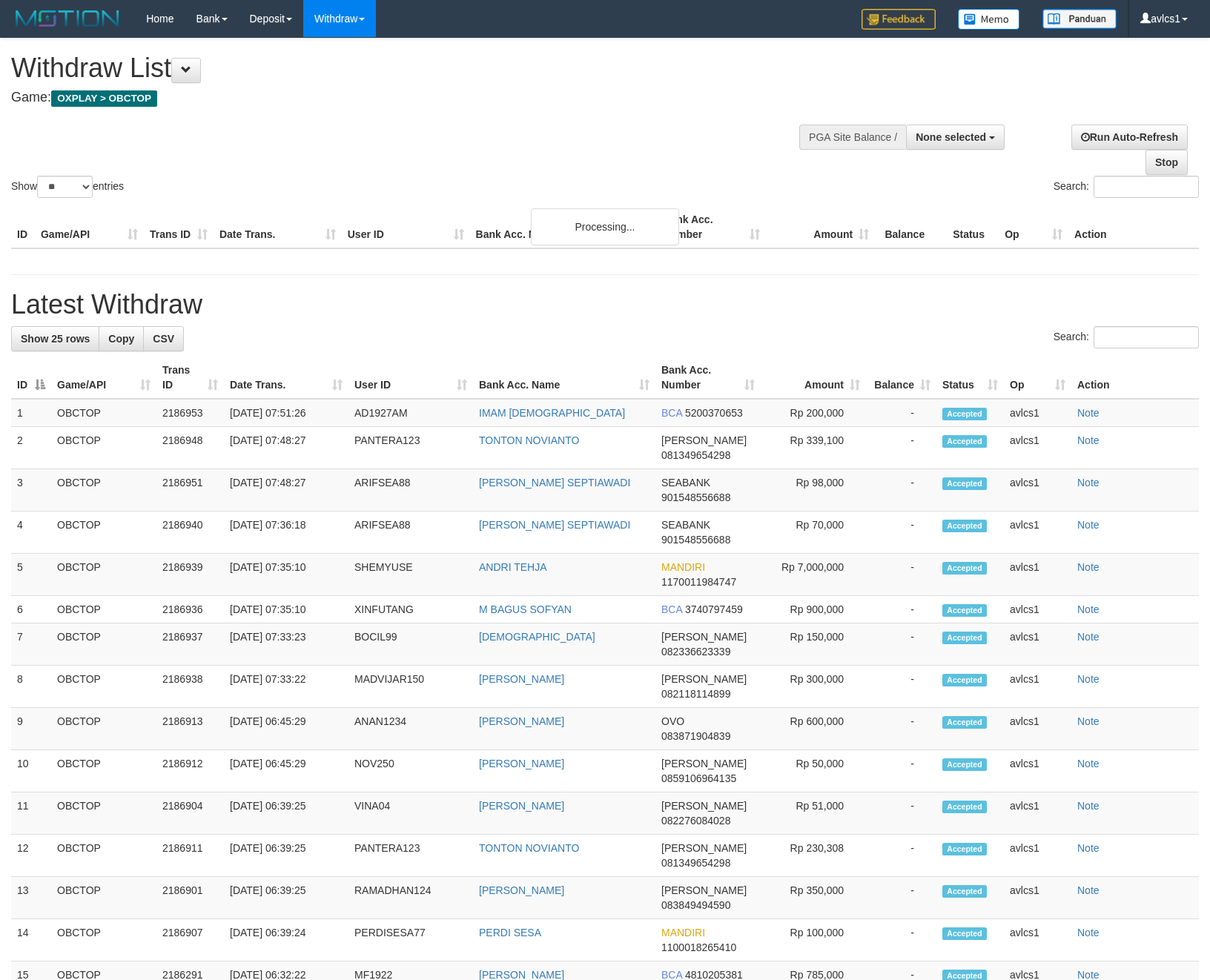
select select
select select "**"
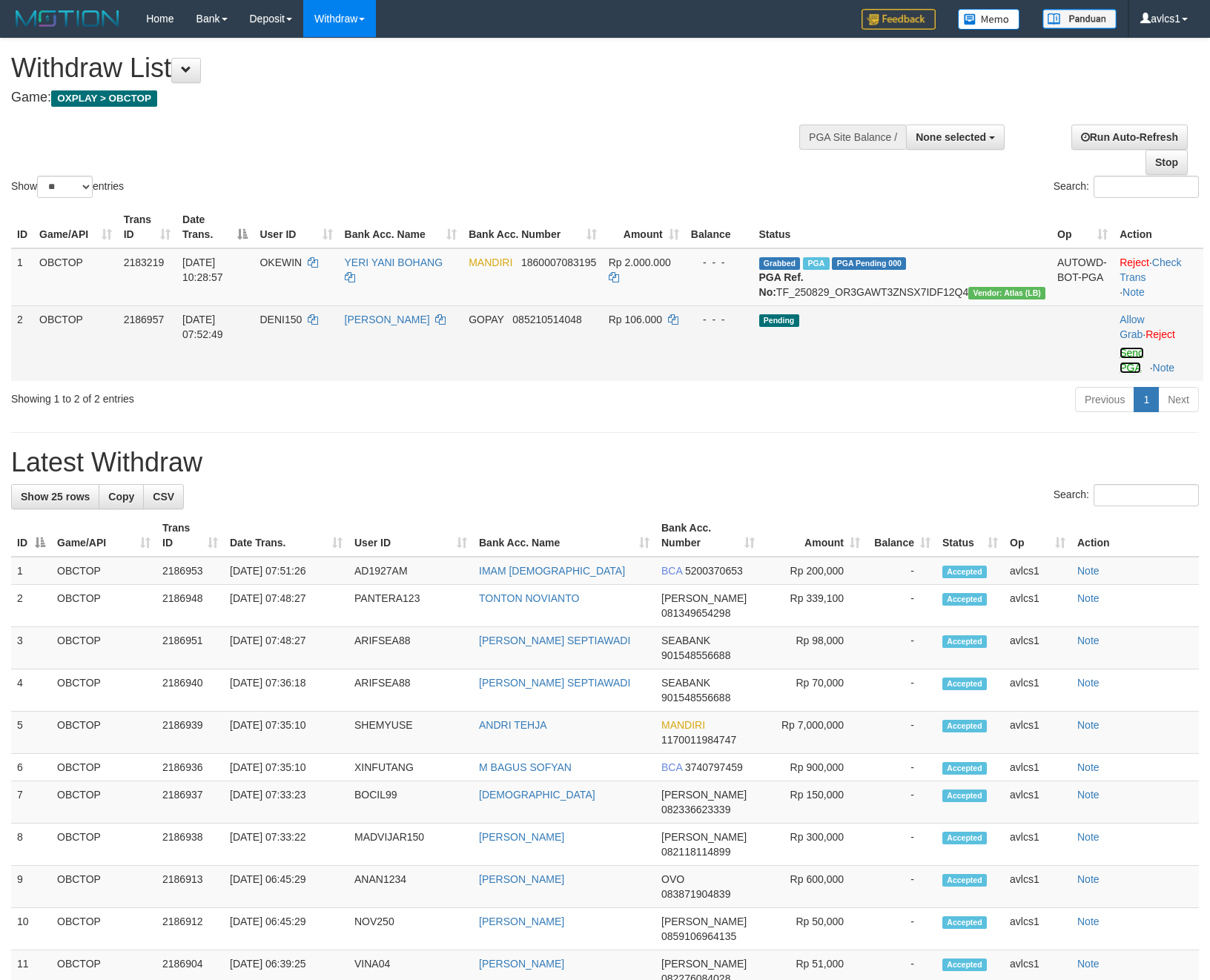
click at [1144, 369] on link "Send PGA" at bounding box center [1132, 360] width 24 height 27
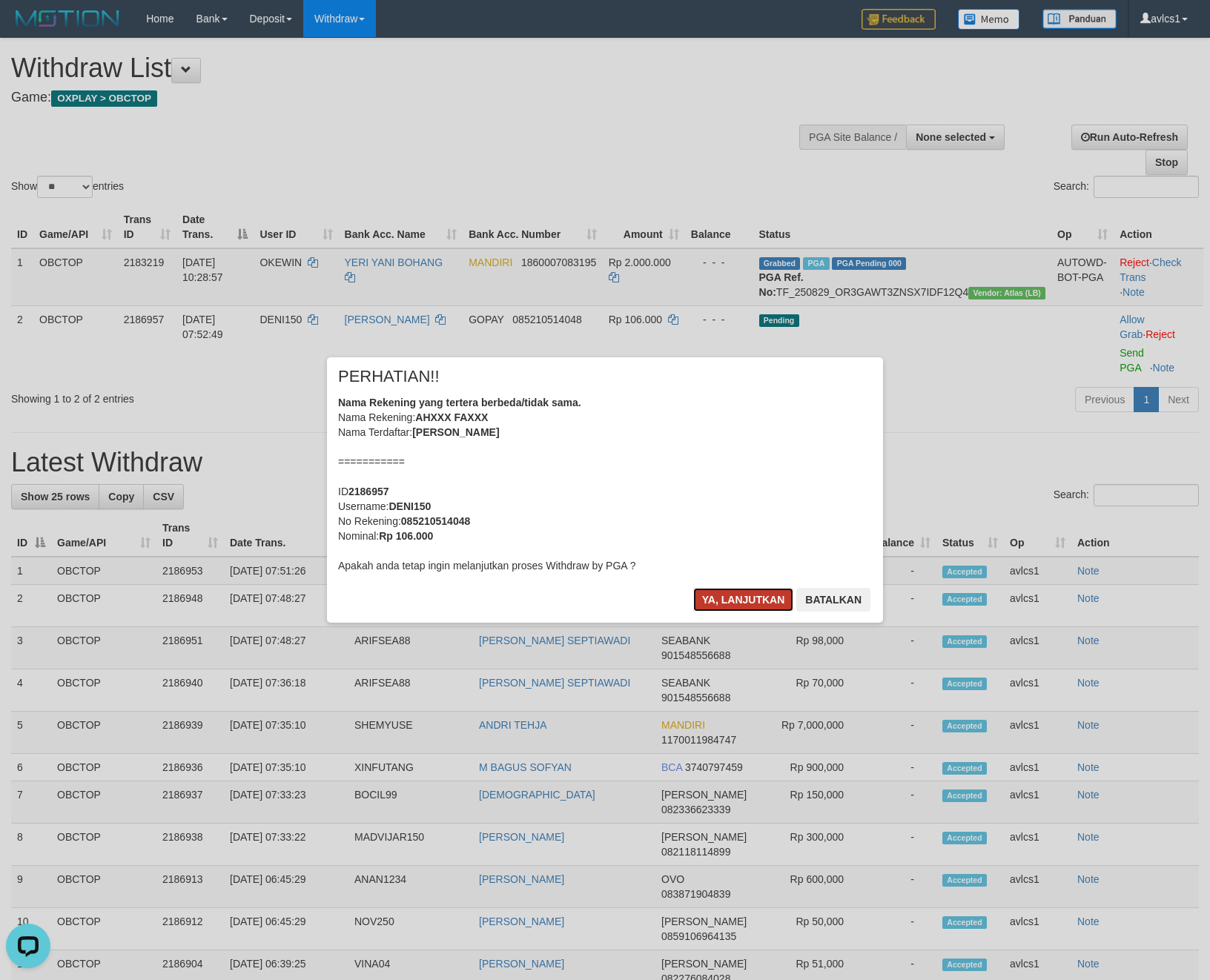
click at [725, 588] on button "Ya, lanjutkan" at bounding box center [744, 599] width 101 height 23
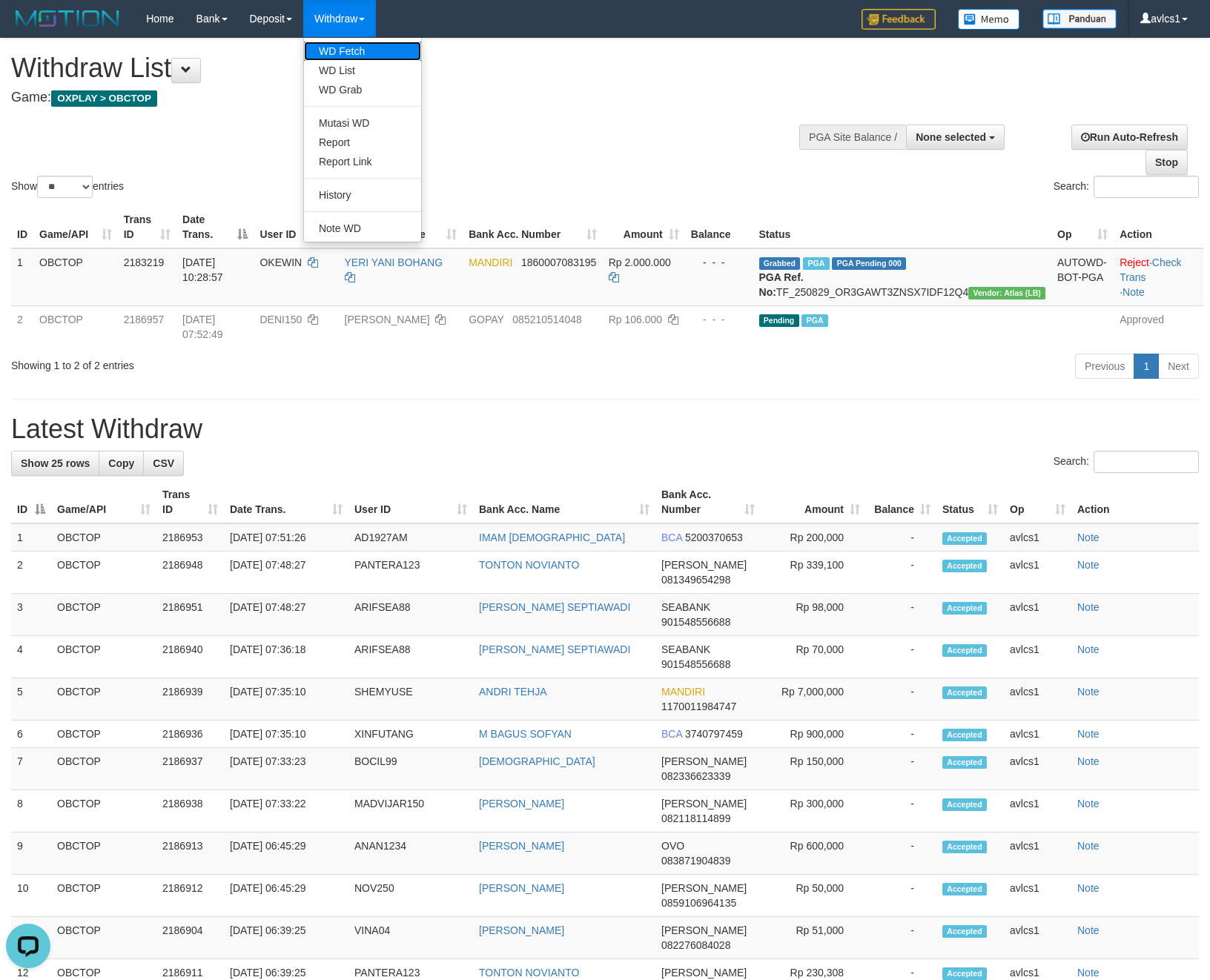
click at [365, 55] on link "WD Fetch" at bounding box center [362, 51] width 117 height 19
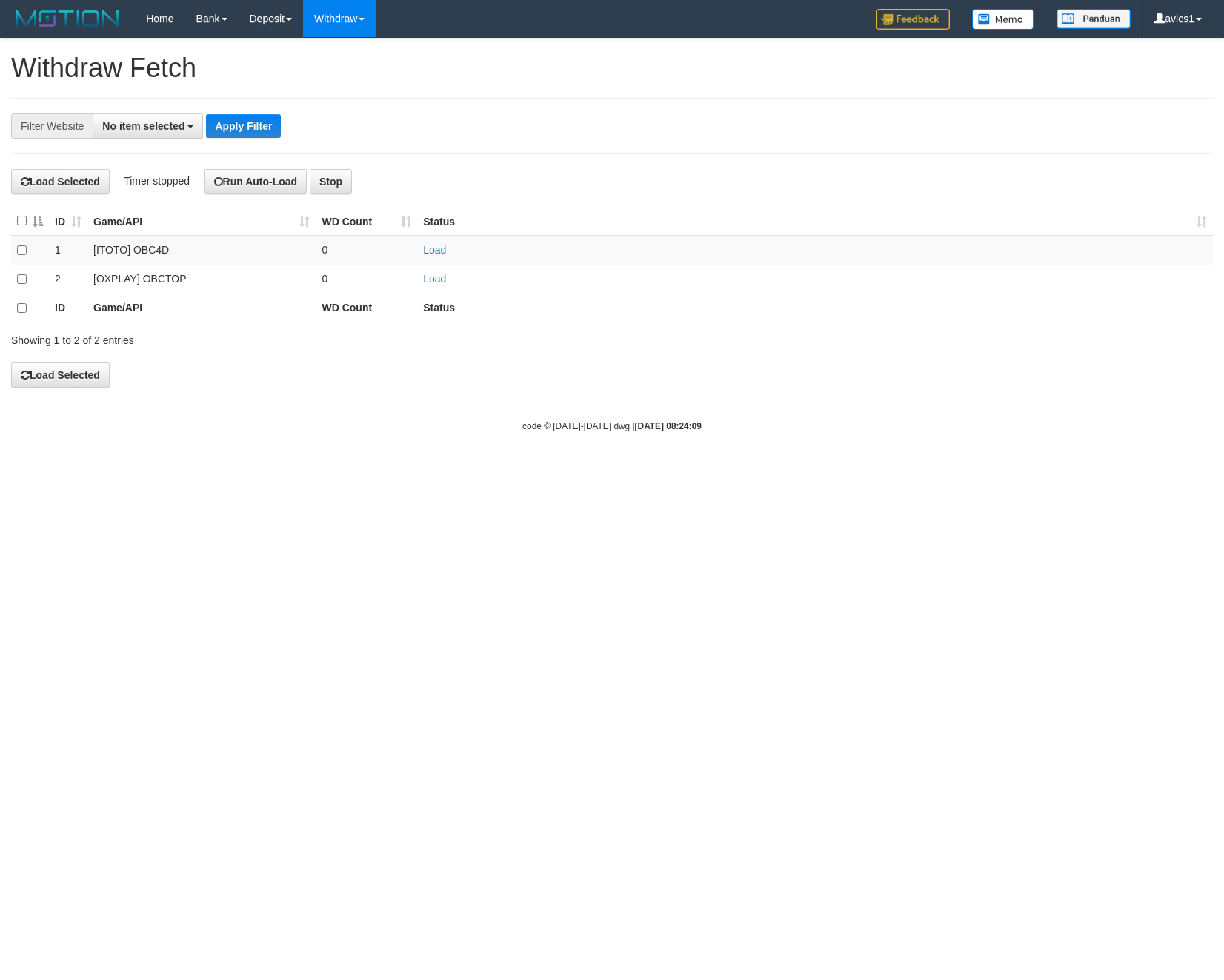
select select
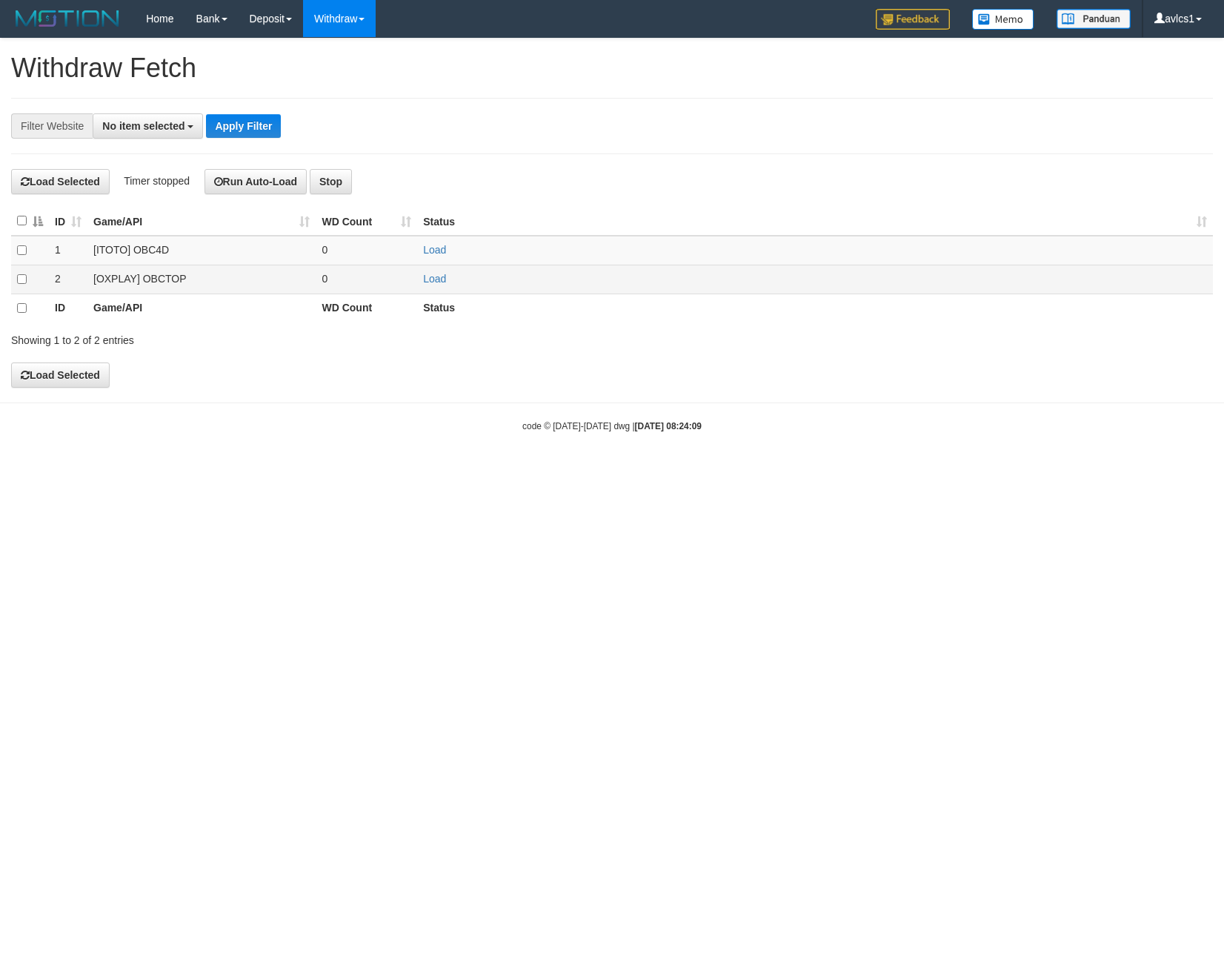
click at [447, 276] on td "Load" at bounding box center [815, 279] width 796 height 29
click at [428, 289] on td "Load" at bounding box center [815, 279] width 796 height 29
click at [431, 280] on link "Load" at bounding box center [435, 279] width 23 height 12
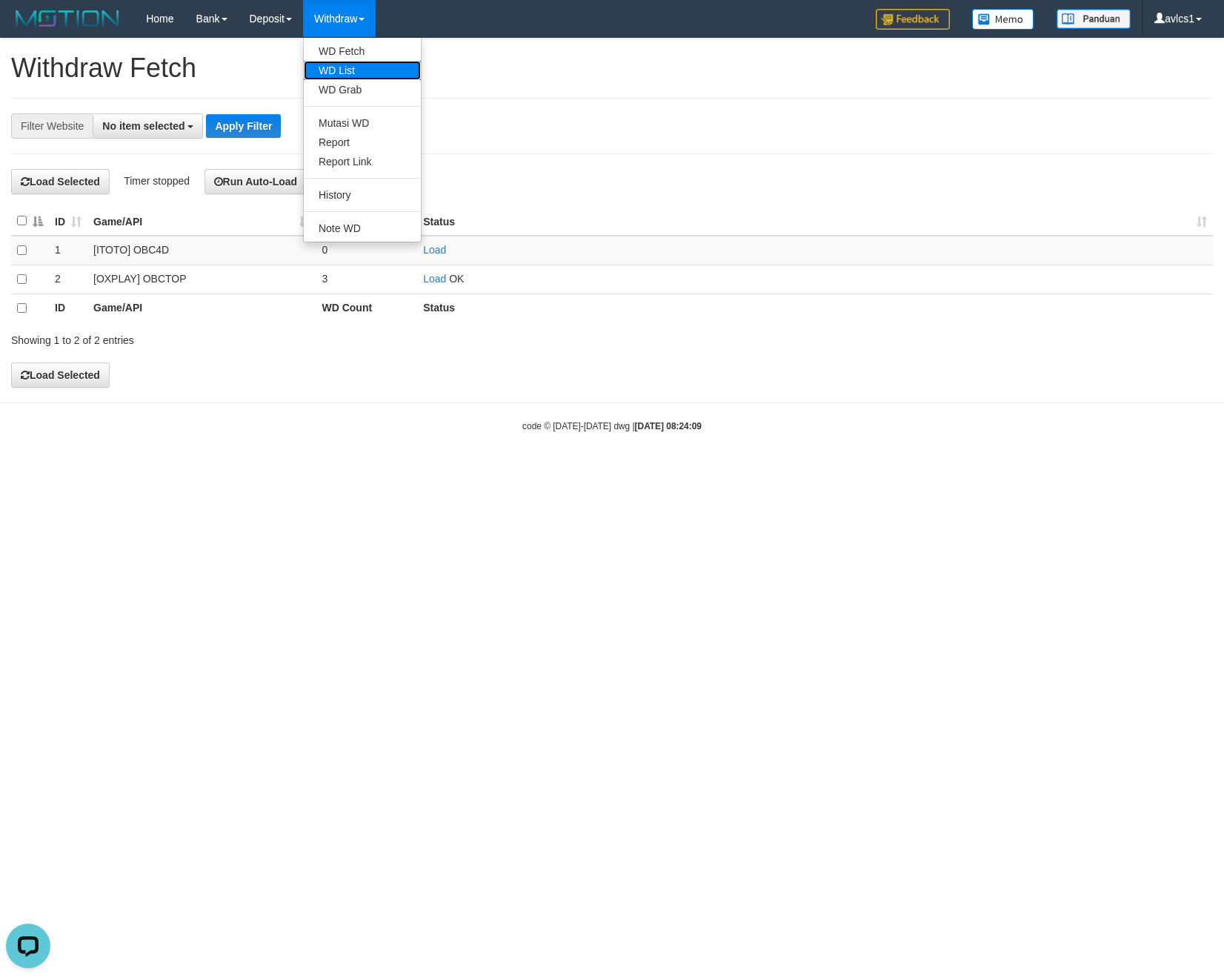
click at [351, 77] on link "WD List" at bounding box center [362, 71] width 117 height 19
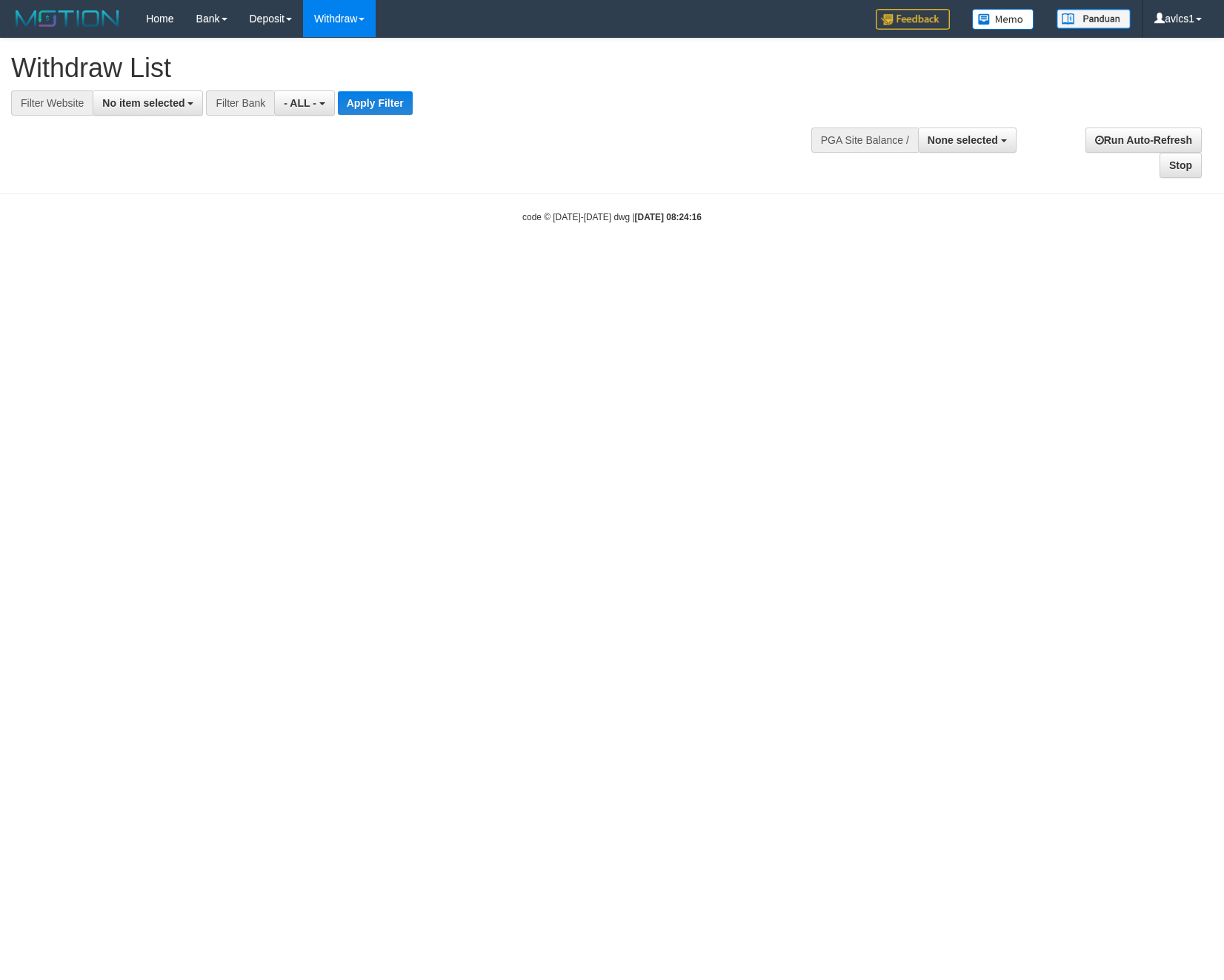
select select
click at [167, 113] on button "No item selected" at bounding box center [148, 103] width 110 height 25
click at [168, 230] on label "[OXPLAY] OBCTOP" at bounding box center [159, 222] width 133 height 20
select select "****"
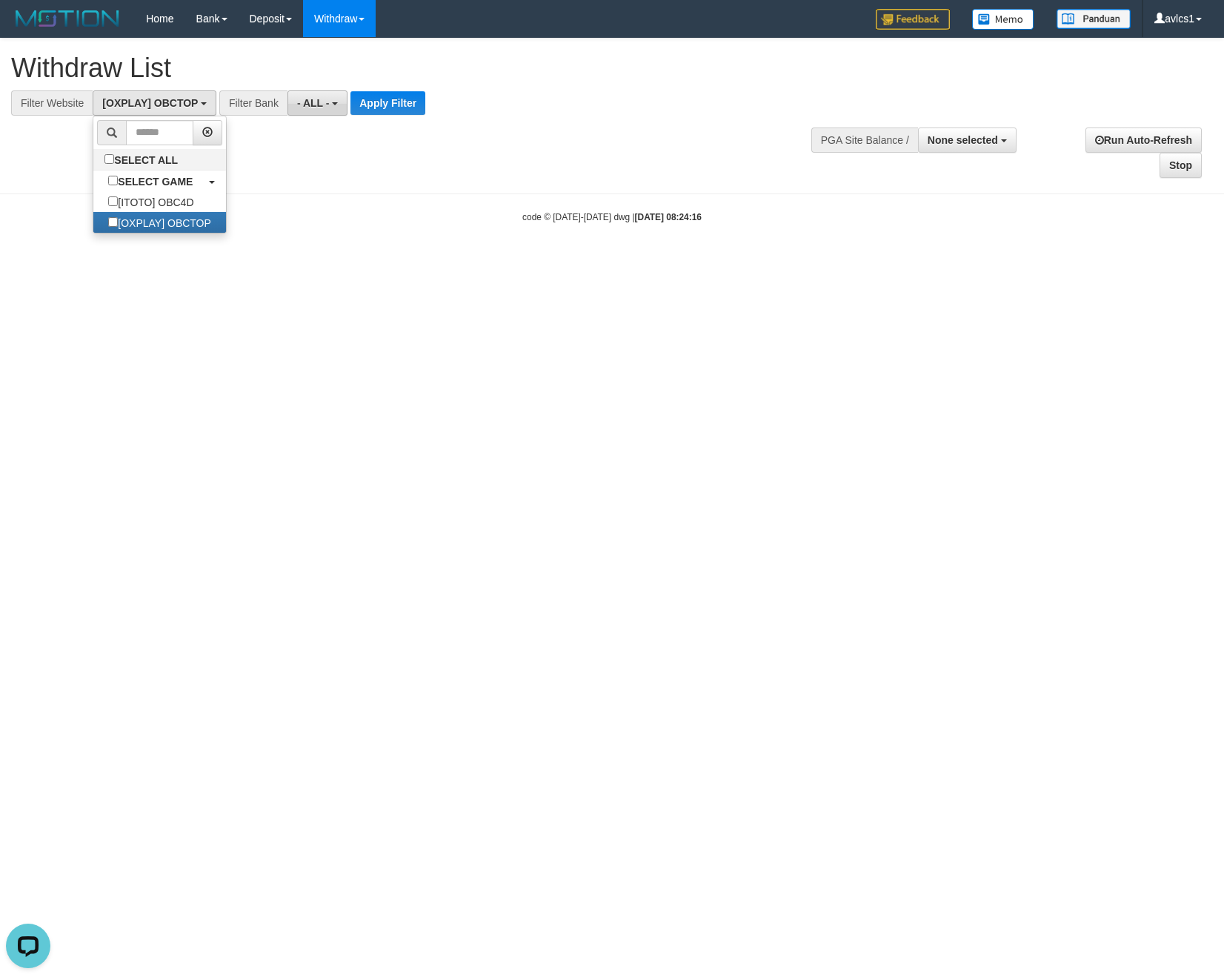
click at [348, 103] on button "- ALL -" at bounding box center [318, 103] width 60 height 25
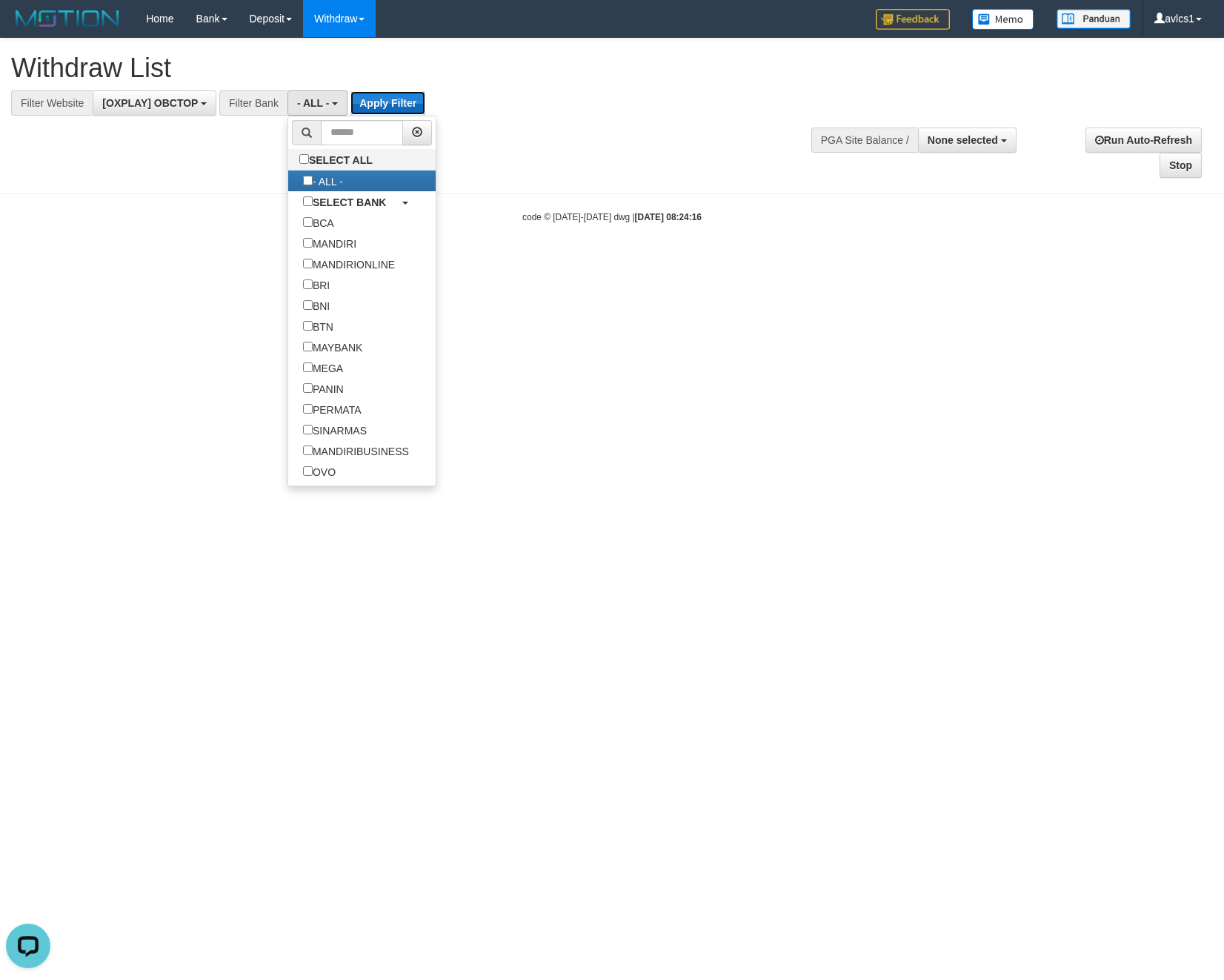
click at [385, 108] on button "Apply Filter" at bounding box center [387, 103] width 75 height 23
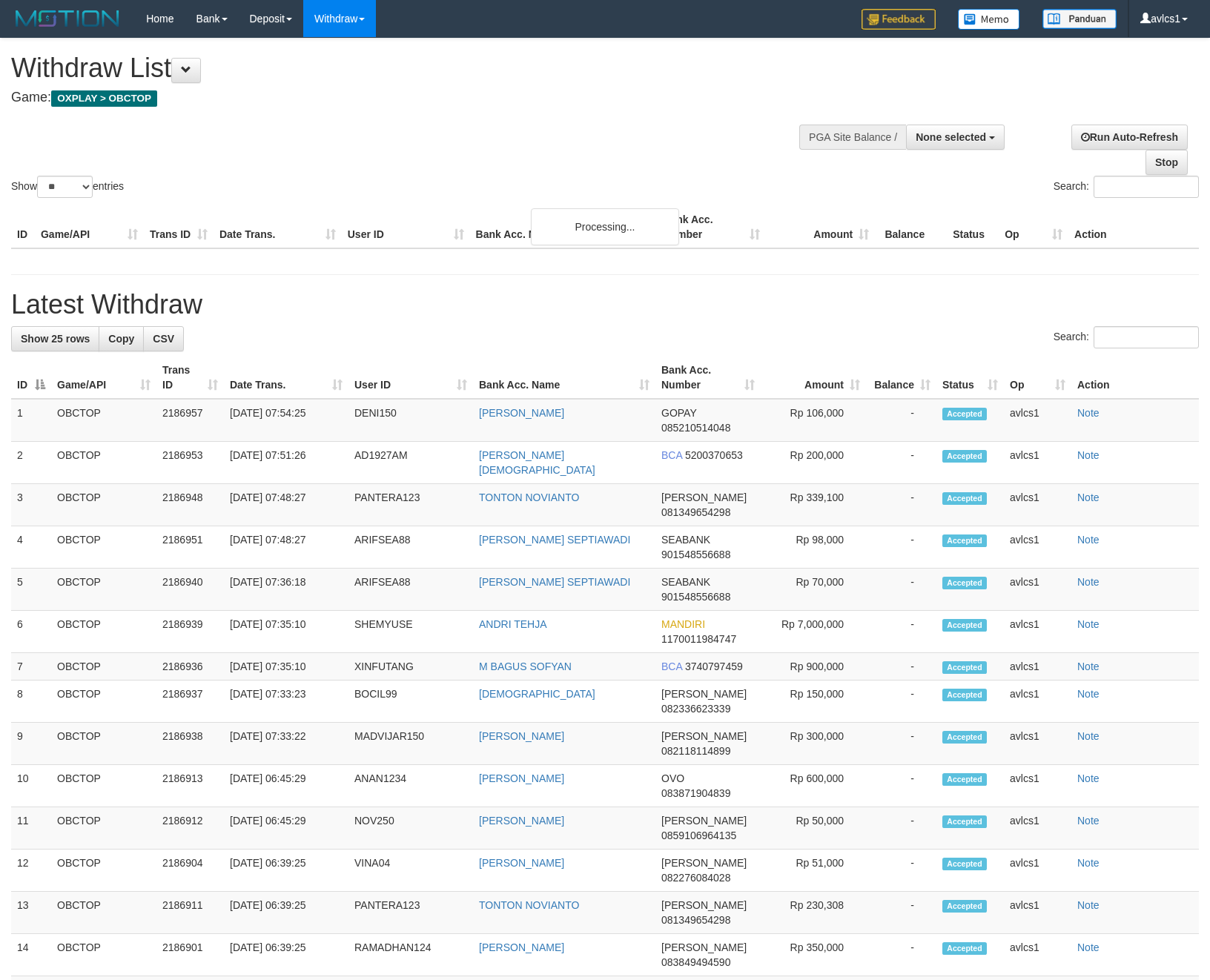
select select
select select "**"
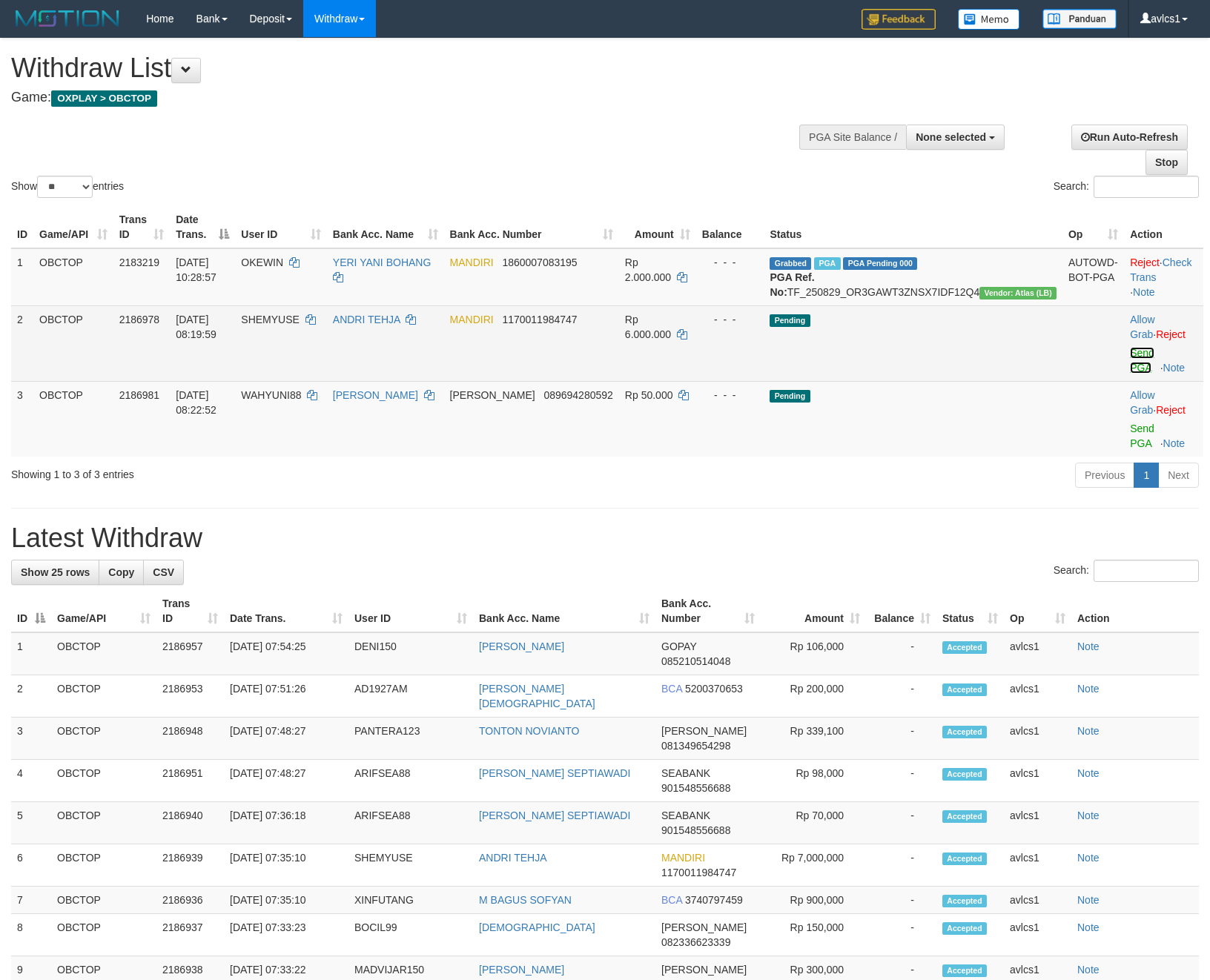
click at [1135, 368] on link "Send PGA" at bounding box center [1141, 360] width 24 height 27
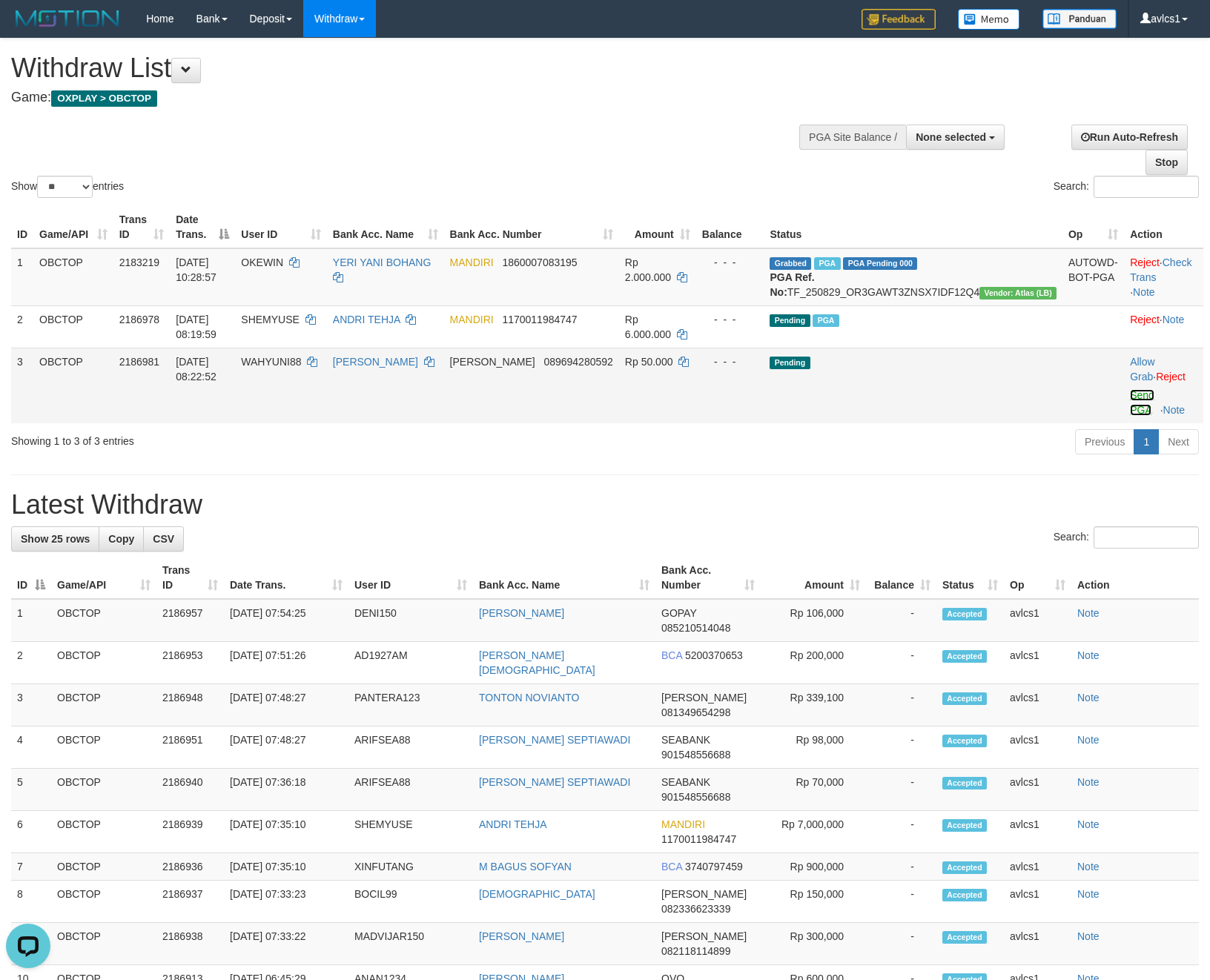
click at [1137, 408] on link "Send PGA" at bounding box center [1141, 403] width 24 height 27
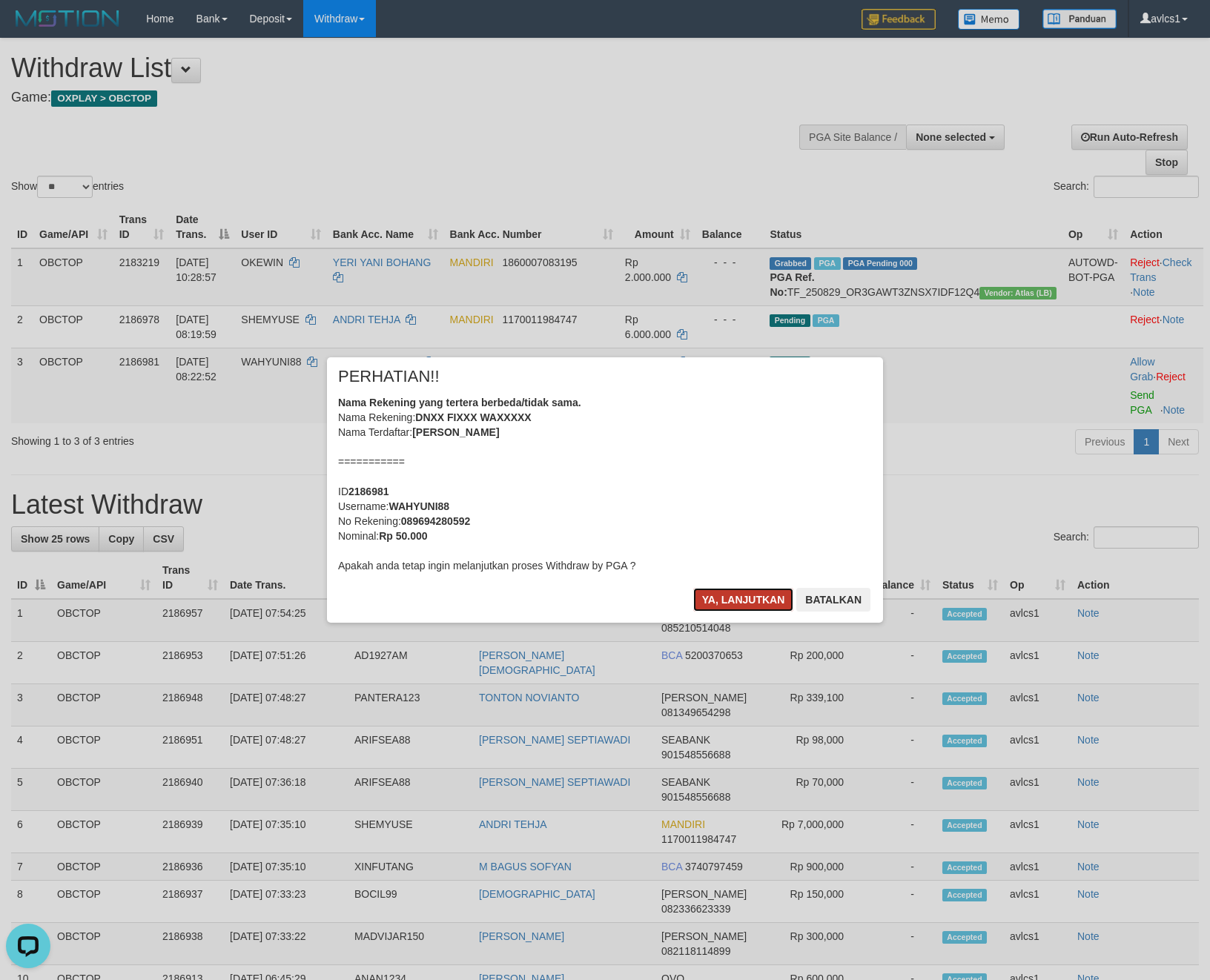
click at [732, 592] on button "Ya, lanjutkan" at bounding box center [744, 599] width 101 height 23
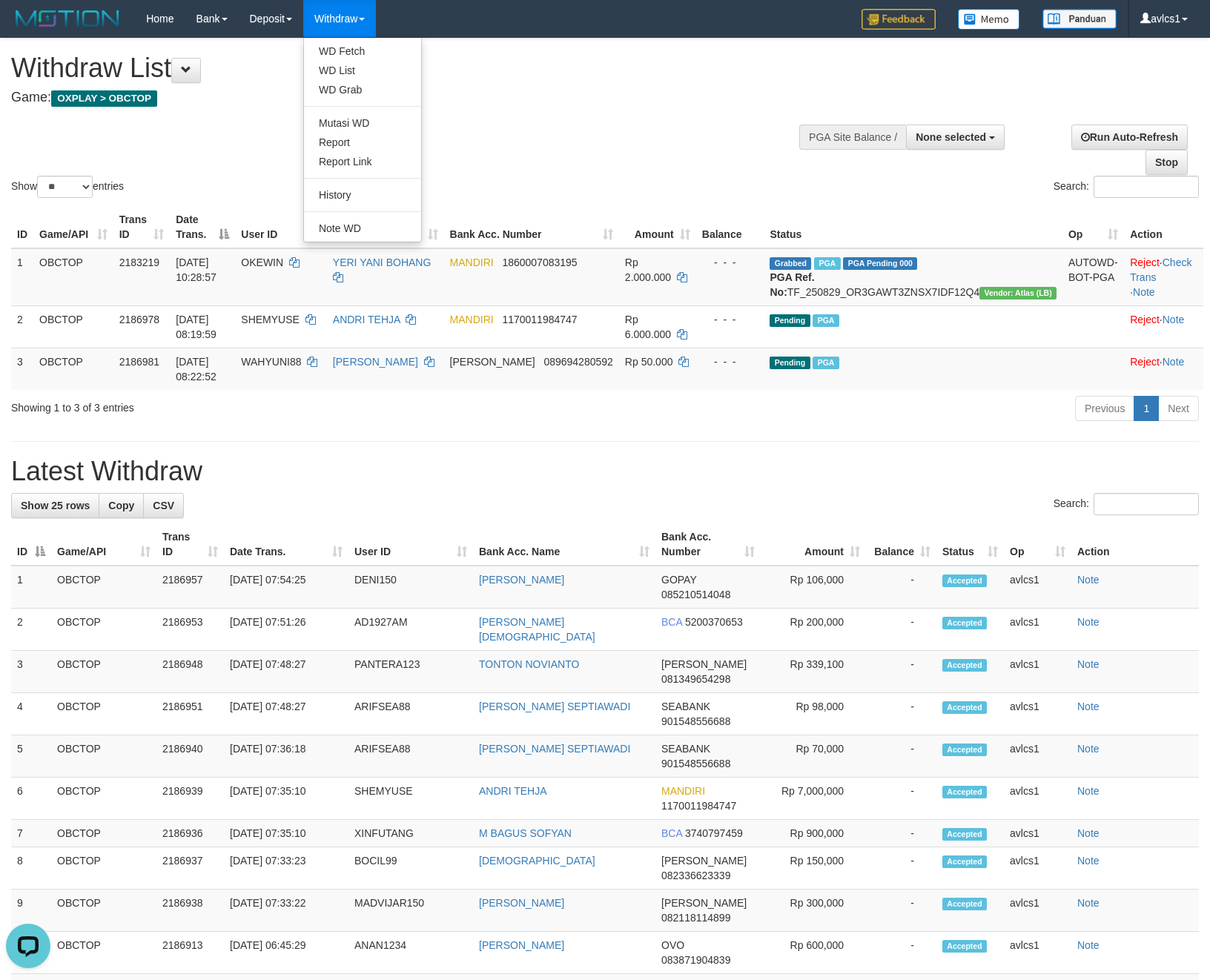
click at [345, 37] on ul "WD Fetch WD List WD Grab Mutasi WD Report Report Link History Note WD" at bounding box center [362, 139] width 118 height 205
click at [351, 48] on link "WD Fetch" at bounding box center [362, 51] width 117 height 19
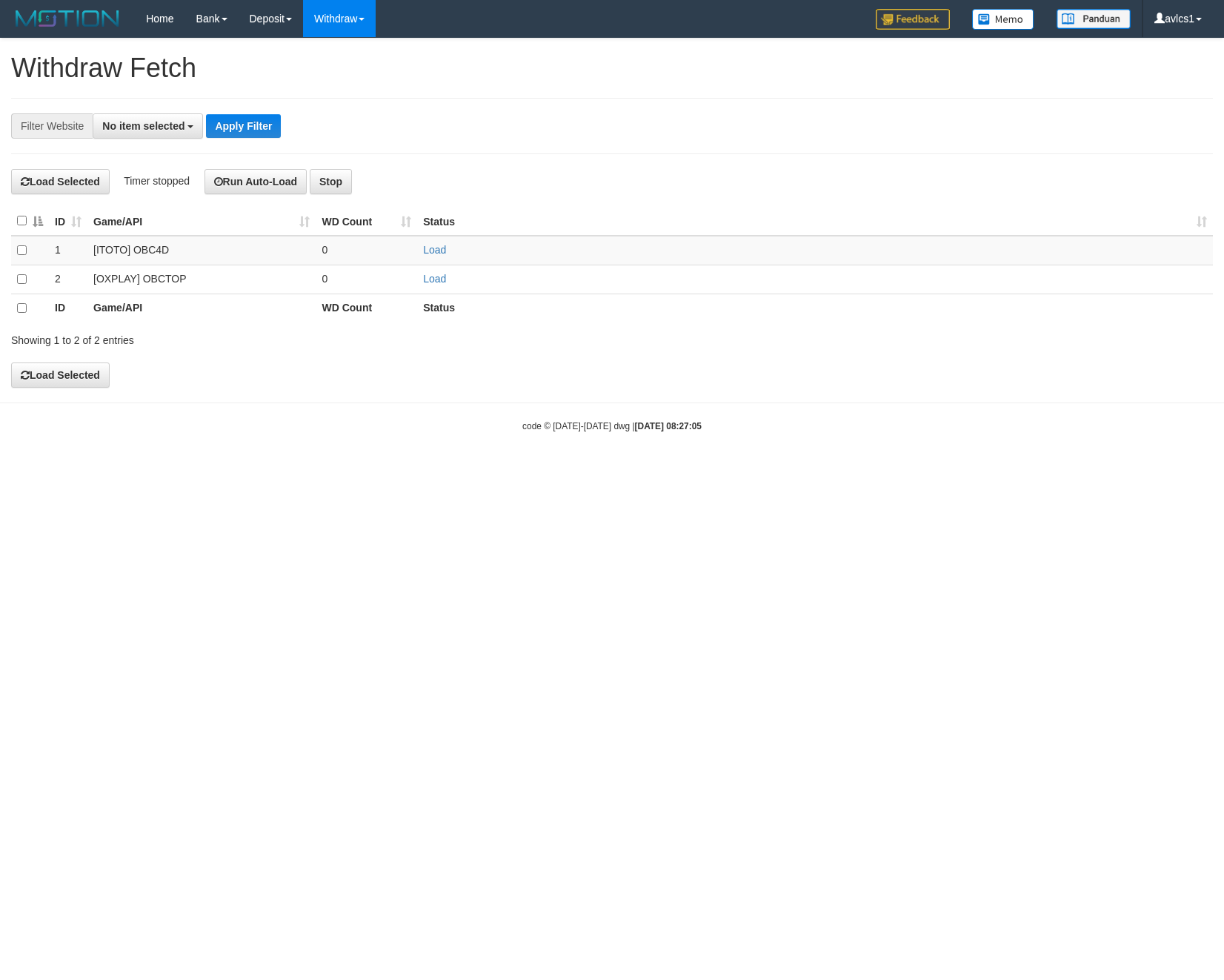
select select
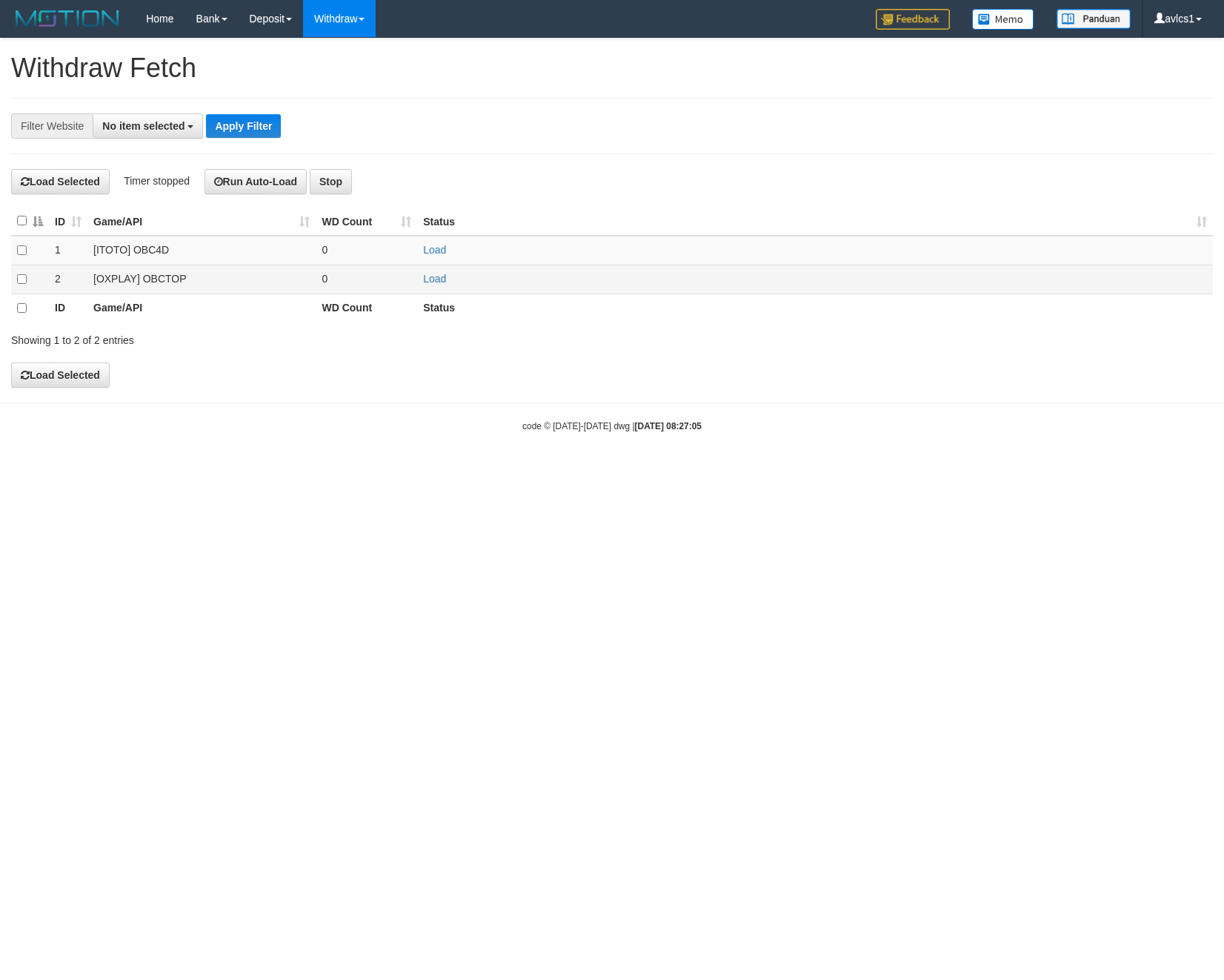
click at [438, 291] on td "Load" at bounding box center [815, 279] width 796 height 29
click at [439, 283] on link "Load" at bounding box center [435, 279] width 23 height 12
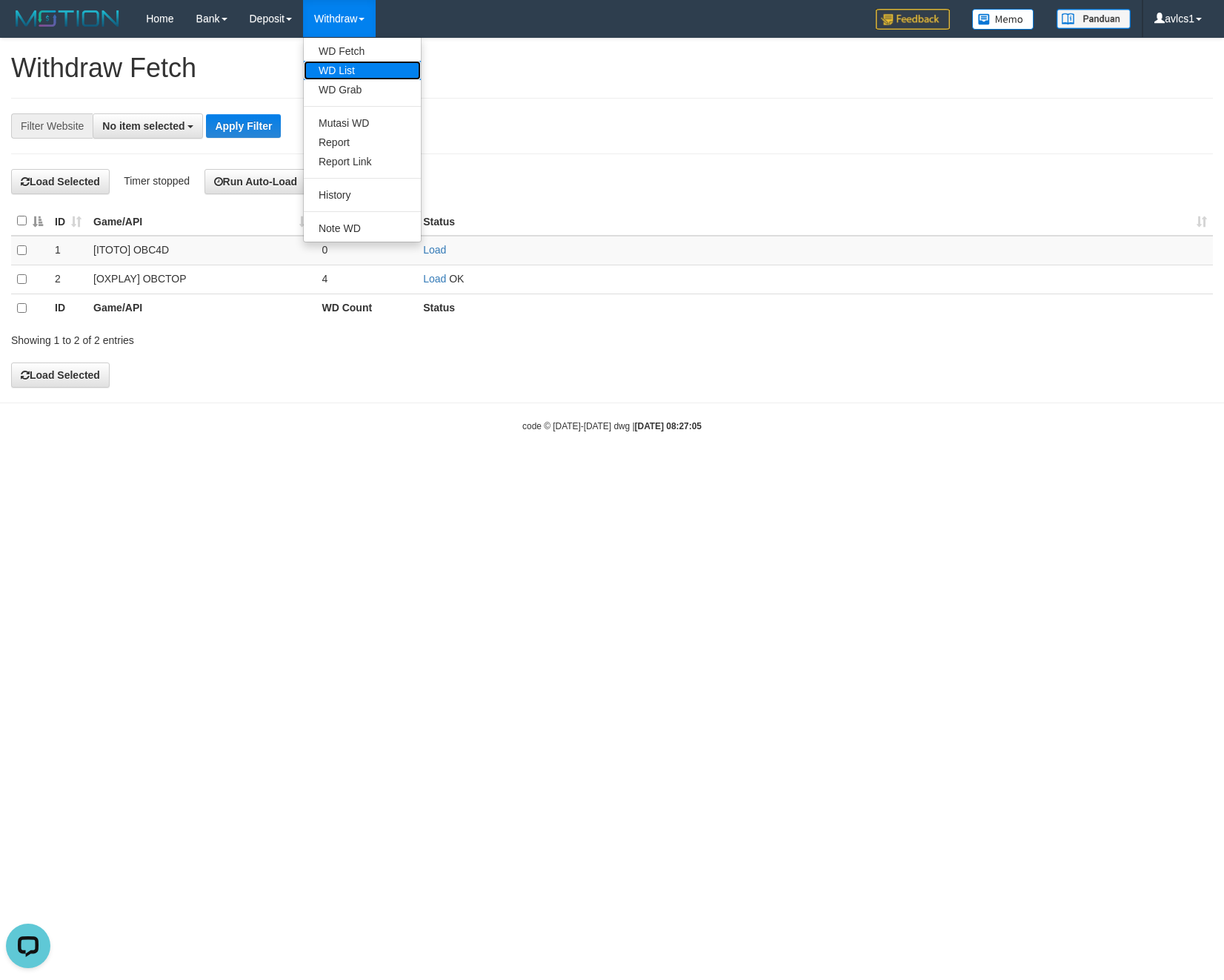
click at [353, 61] on link "WD List" at bounding box center [362, 71] width 117 height 19
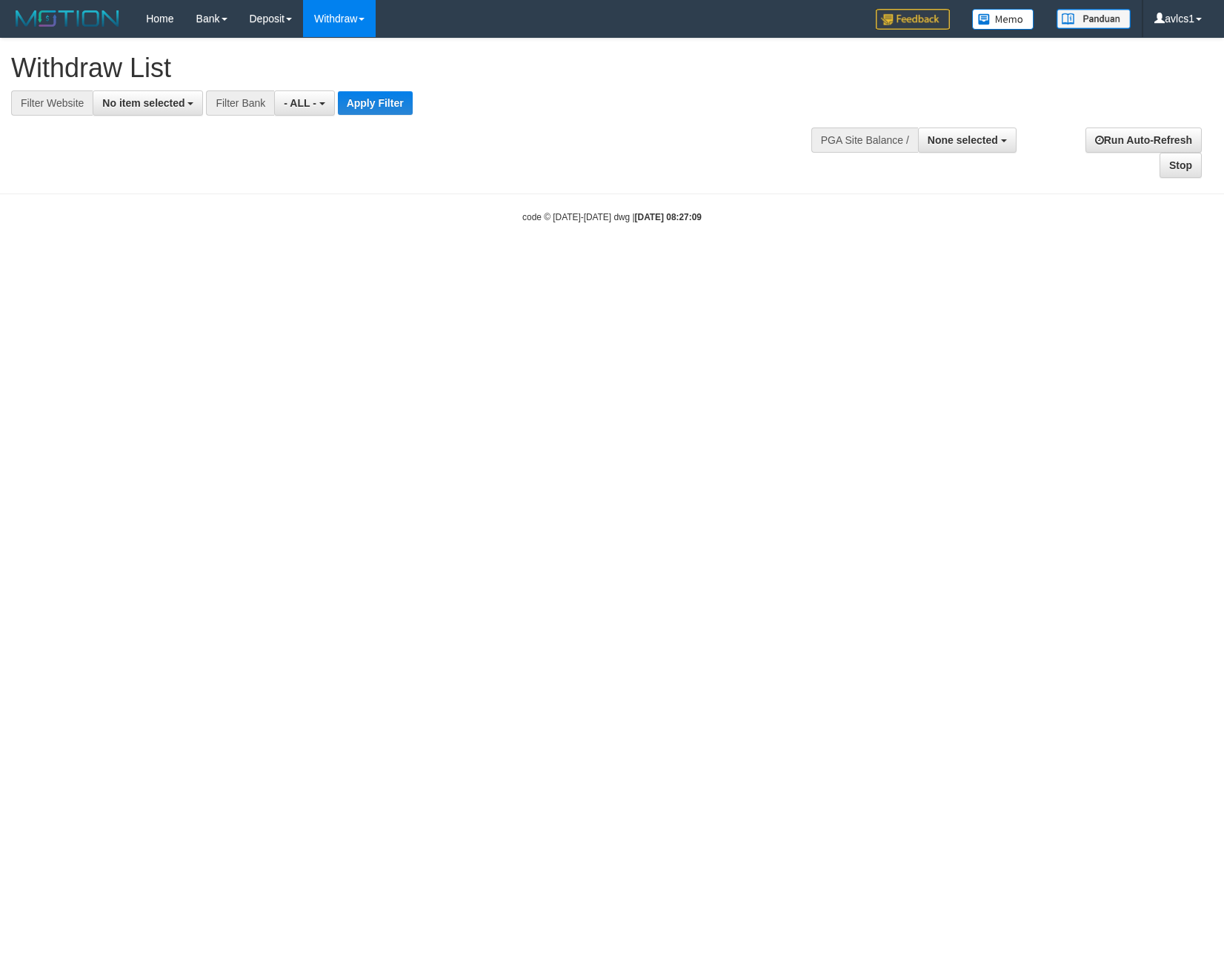
select select
drag, startPoint x: 0, startPoint y: 0, endPoint x: 146, endPoint y: 109, distance: 182.2
click at [146, 109] on button "No item selected" at bounding box center [148, 103] width 110 height 25
click at [126, 223] on label "[OXPLAY] OBCTOP" at bounding box center [159, 222] width 133 height 20
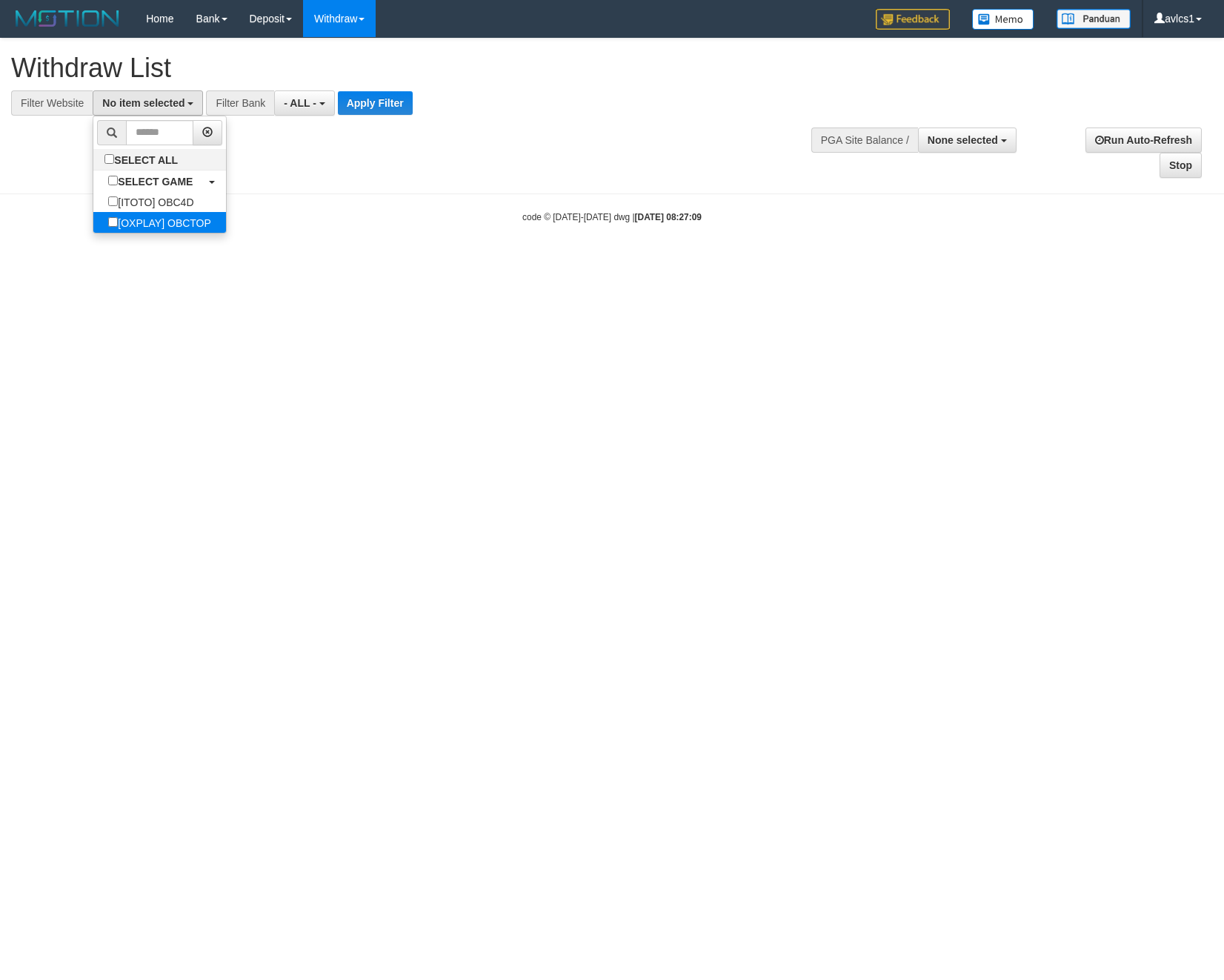
select select "****"
click at [399, 113] on button "Apply Filter" at bounding box center [387, 103] width 75 height 23
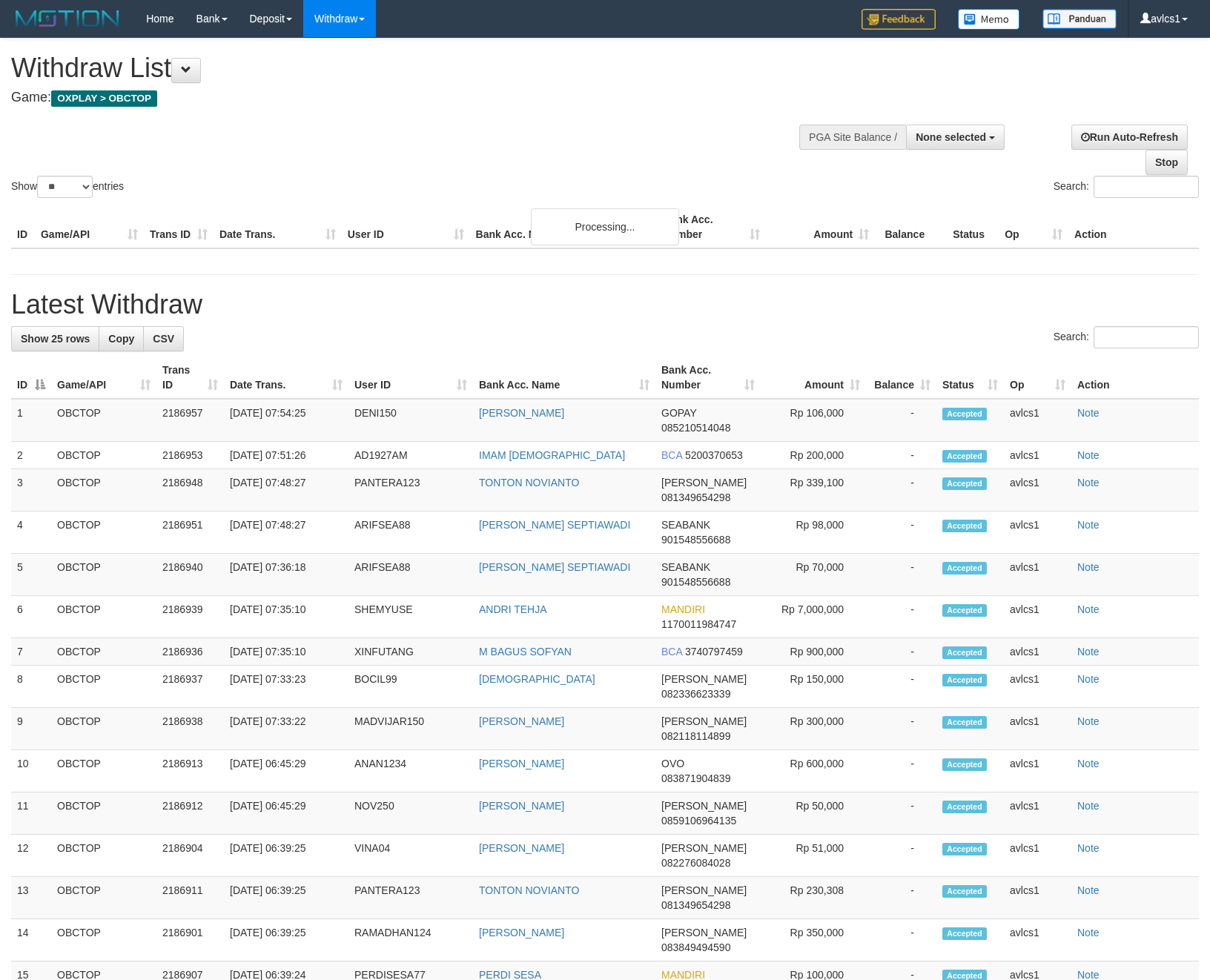
select select
select select "**"
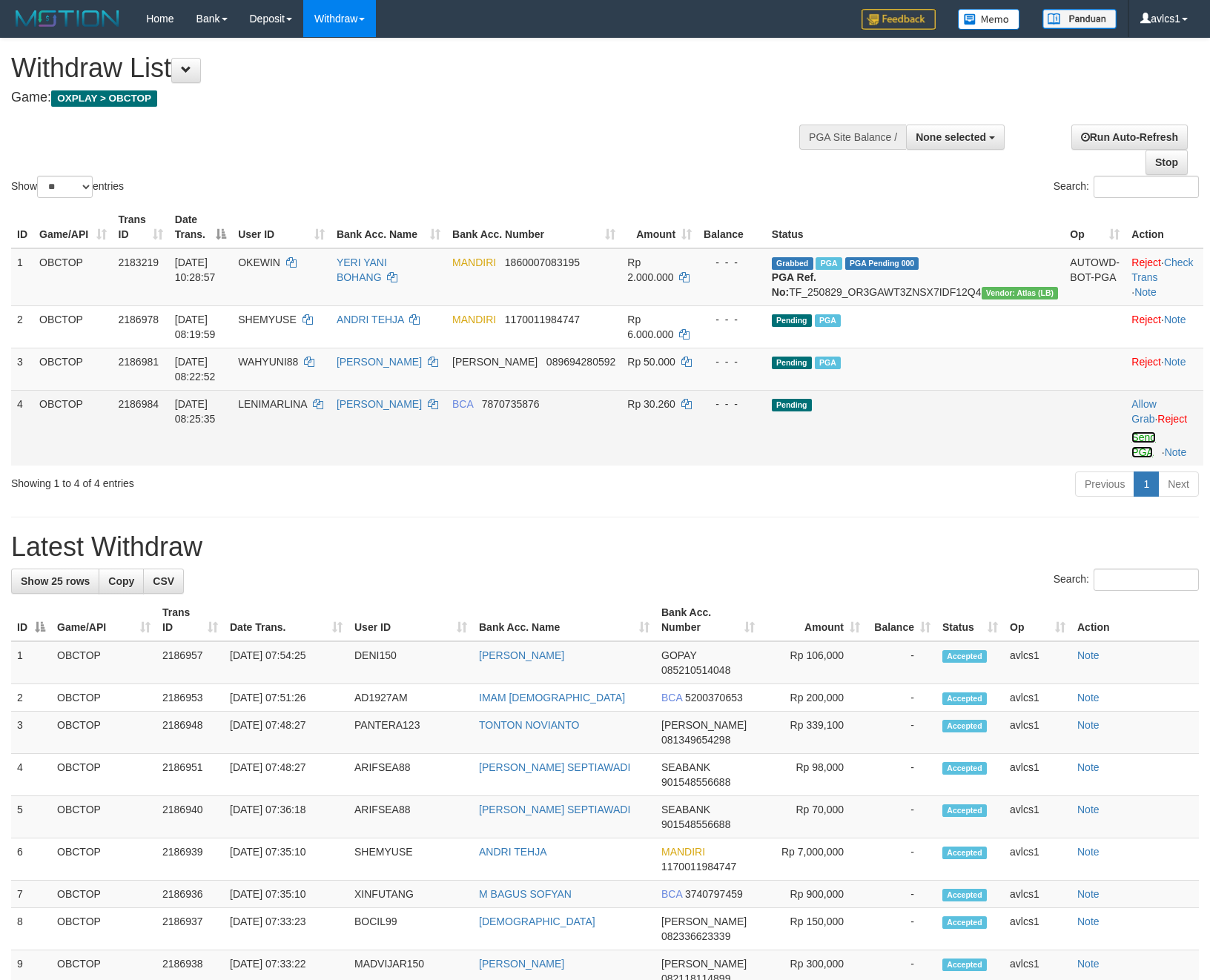
click at [1142, 456] on link "Send PGA" at bounding box center [1143, 444] width 24 height 27
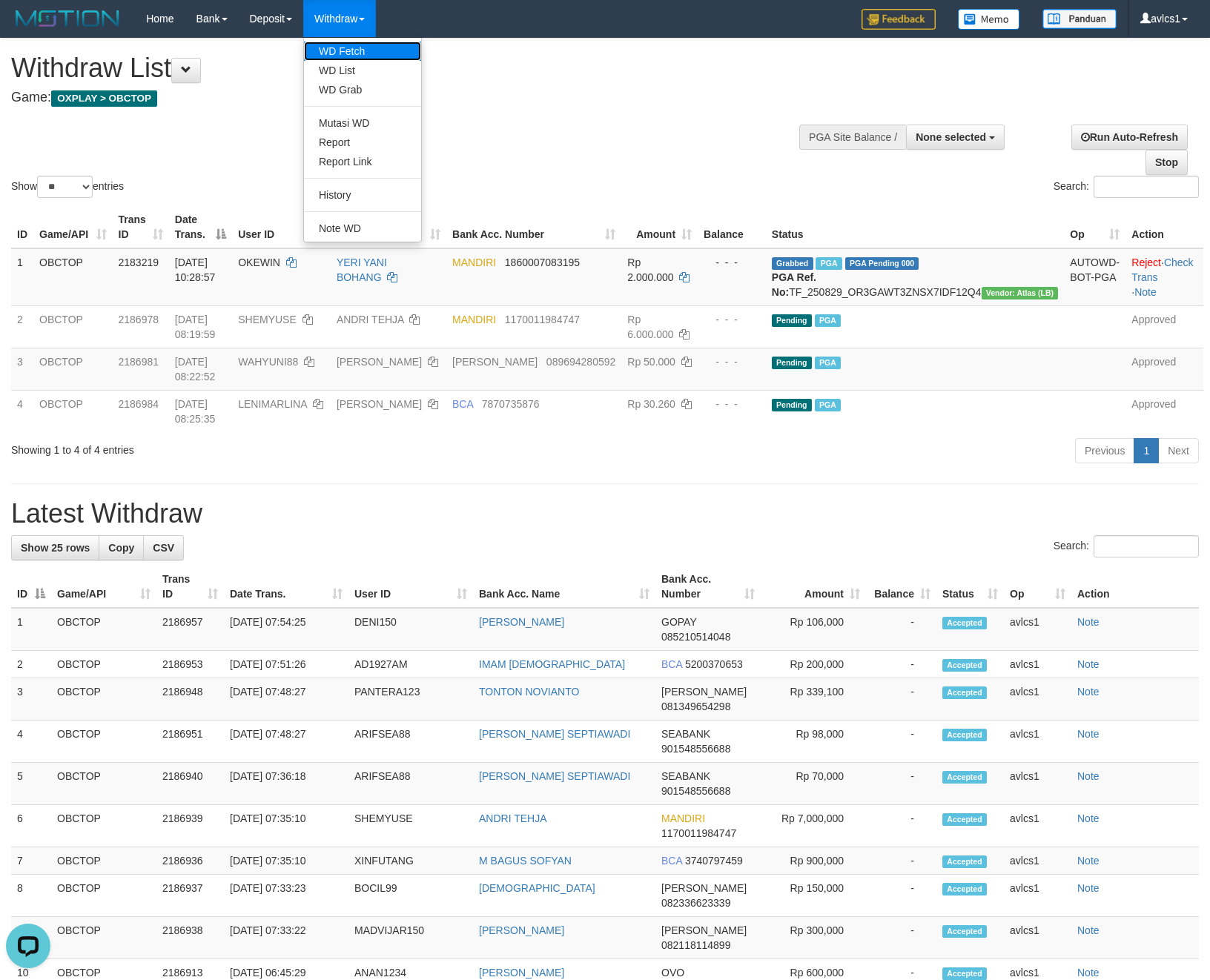
click at [351, 58] on link "WD Fetch" at bounding box center [362, 51] width 117 height 19
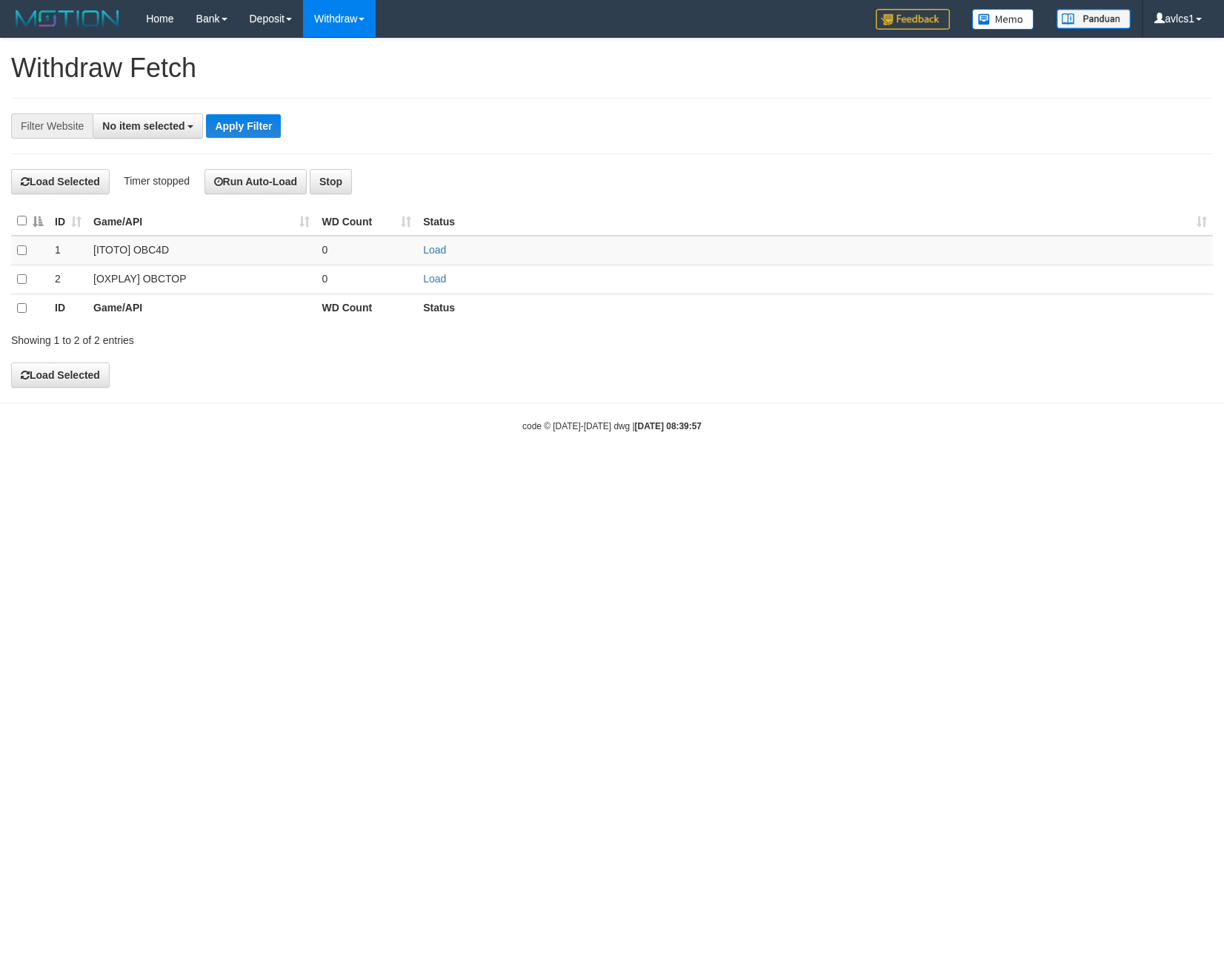
select select
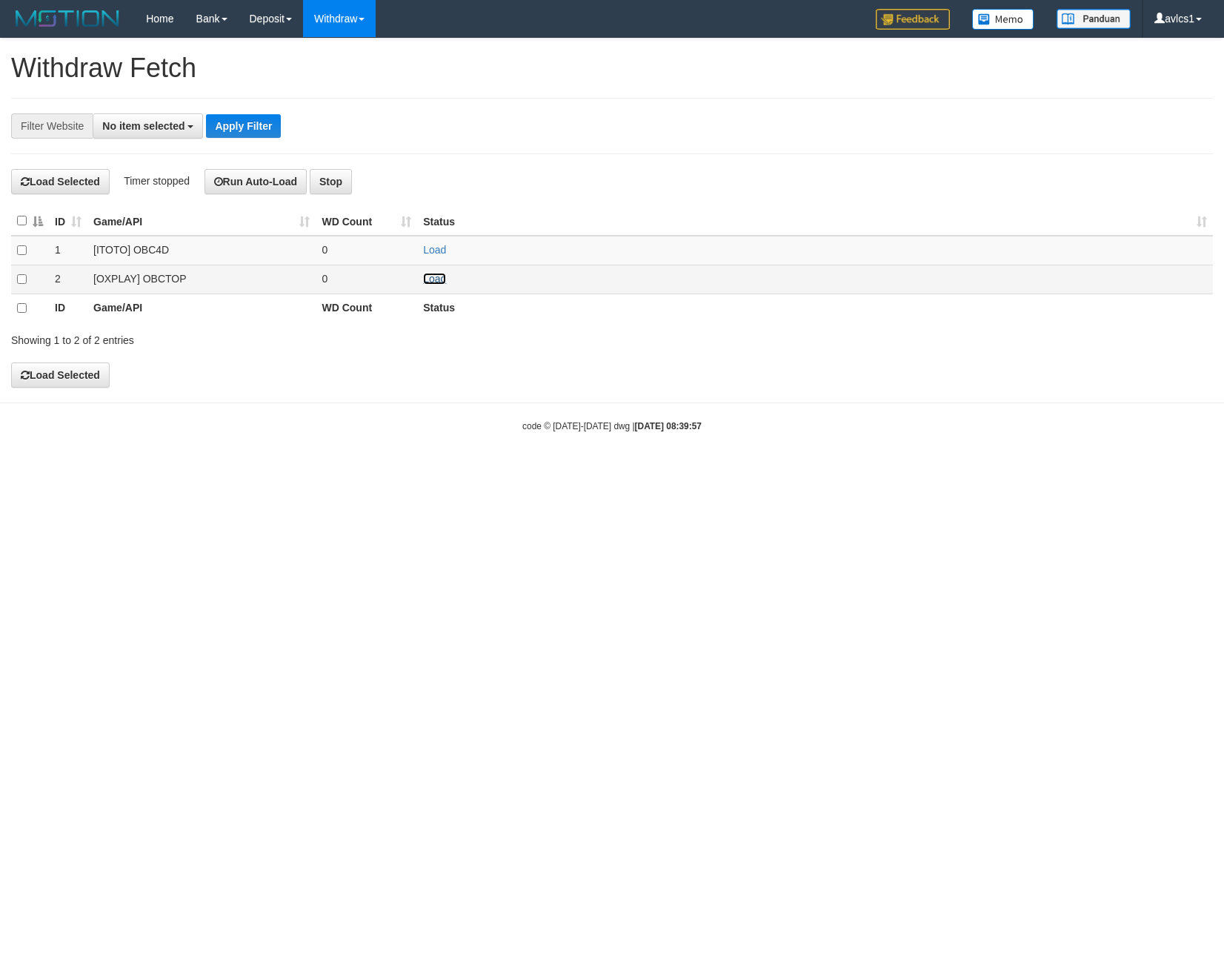
click at [445, 285] on link "Load" at bounding box center [435, 279] width 23 height 12
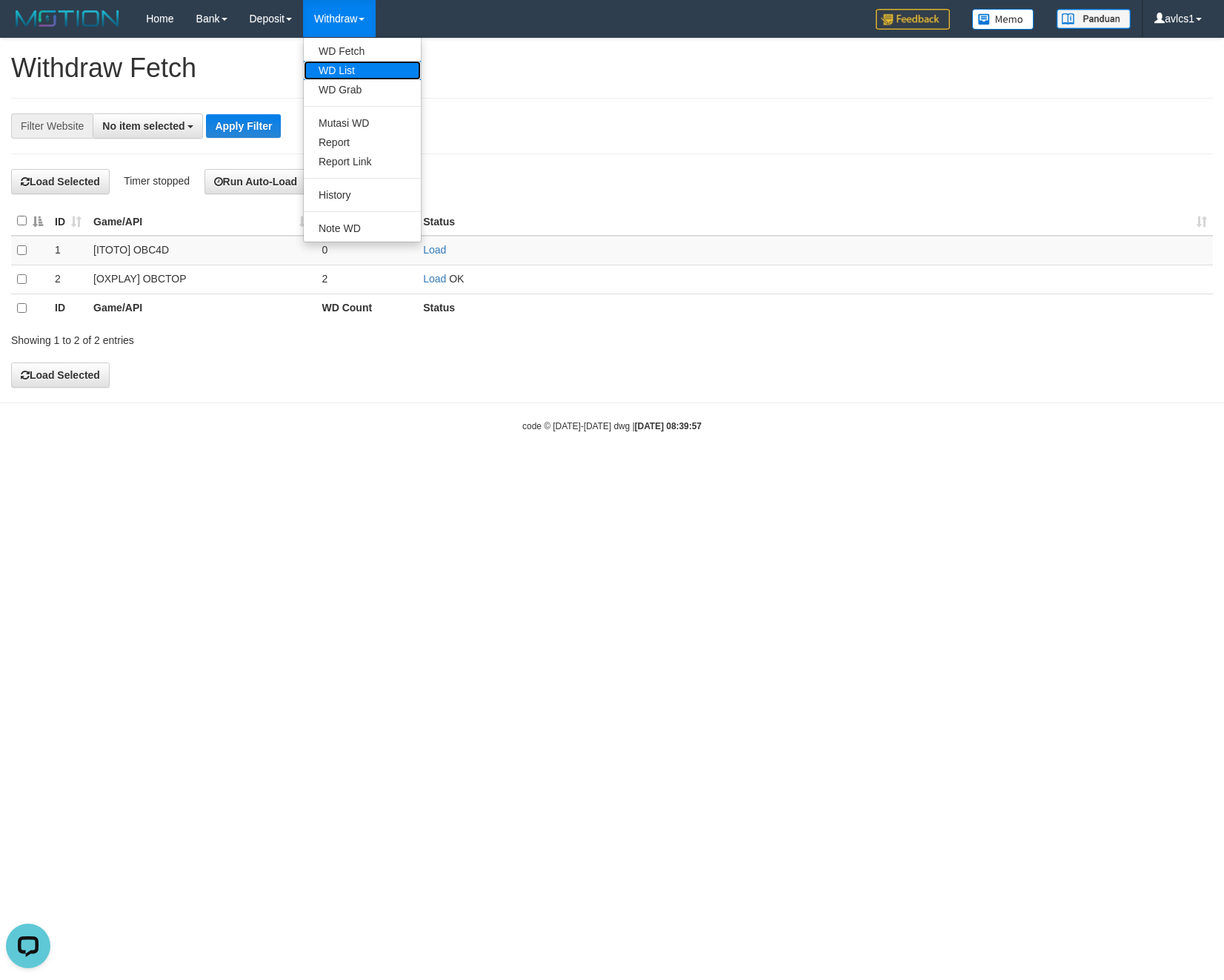
click at [352, 67] on link "WD List" at bounding box center [362, 71] width 117 height 19
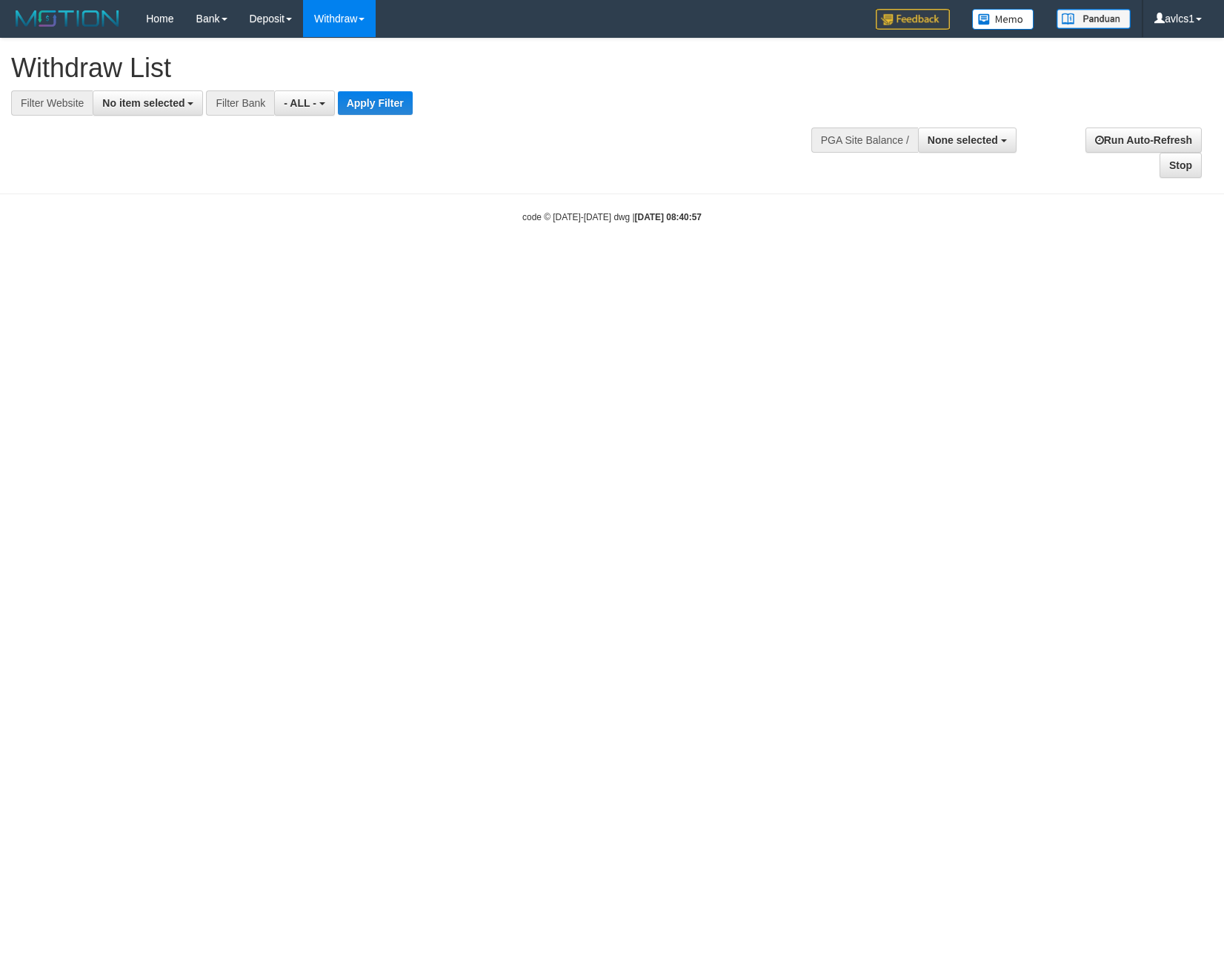
select select
click at [166, 100] on span "No item selected" at bounding box center [143, 103] width 82 height 12
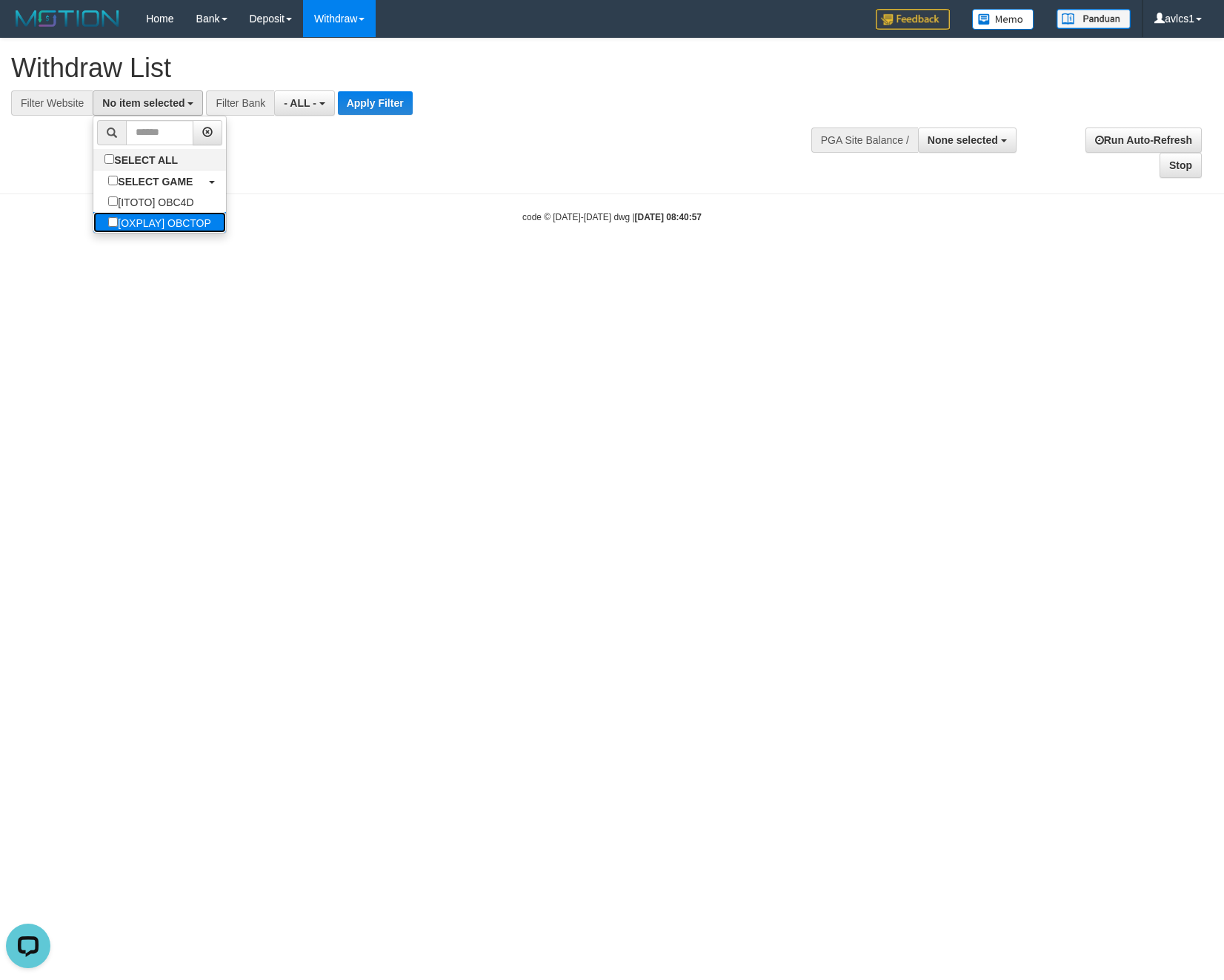
click at [170, 213] on label "[OXPLAY] OBCTOP" at bounding box center [159, 222] width 133 height 20
select select "****"
click at [382, 111] on button "Apply Filter" at bounding box center [387, 103] width 75 height 23
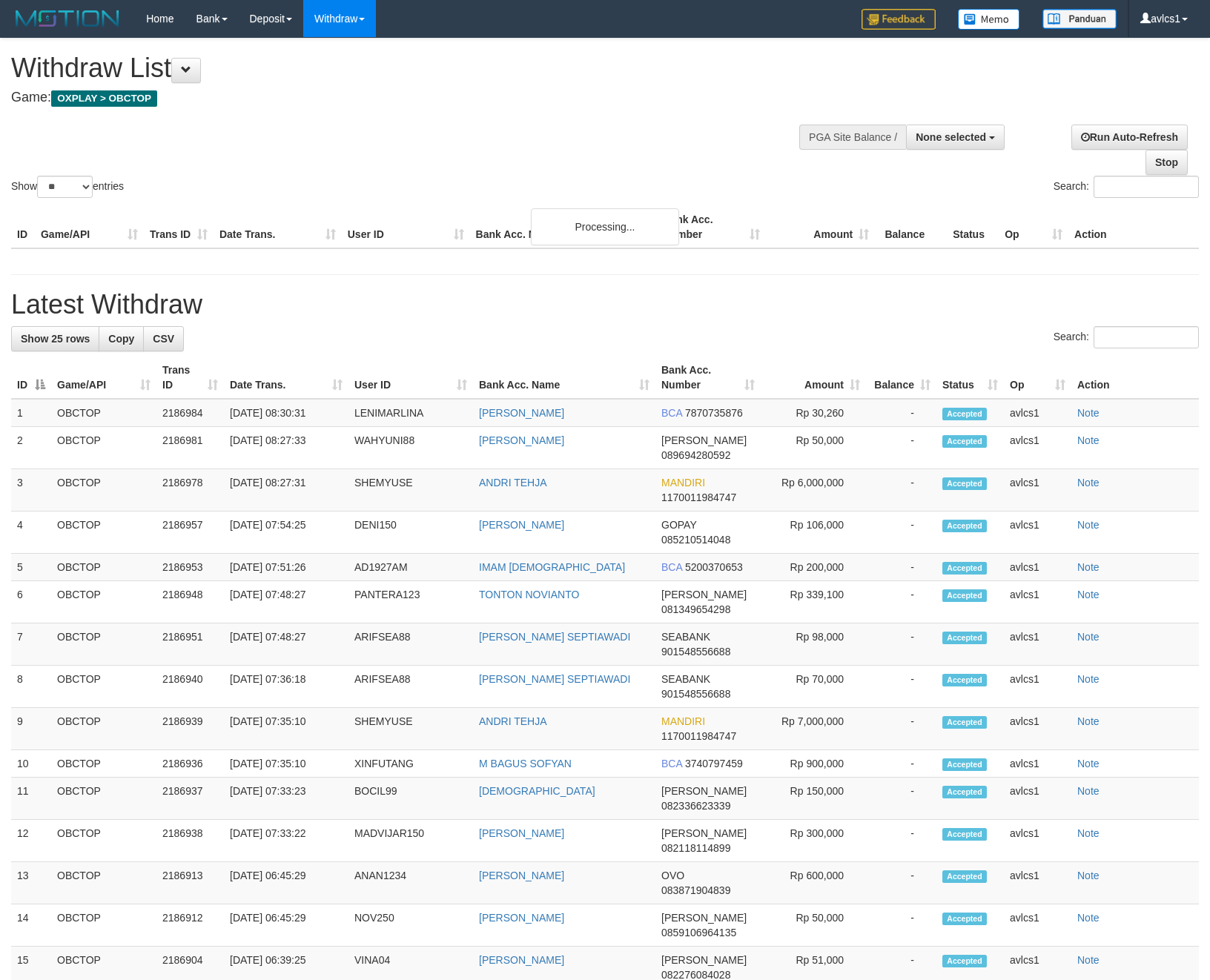
select select
select select "**"
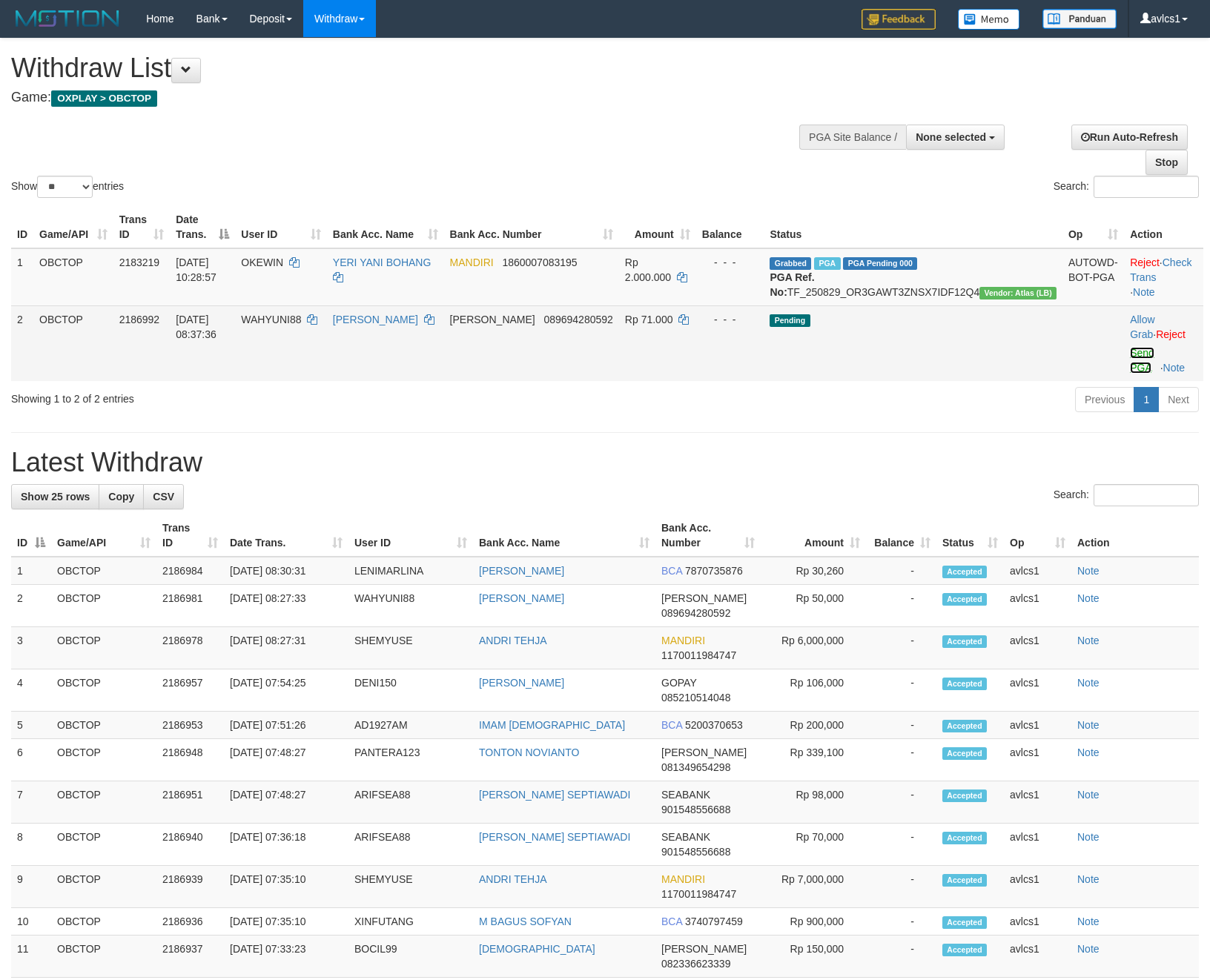
click at [1132, 365] on link "Send PGA" at bounding box center [1141, 360] width 24 height 27
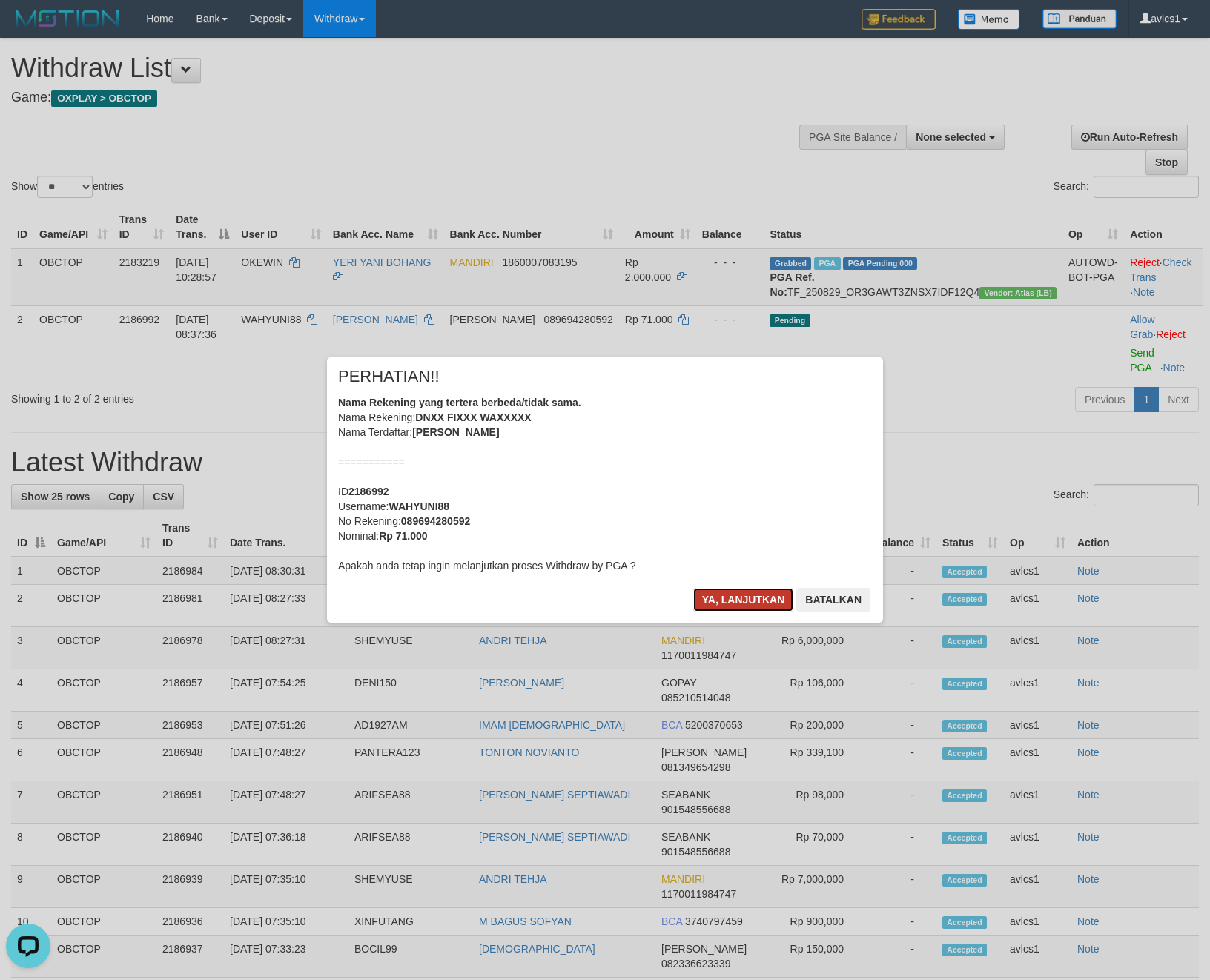
click at [757, 597] on button "Ya, lanjutkan" at bounding box center [744, 599] width 101 height 23
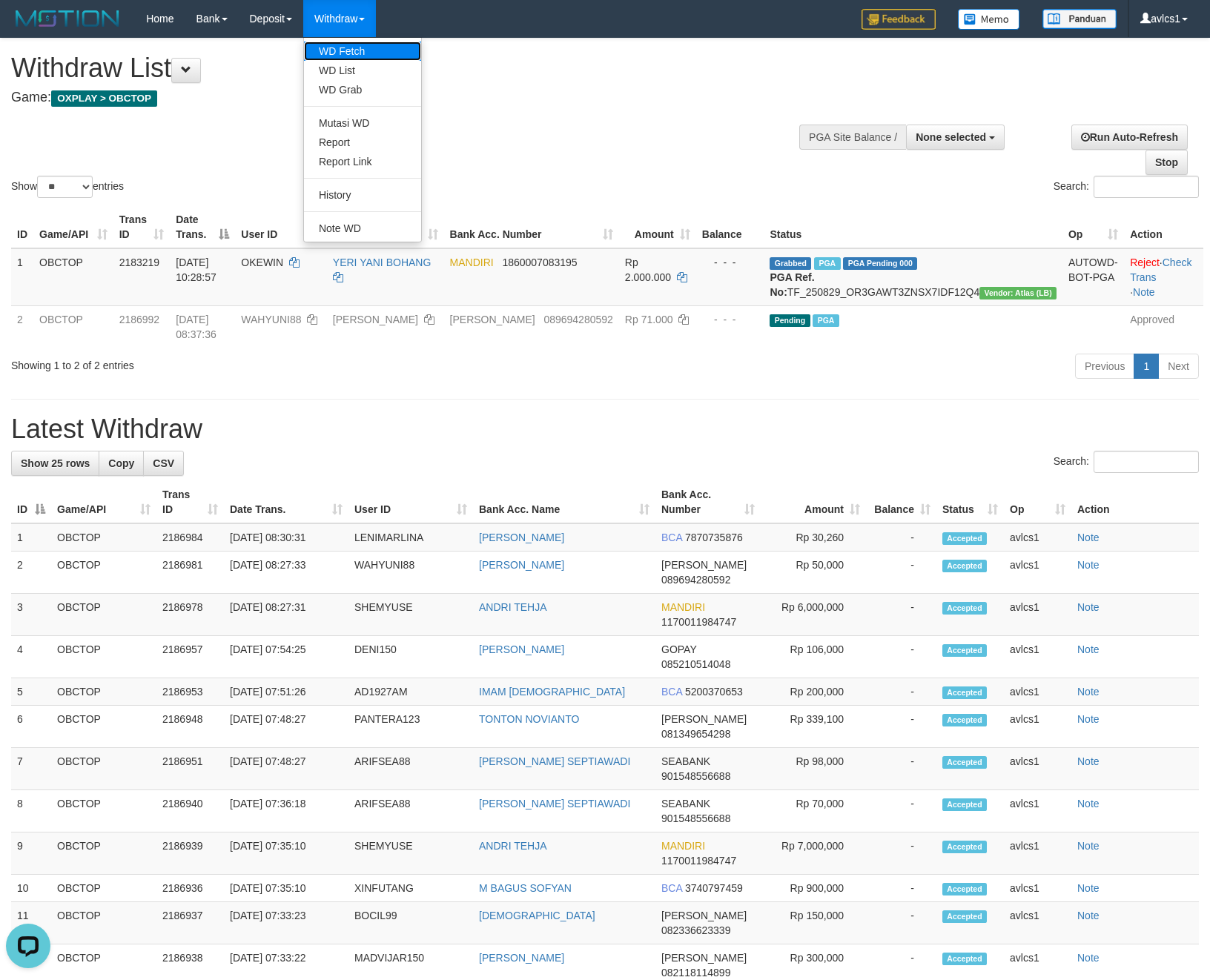
click at [371, 58] on link "WD Fetch" at bounding box center [362, 51] width 117 height 19
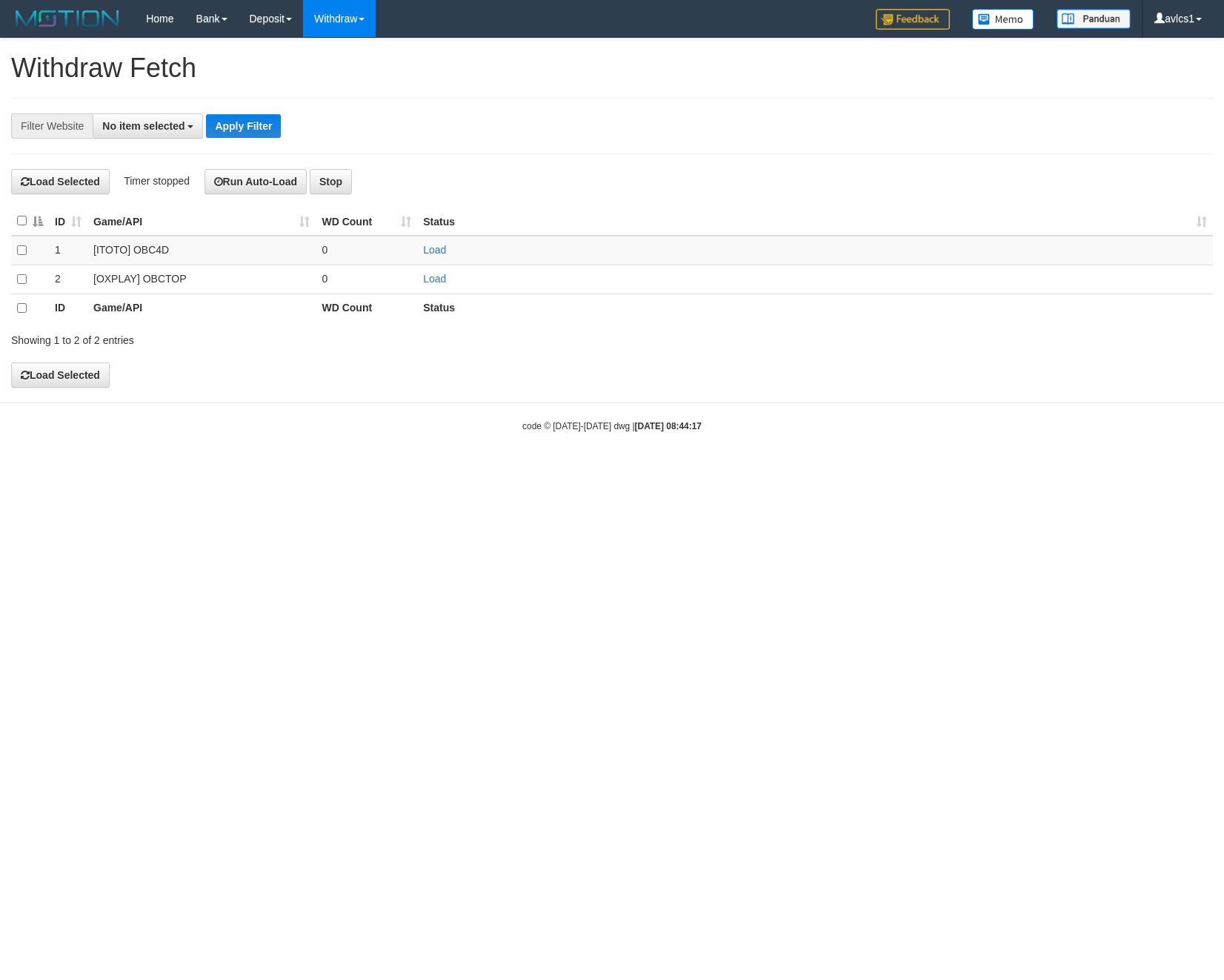
select select
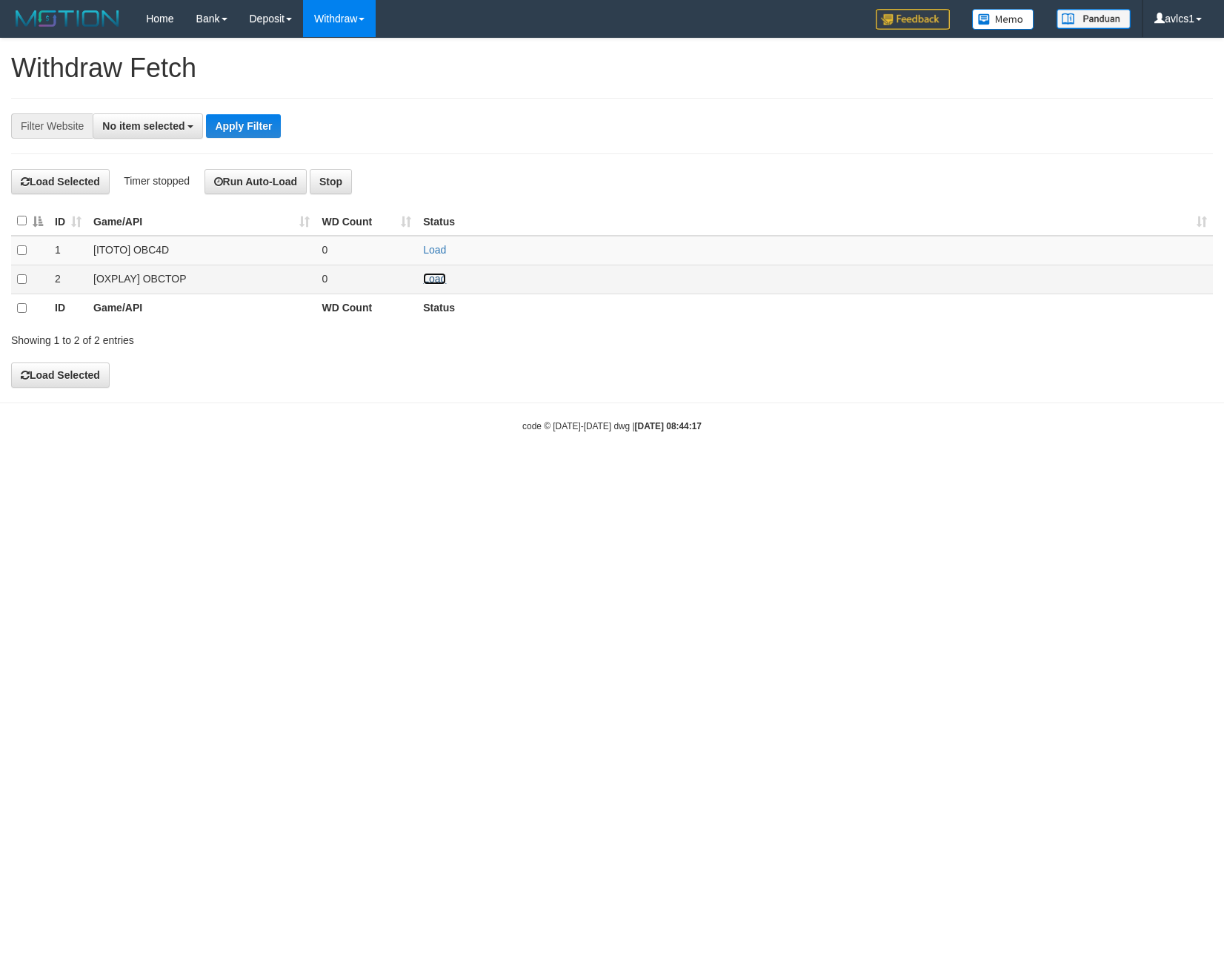
click at [431, 283] on link "Load" at bounding box center [435, 279] width 23 height 12
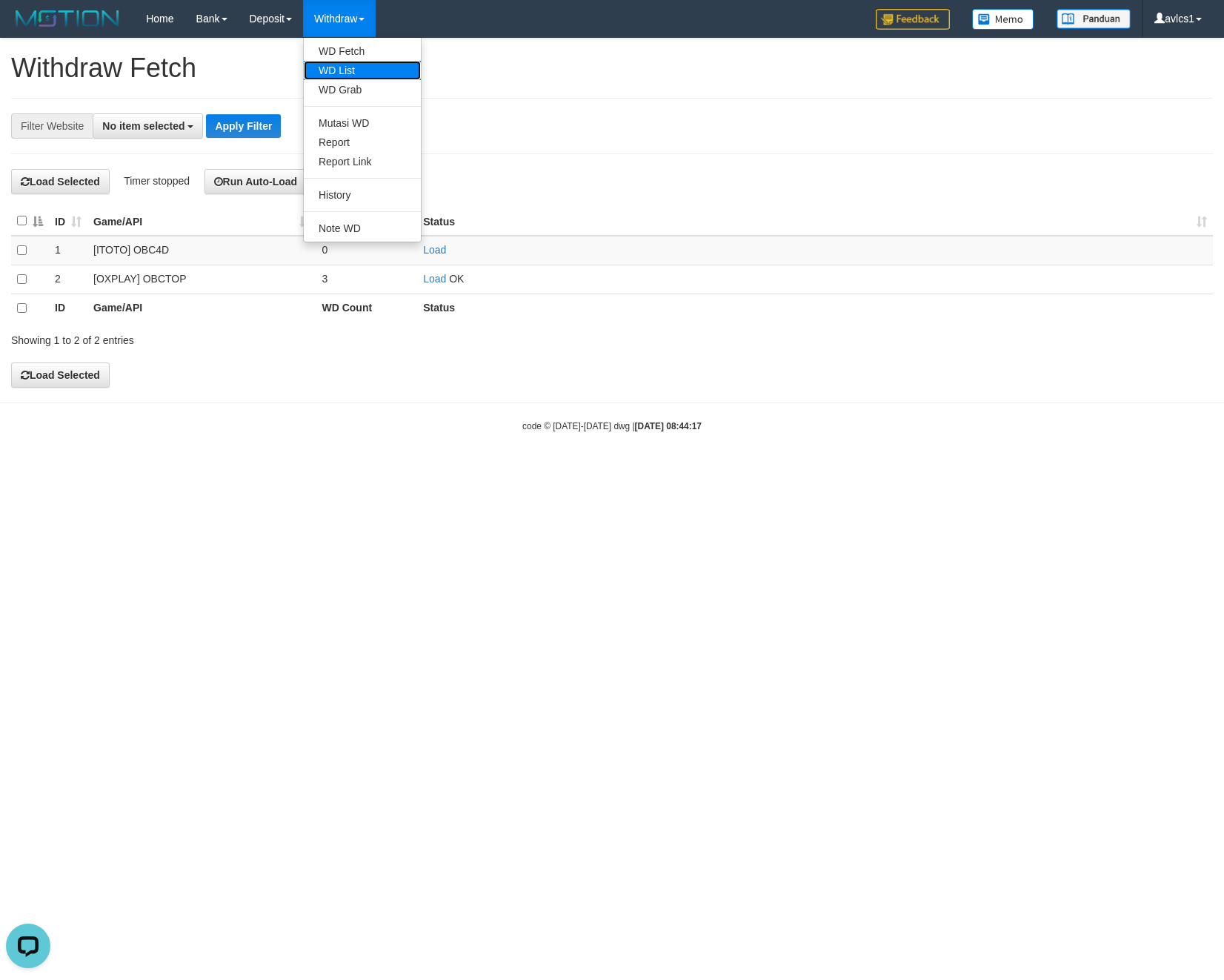
click at [338, 67] on link "WD List" at bounding box center [362, 71] width 117 height 19
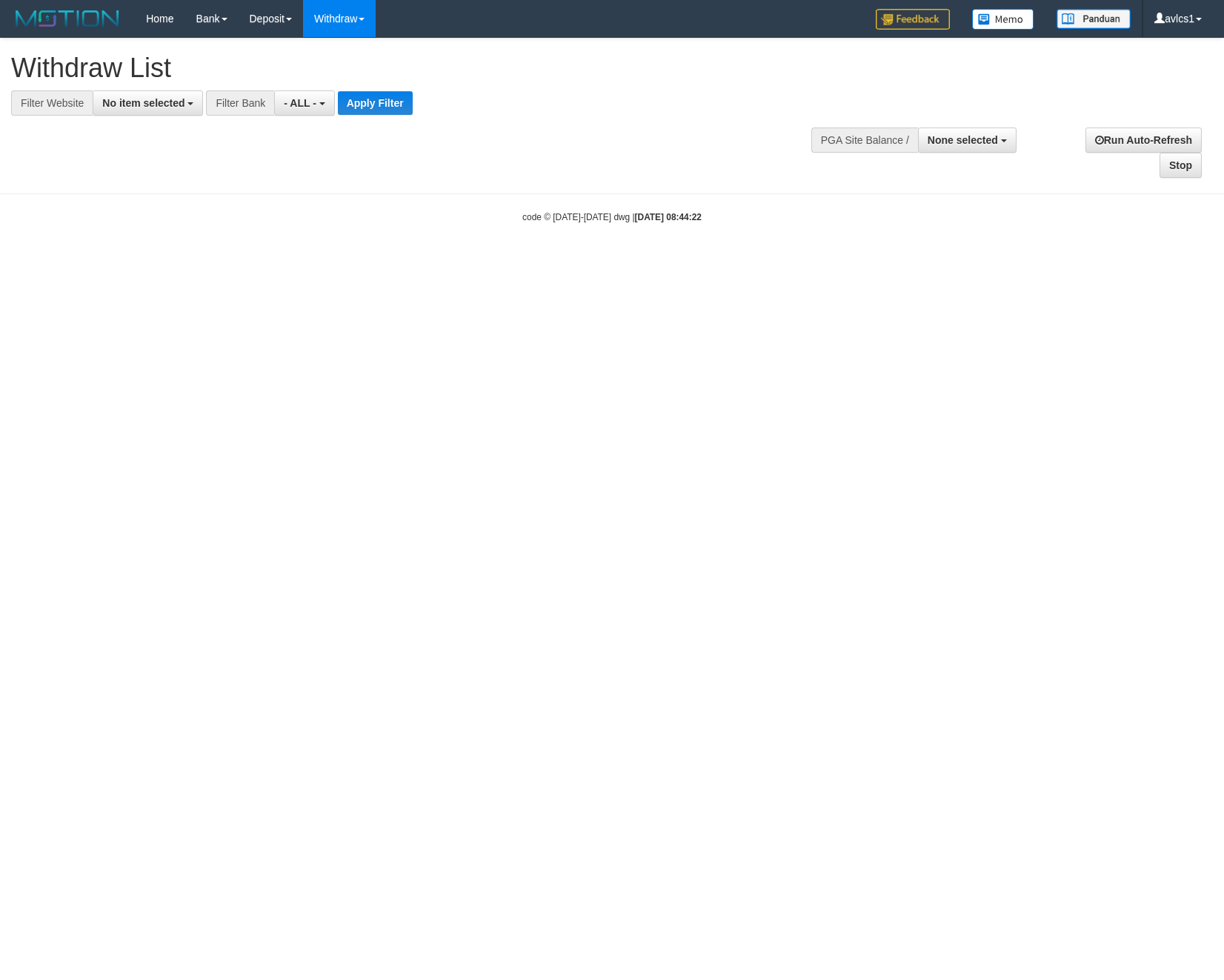
select select
click at [135, 110] on button "No item selected" at bounding box center [148, 103] width 110 height 25
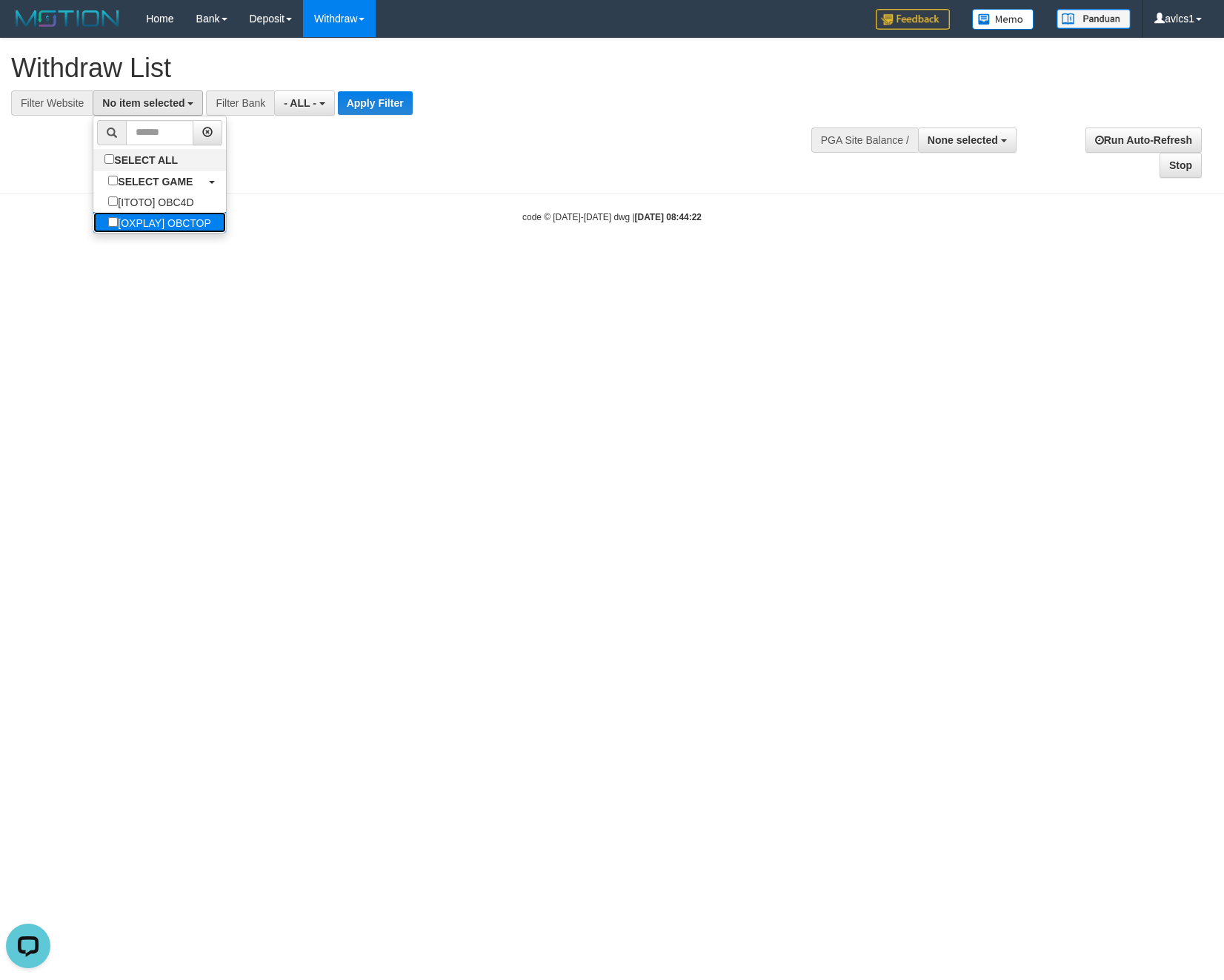
click at [178, 227] on label "[OXPLAY] OBCTOP" at bounding box center [159, 222] width 133 height 20
select select "****"
click at [408, 100] on button "Apply Filter" at bounding box center [387, 103] width 75 height 23
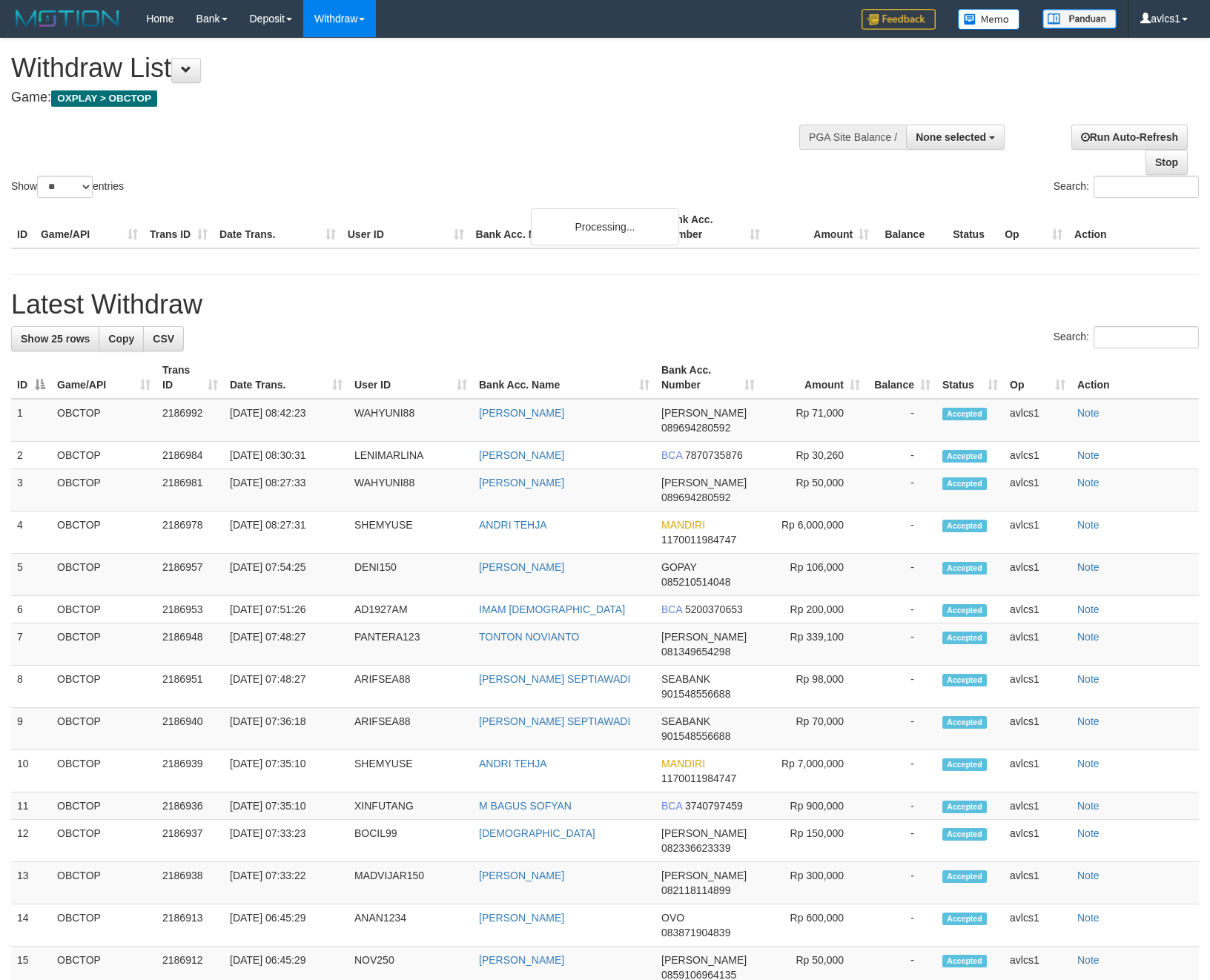
select select
select select "**"
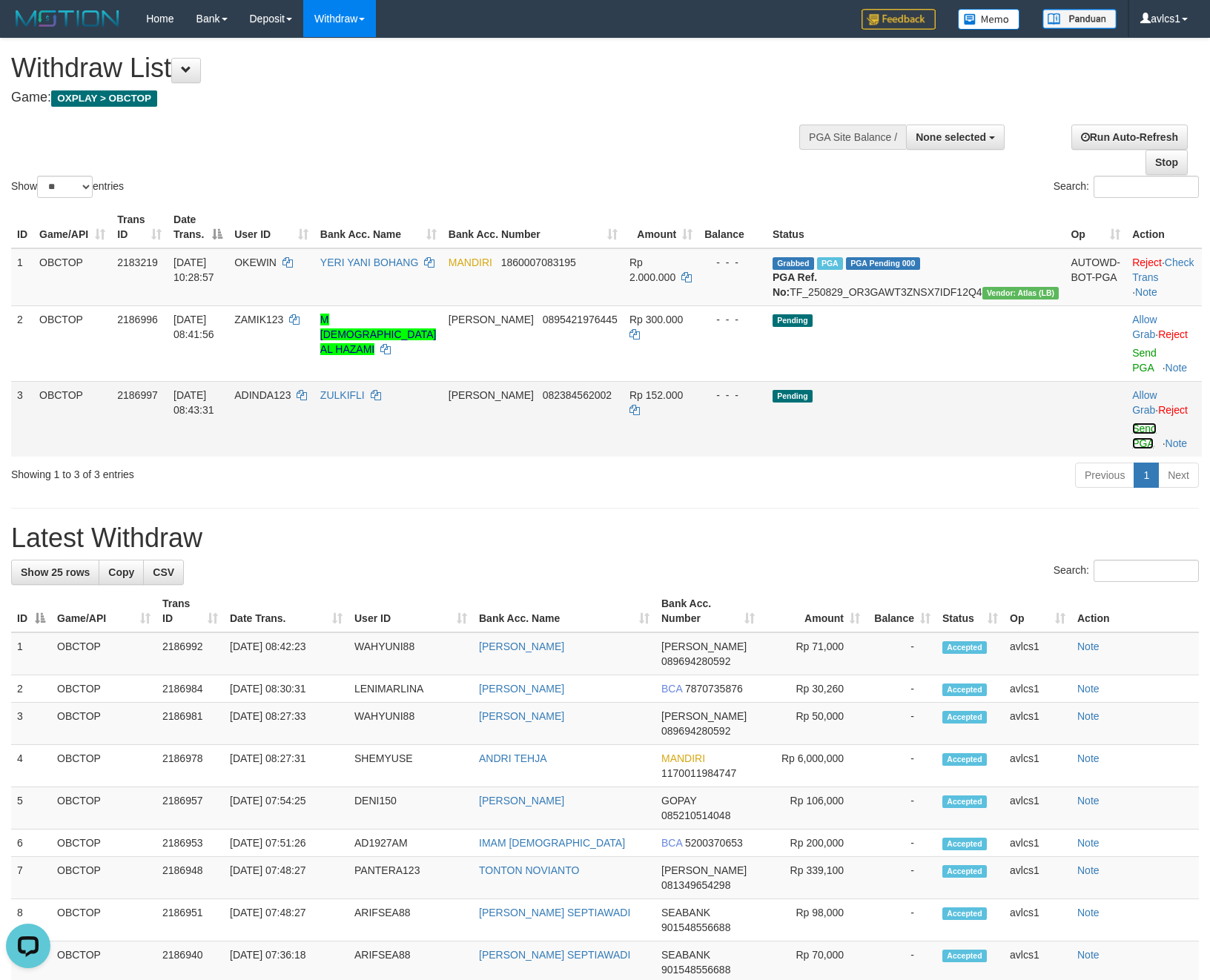
click at [1132, 425] on link "Send PGA" at bounding box center [1144, 436] width 24 height 27
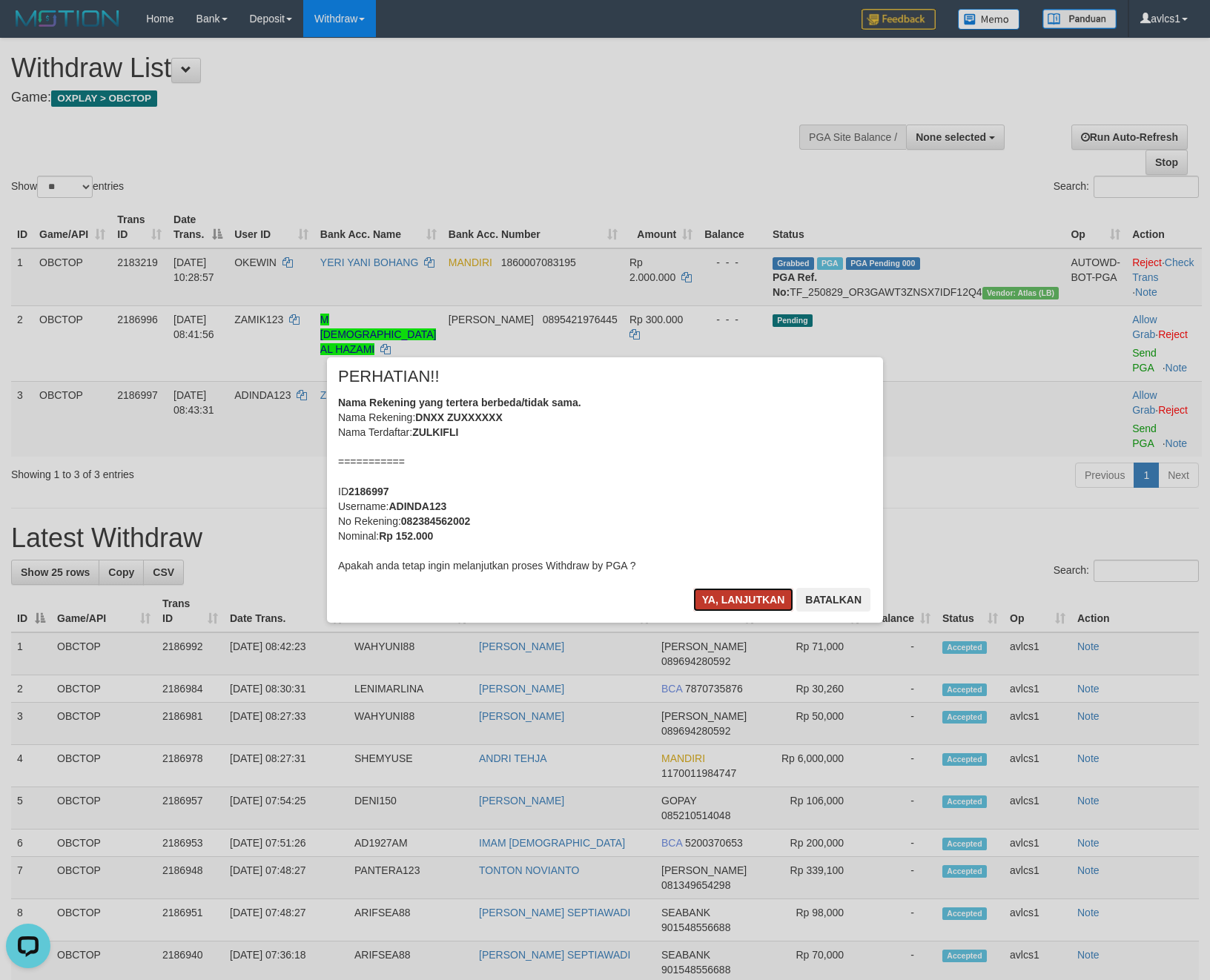
click at [744, 601] on button "Ya, lanjutkan" at bounding box center [744, 599] width 101 height 23
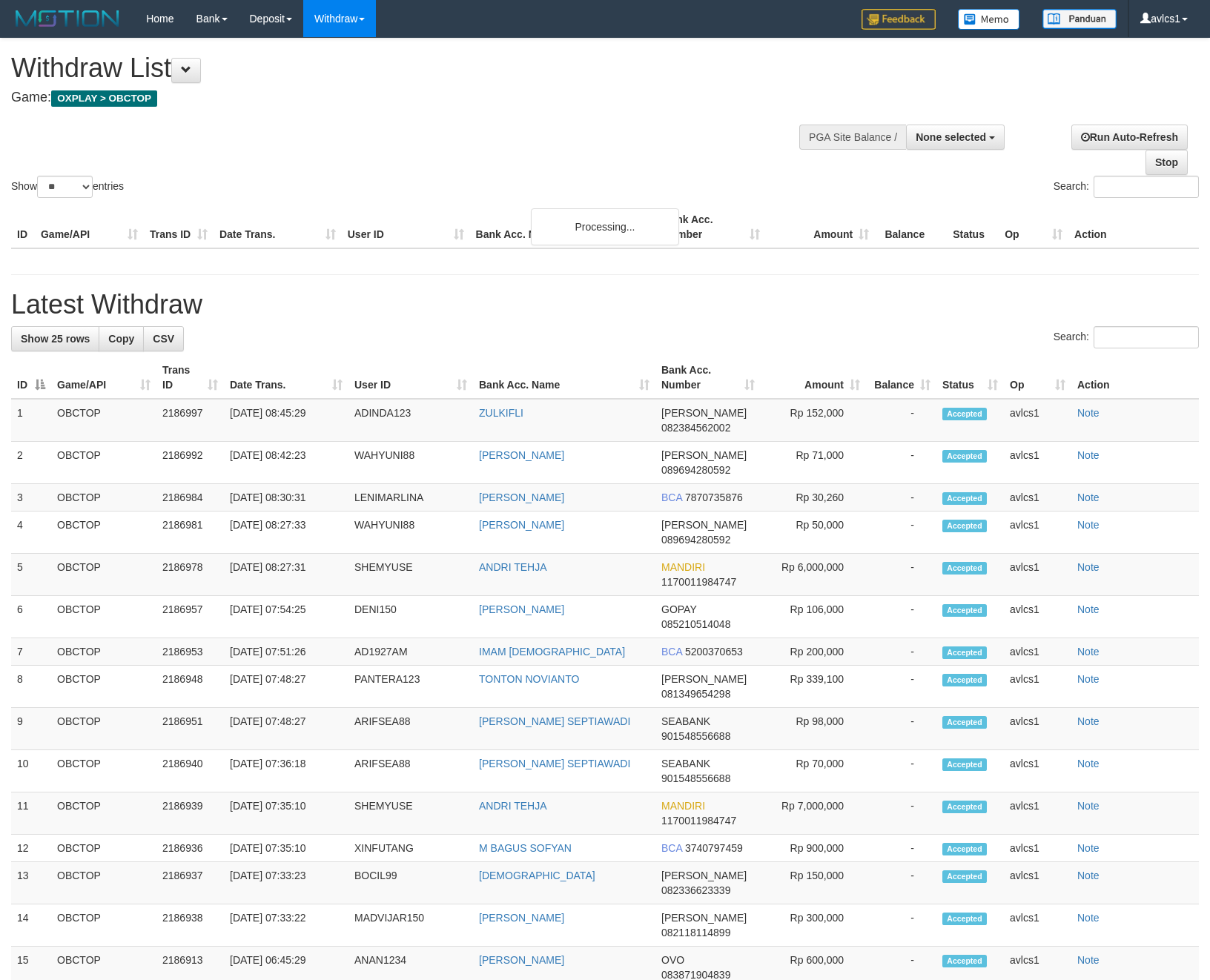
select select
select select "**"
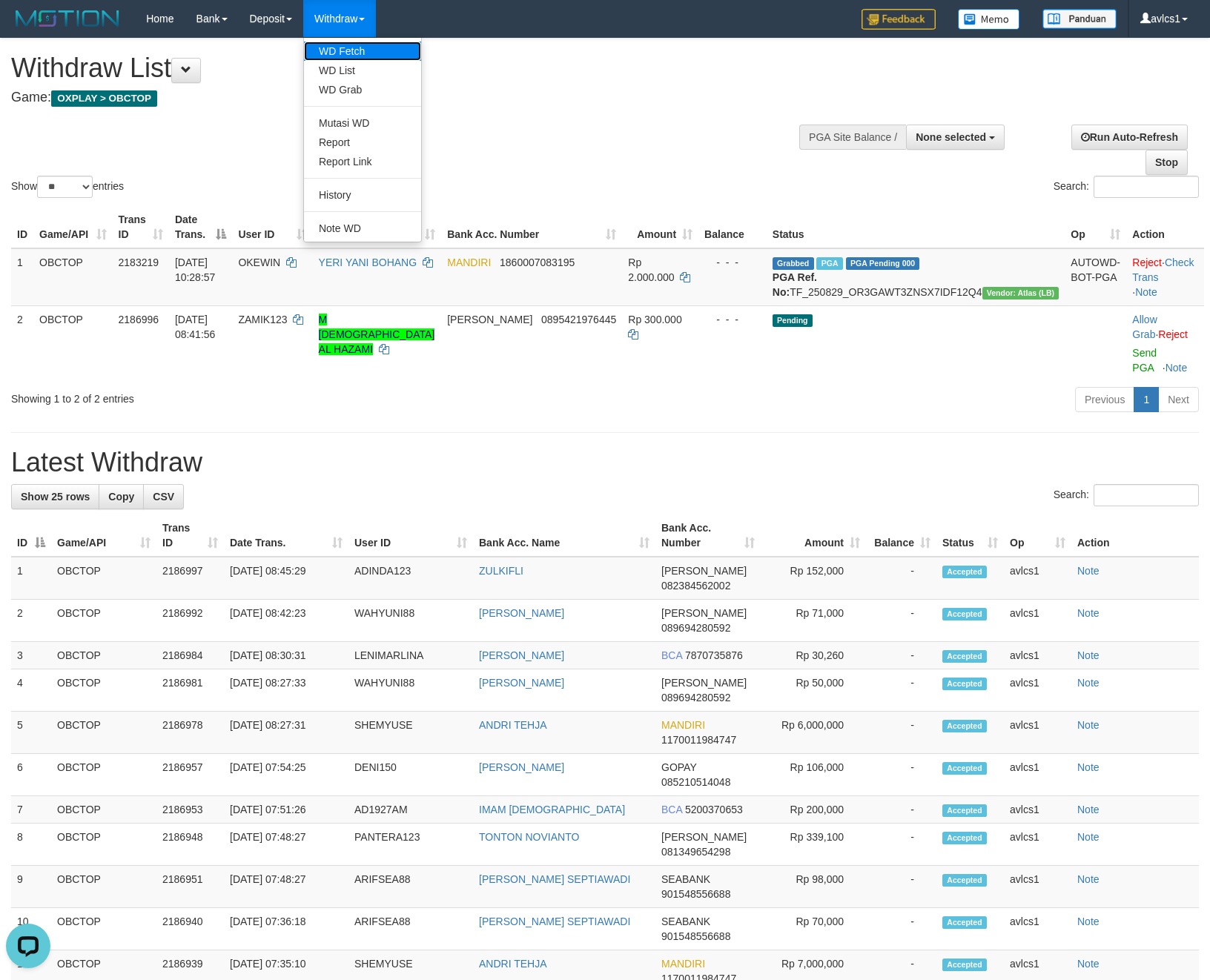
click at [360, 51] on link "WD Fetch" at bounding box center [362, 51] width 117 height 19
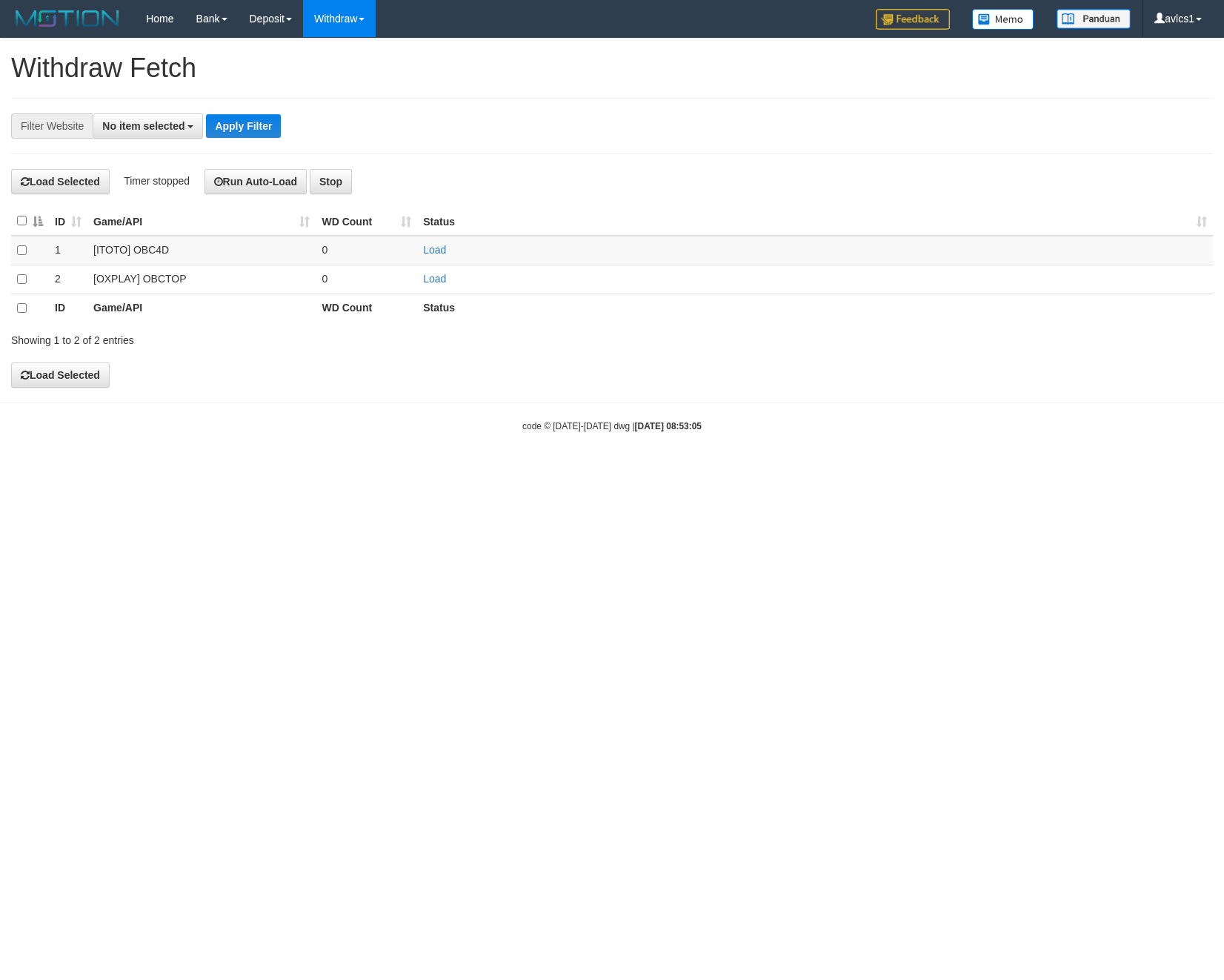
select select
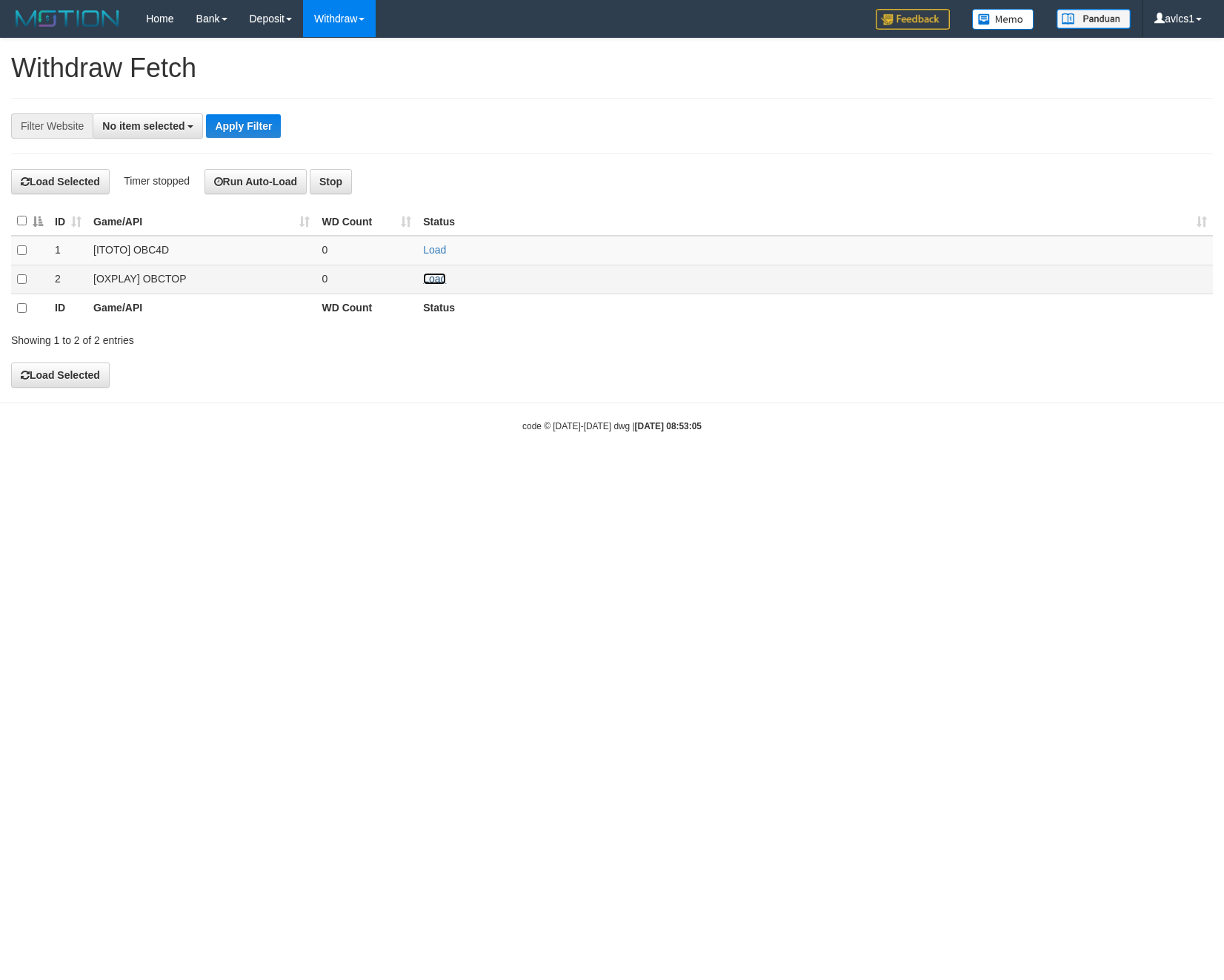
click at [442, 280] on link "Load" at bounding box center [435, 279] width 23 height 12
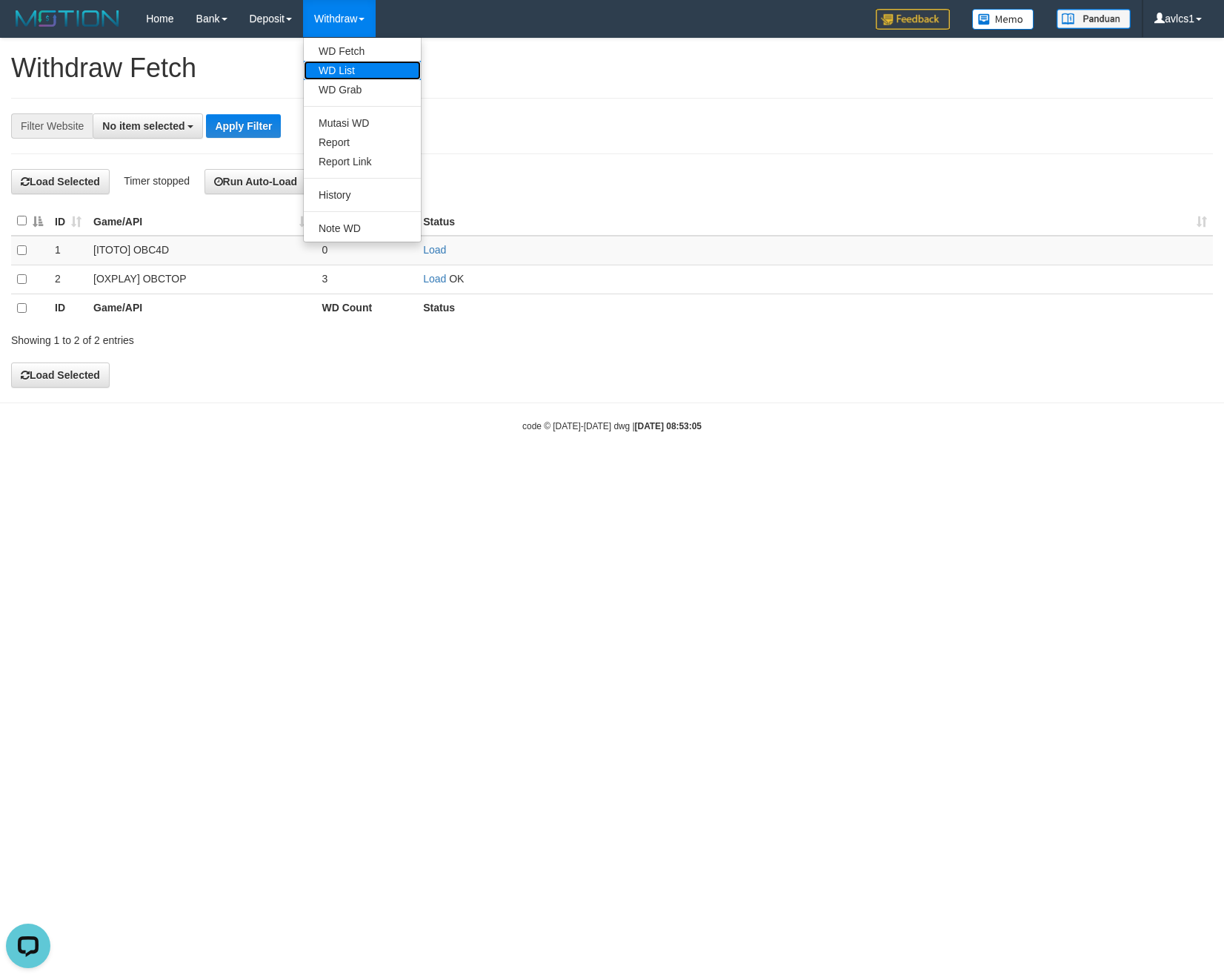
click at [365, 71] on link "WD List" at bounding box center [362, 71] width 117 height 19
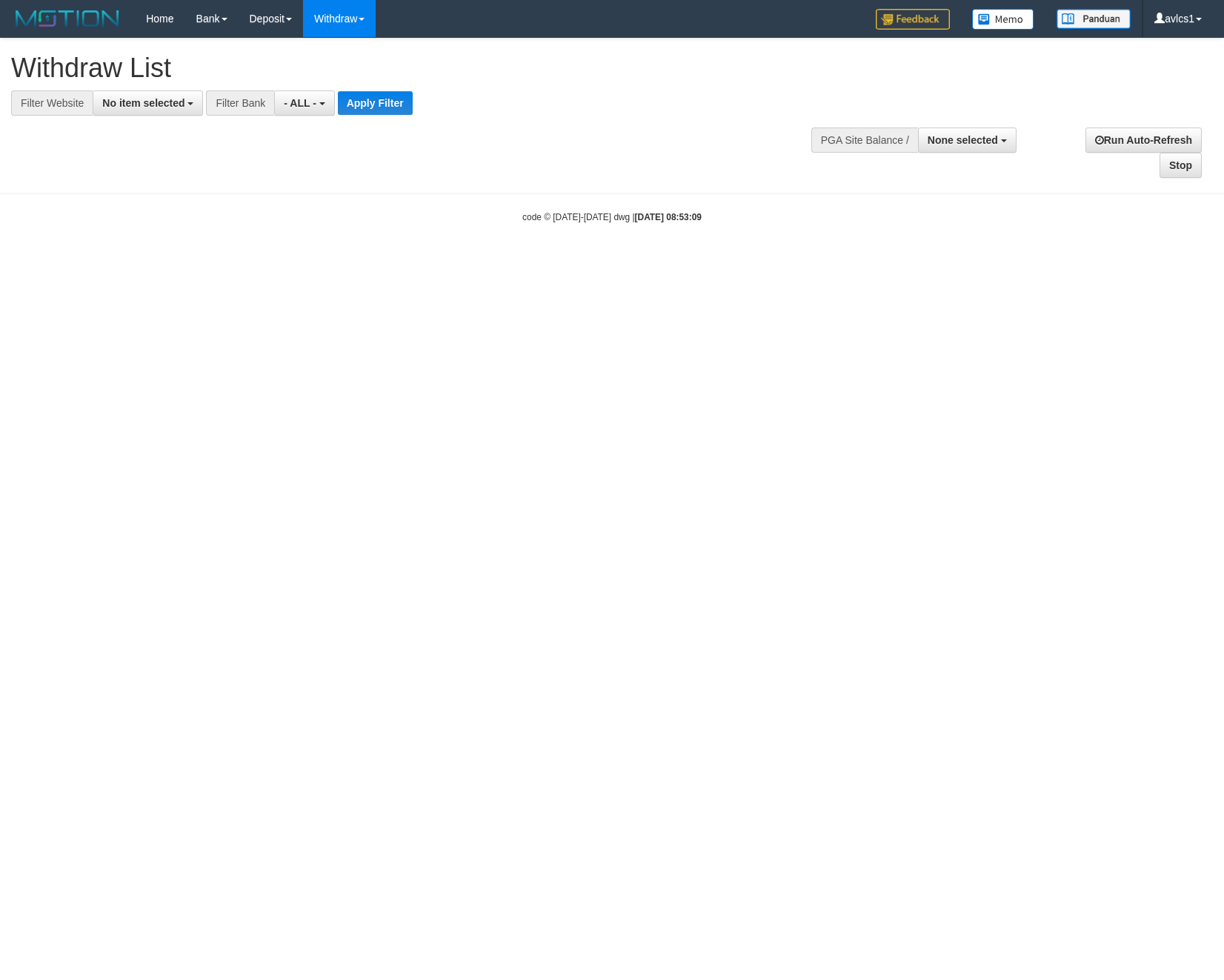
select select
click at [184, 103] on button "No item selected" at bounding box center [148, 103] width 110 height 25
click at [172, 232] on label "[OXPLAY] OBCTOP" at bounding box center [159, 222] width 133 height 20
select select "****"
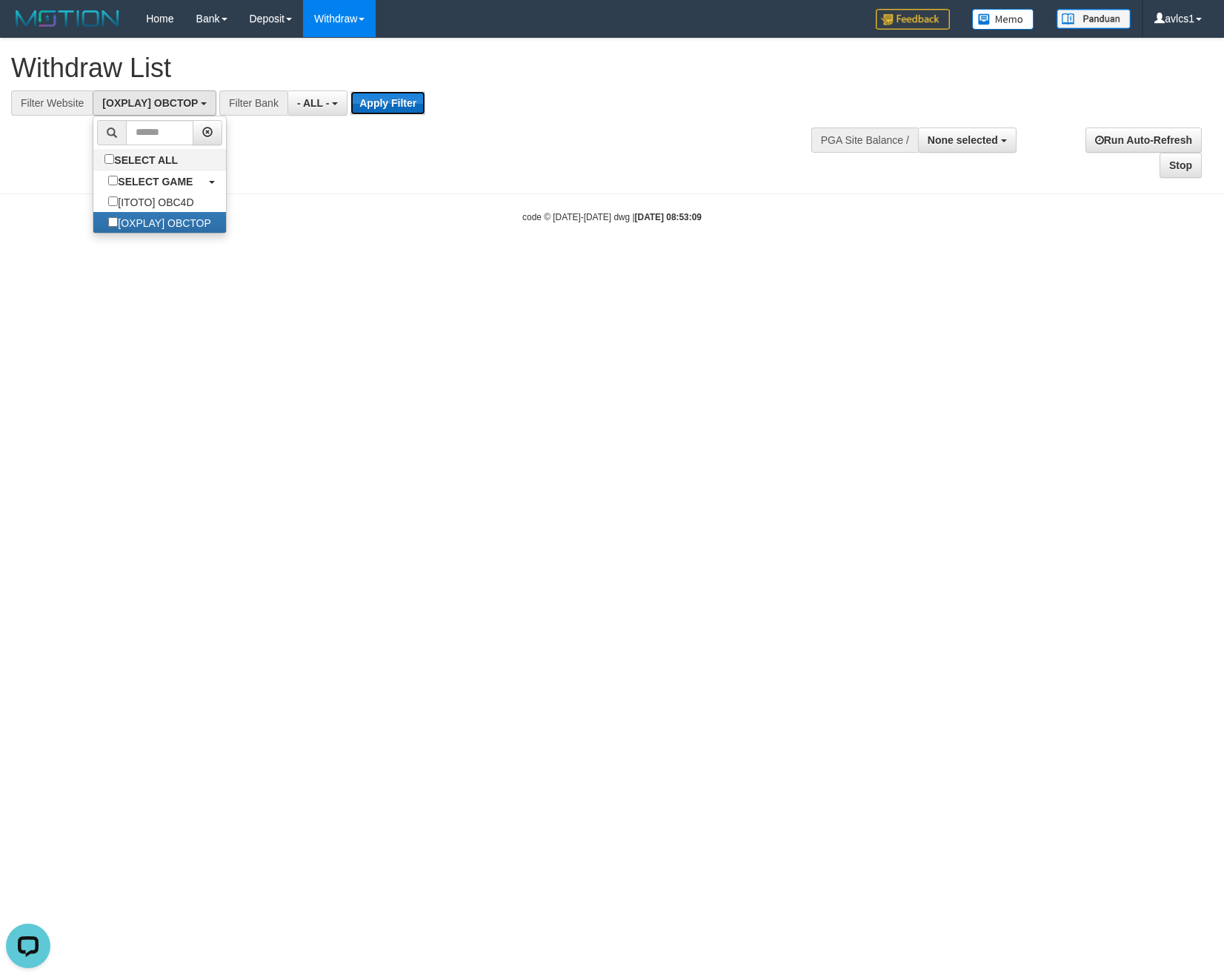
click at [374, 104] on button "Apply Filter" at bounding box center [387, 103] width 75 height 23
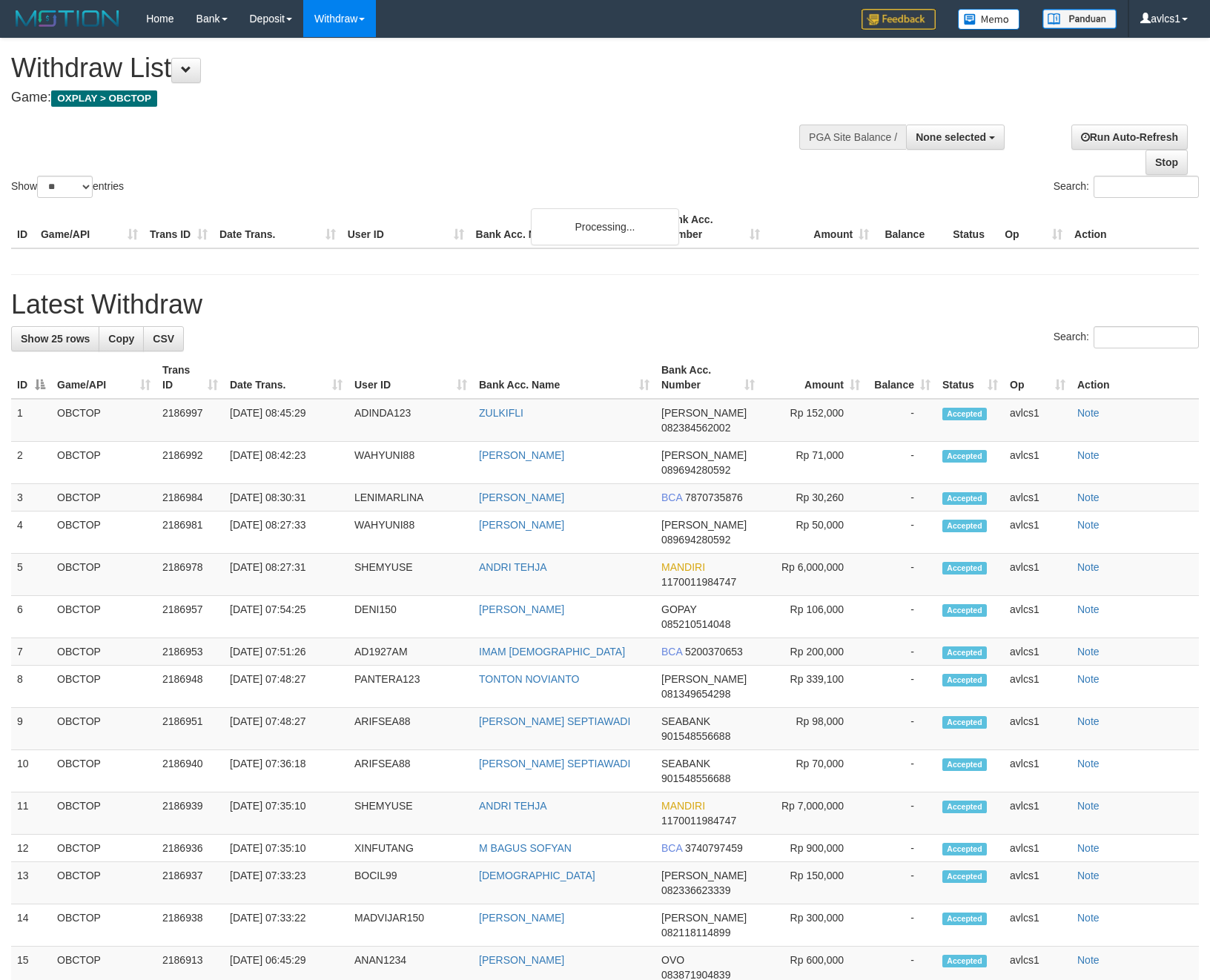
select select
select select "**"
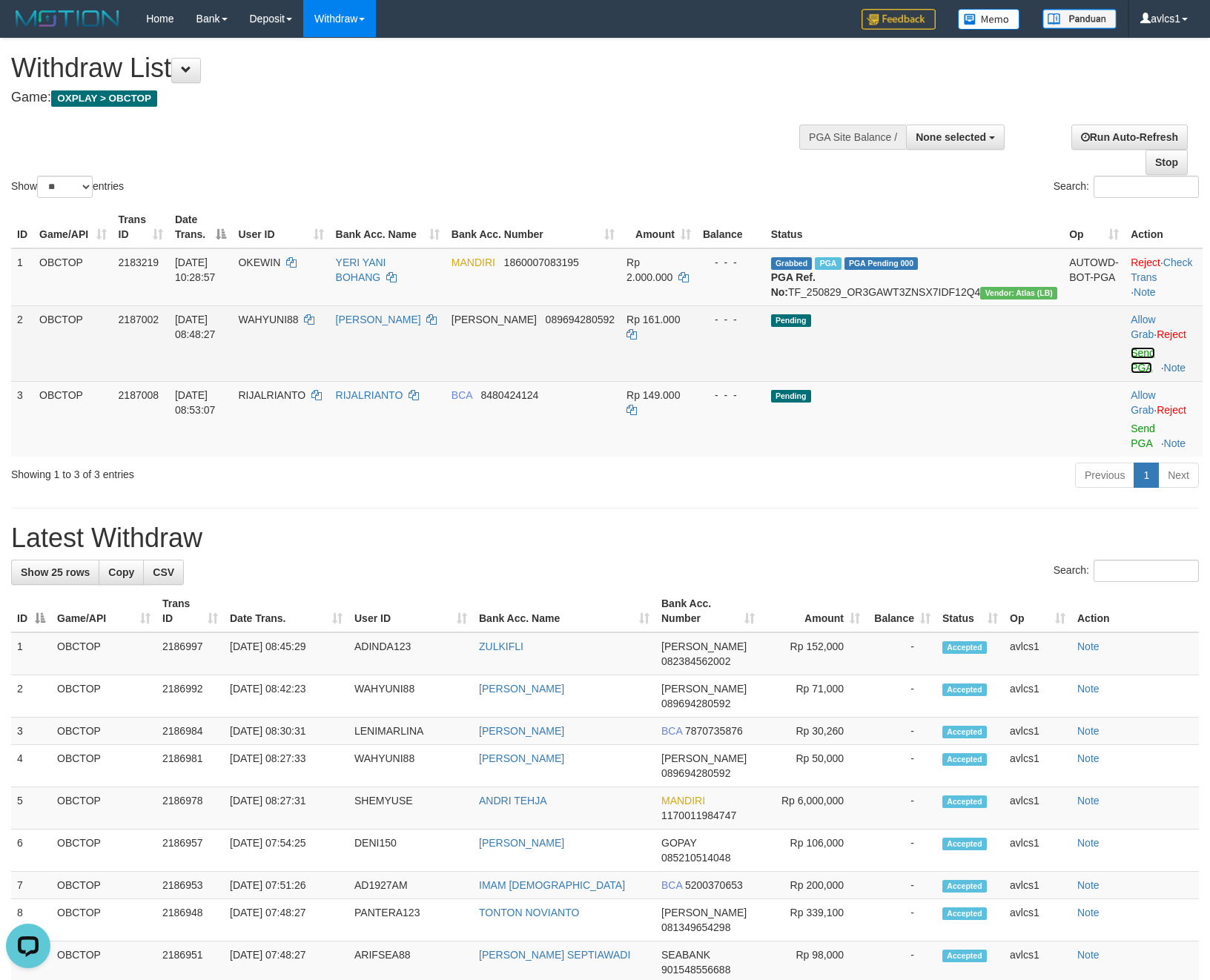
click at [1131, 372] on link "Send PGA" at bounding box center [1142, 360] width 24 height 27
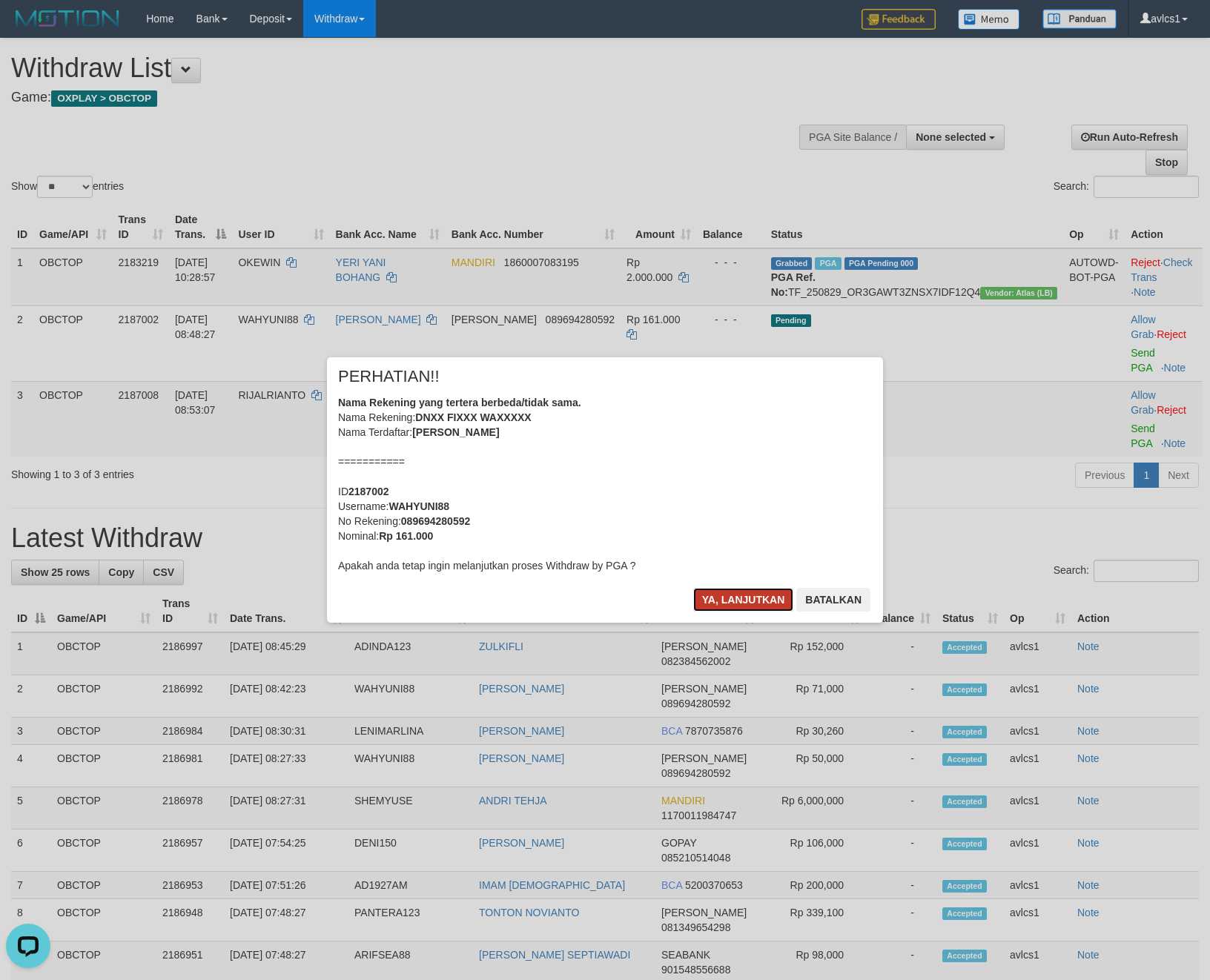
click at [760, 597] on button "Ya, lanjutkan" at bounding box center [744, 599] width 101 height 23
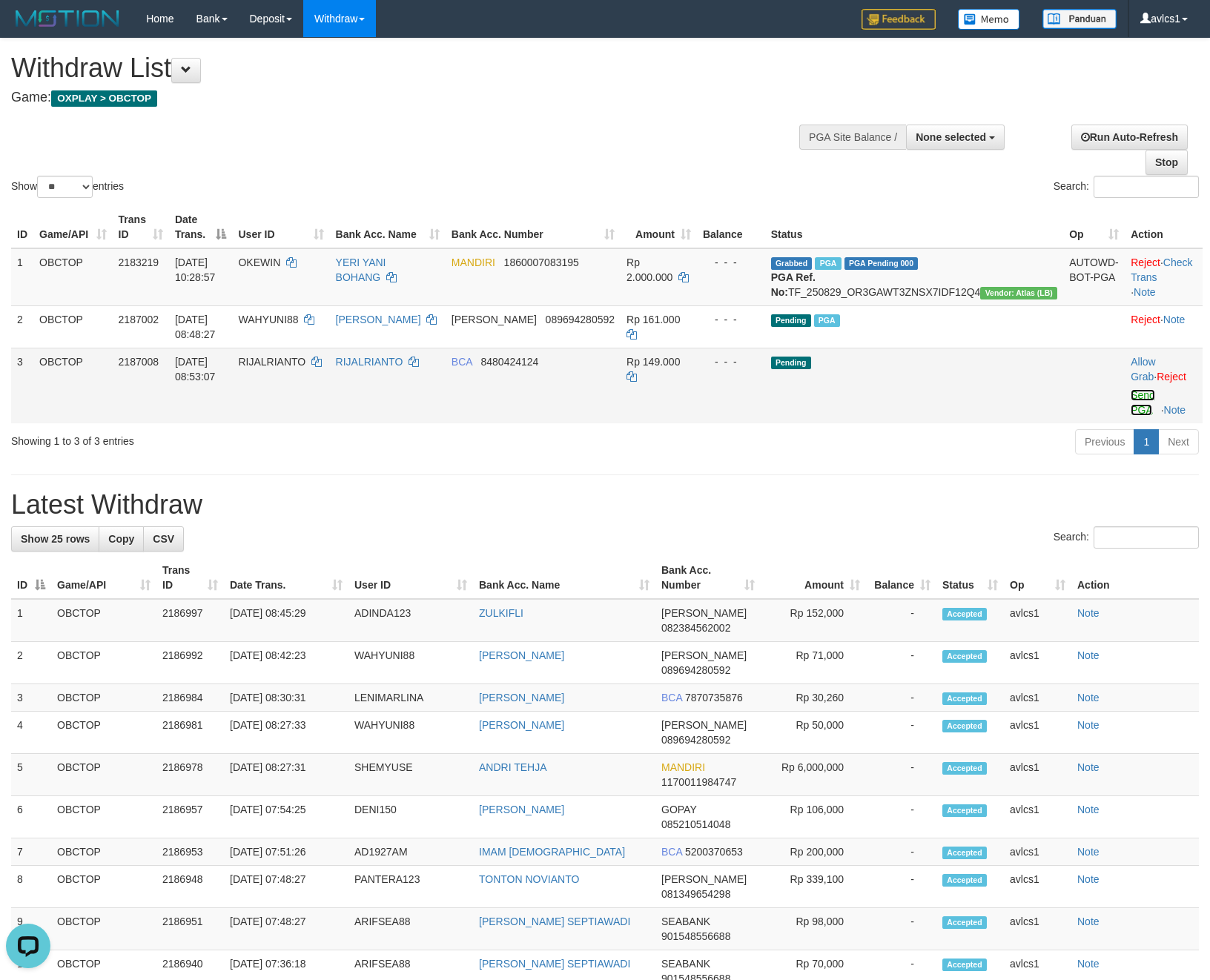
click at [1148, 409] on link "Send PGA" at bounding box center [1142, 403] width 24 height 27
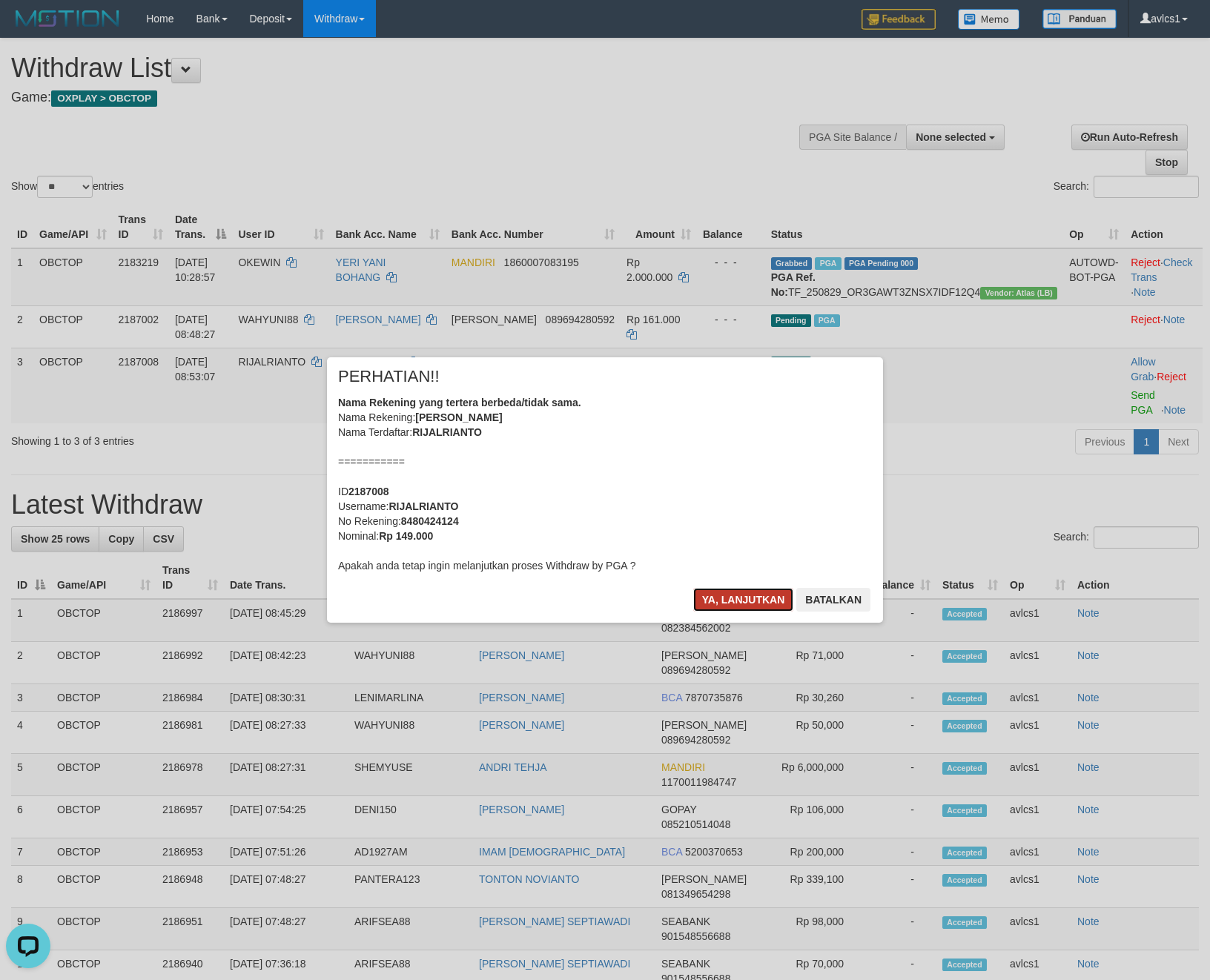
click at [734, 605] on button "Ya, lanjutkan" at bounding box center [744, 599] width 101 height 23
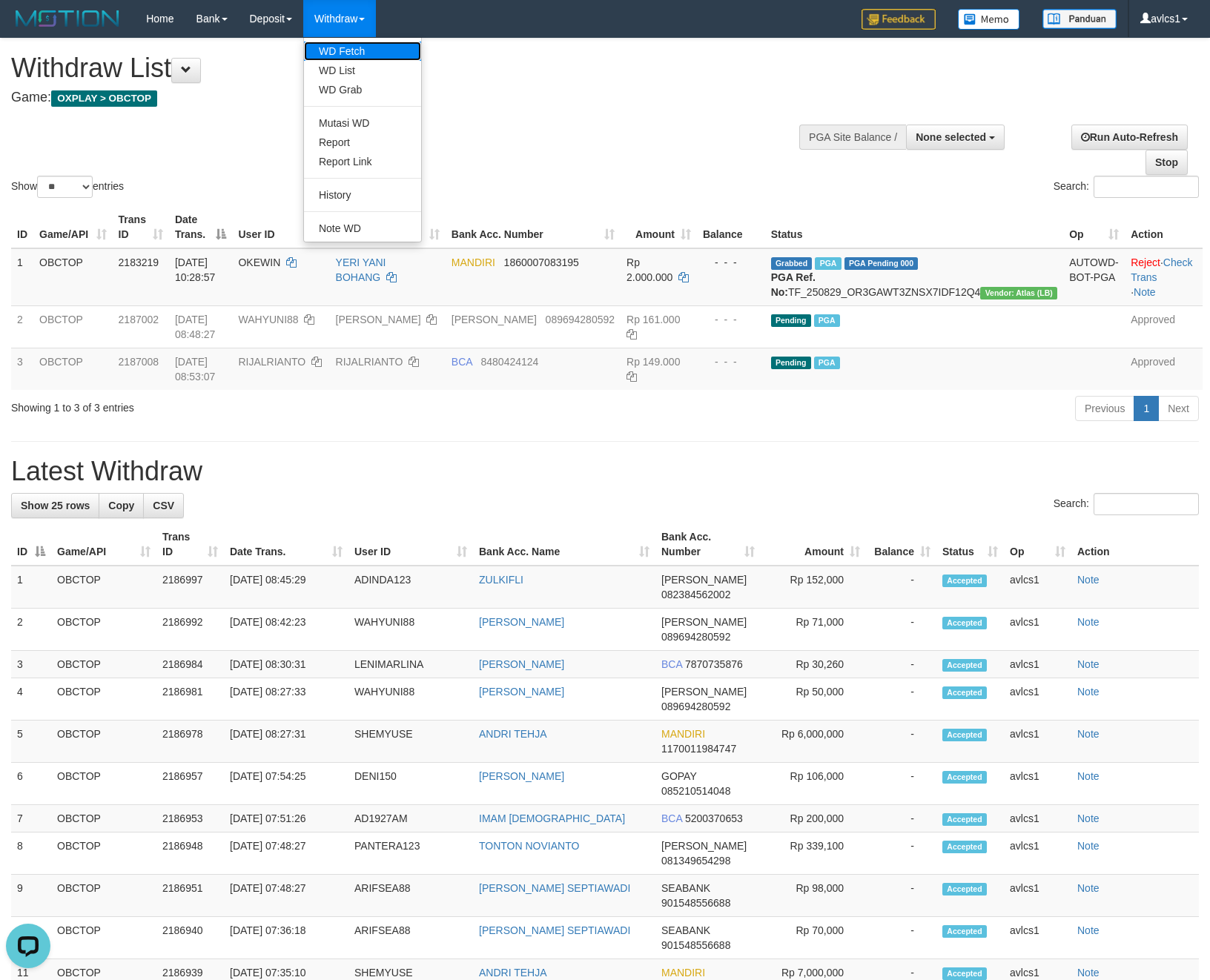
click at [377, 48] on link "WD Fetch" at bounding box center [362, 51] width 117 height 19
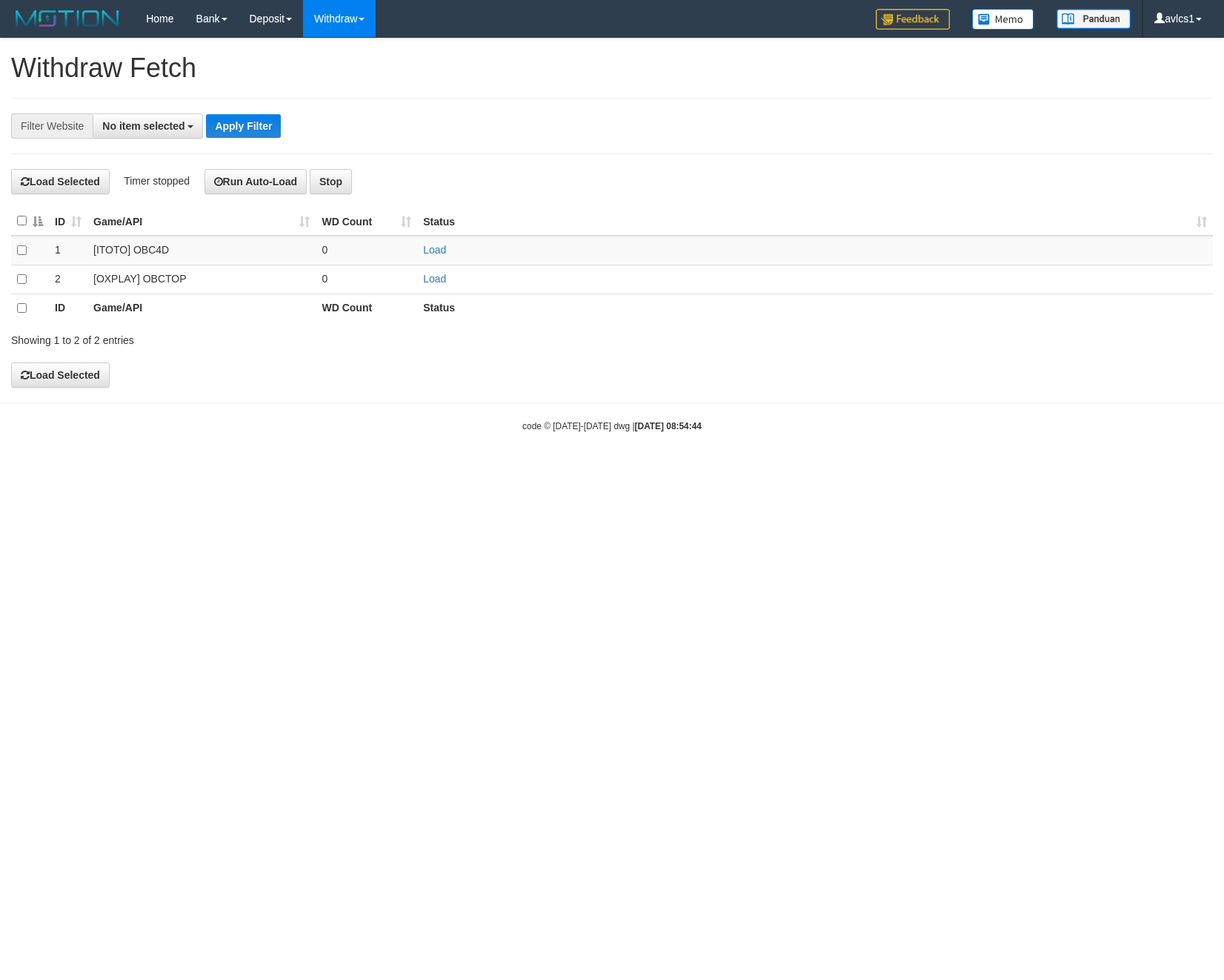
select select
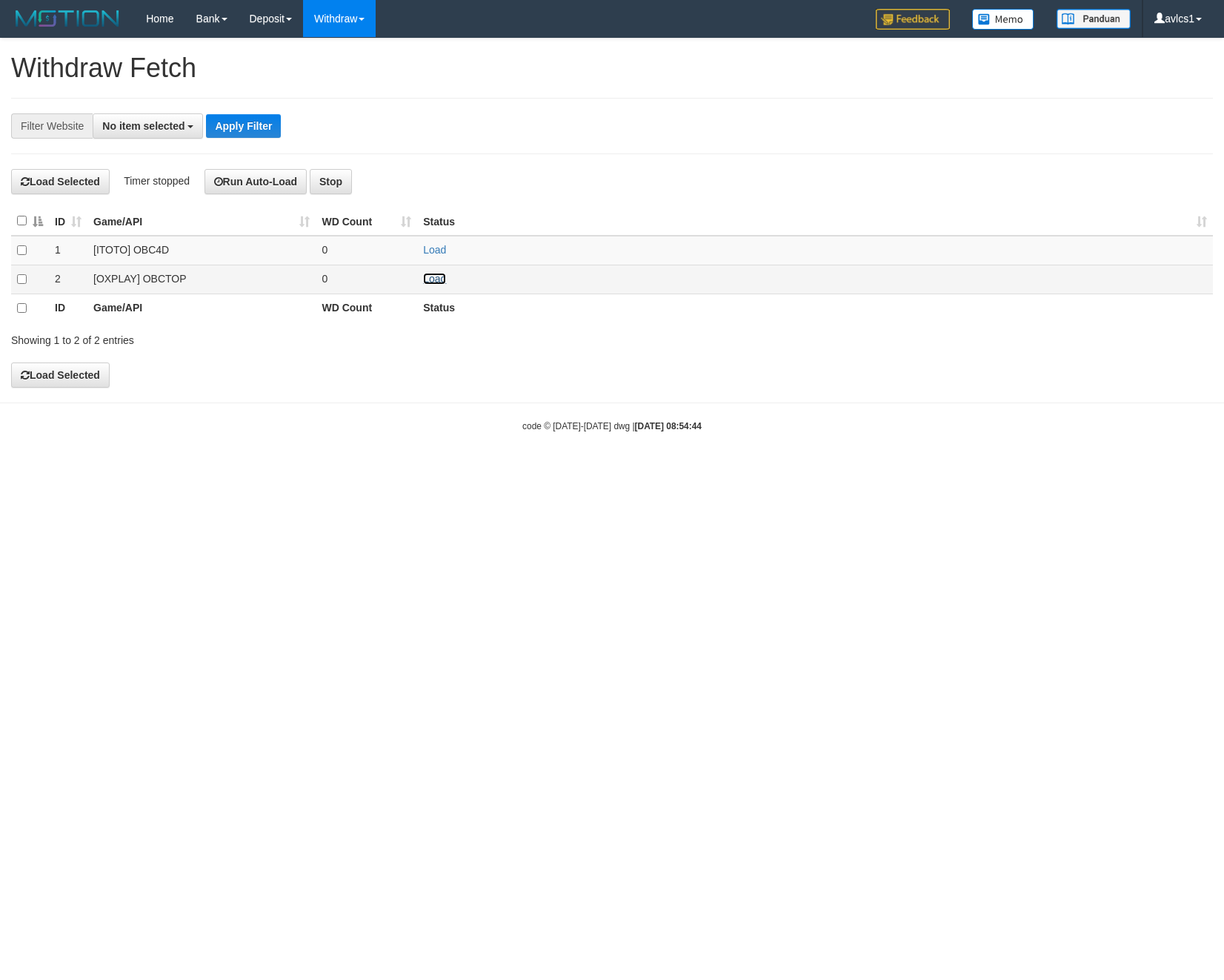
click at [442, 283] on link "Load" at bounding box center [435, 279] width 23 height 12
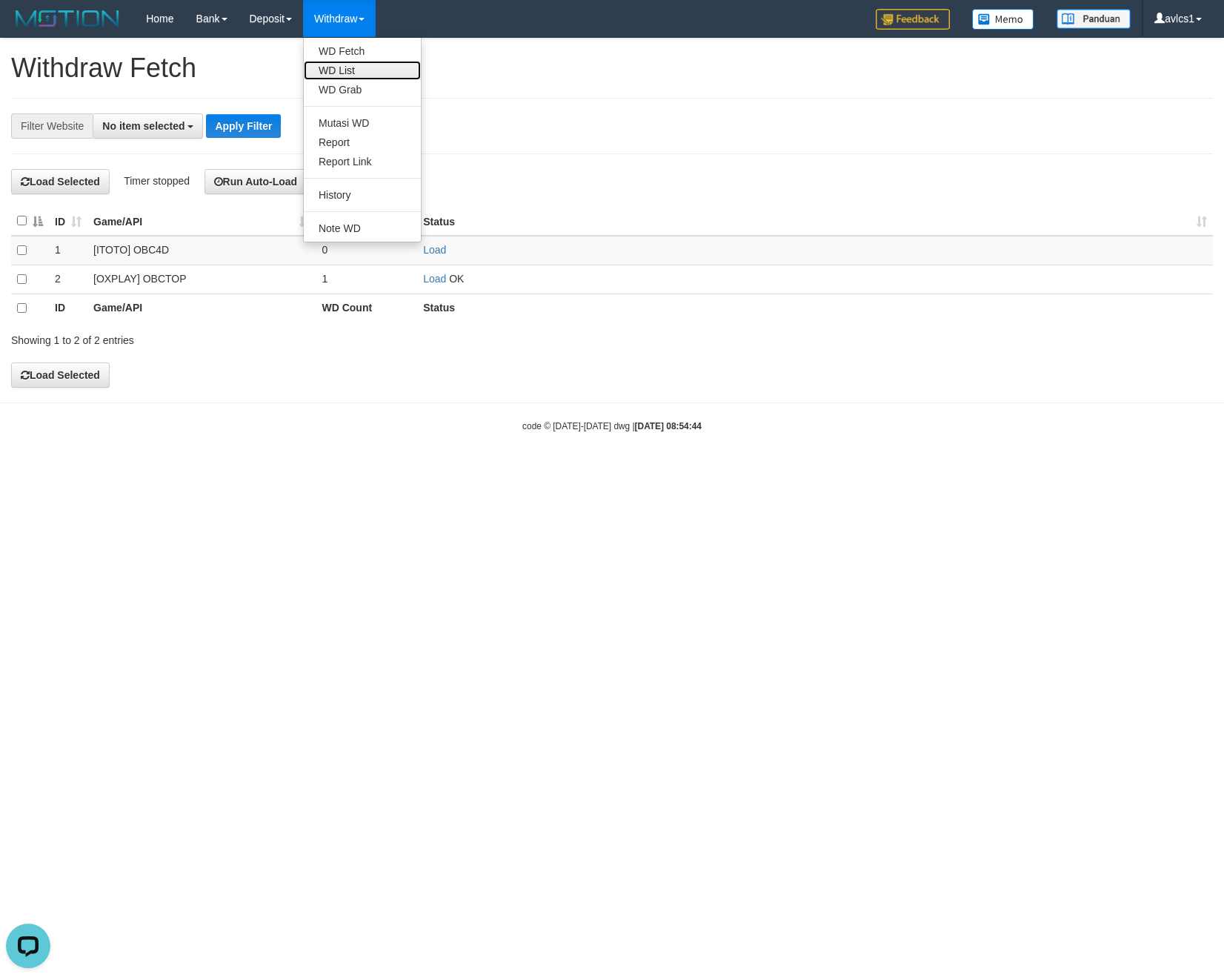
click at [362, 67] on link "WD List" at bounding box center [362, 71] width 117 height 19
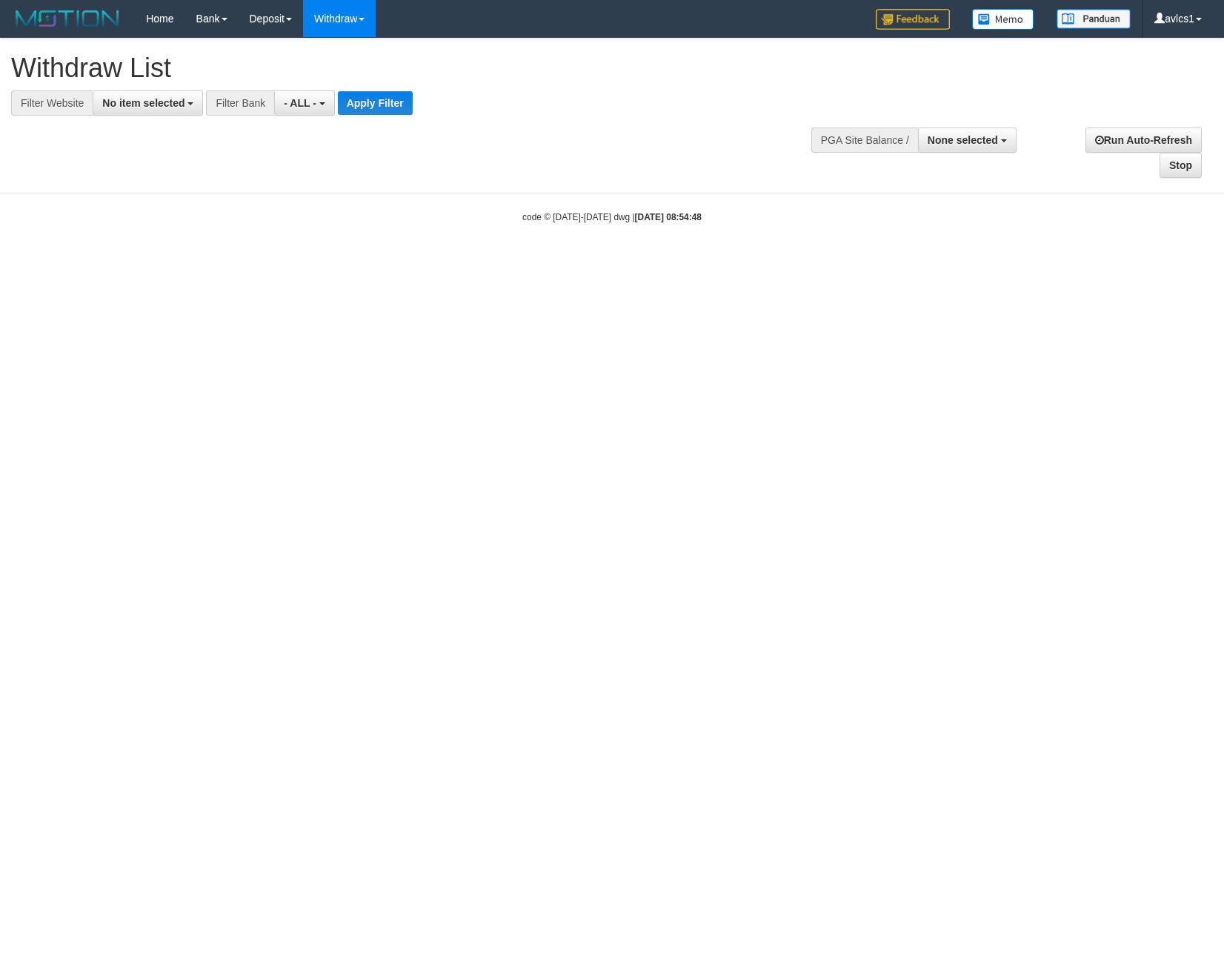
select select
click at [178, 101] on span "No item selected" at bounding box center [143, 103] width 82 height 12
click at [205, 217] on label "[OXPLAY] OBCTOP" at bounding box center [159, 222] width 133 height 20
select select "****"
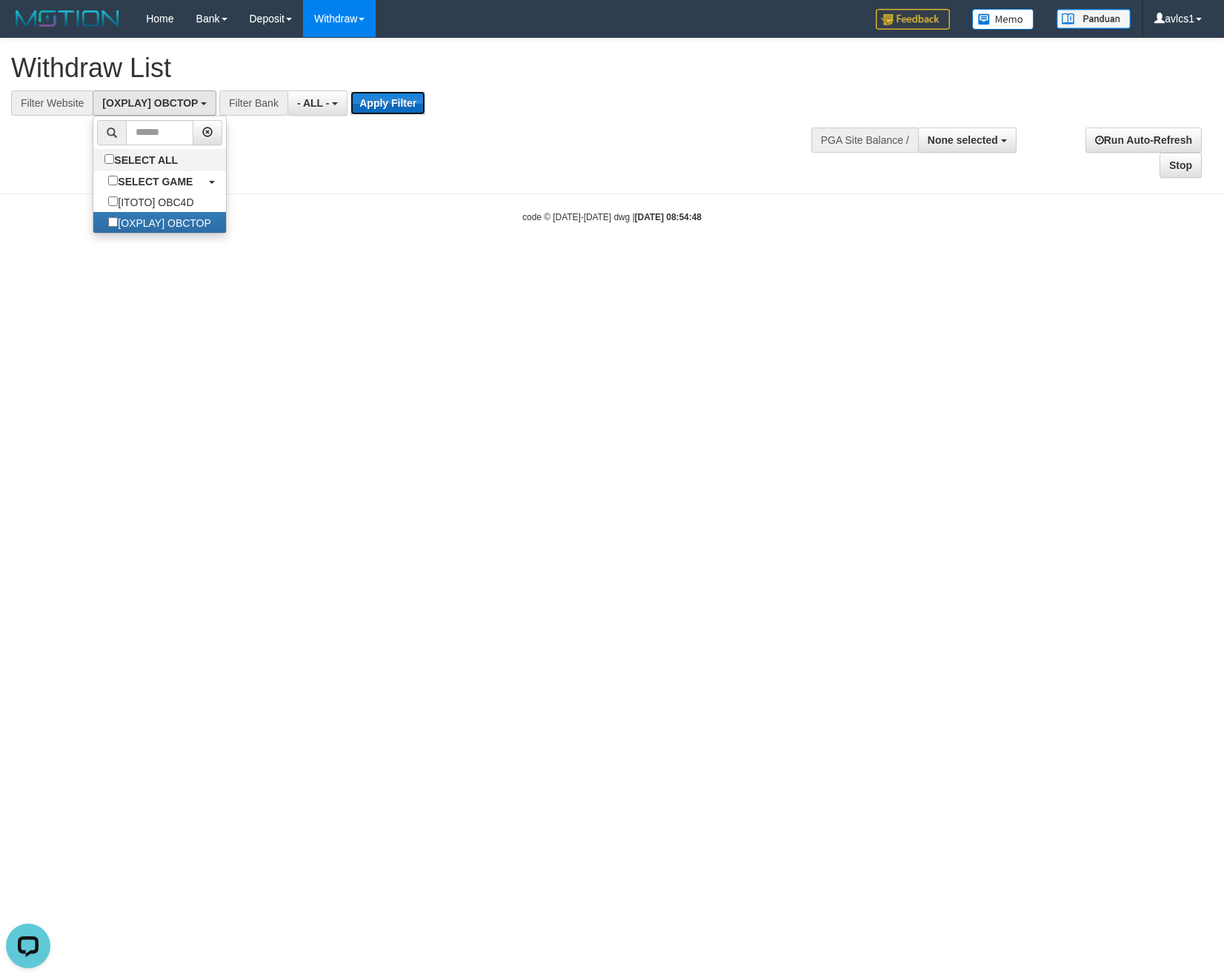
drag, startPoint x: 386, startPoint y: 105, endPoint x: 418, endPoint y: 111, distance: 32.6
click at [386, 104] on button "Apply Filter" at bounding box center [387, 103] width 75 height 23
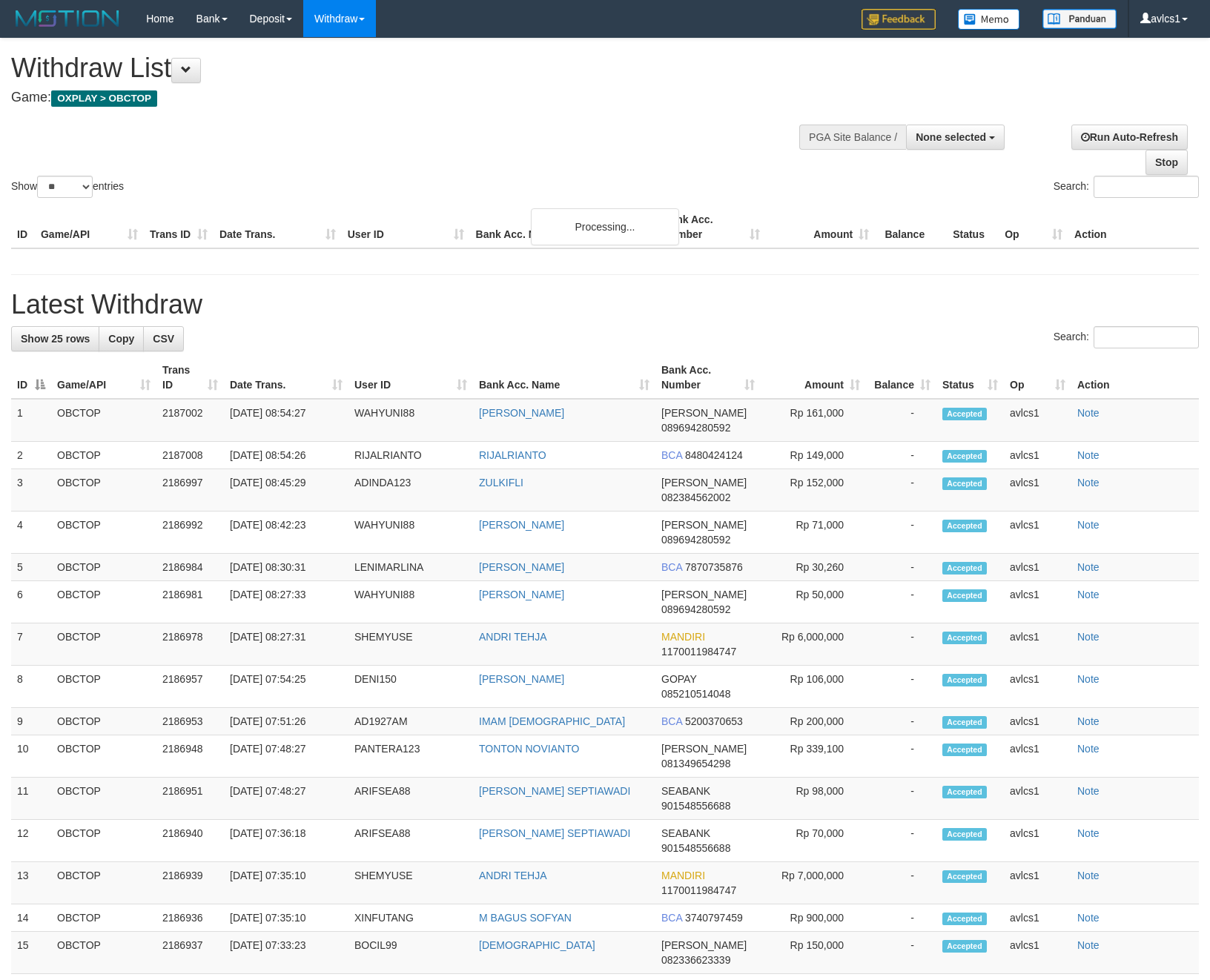
select select
select select "**"
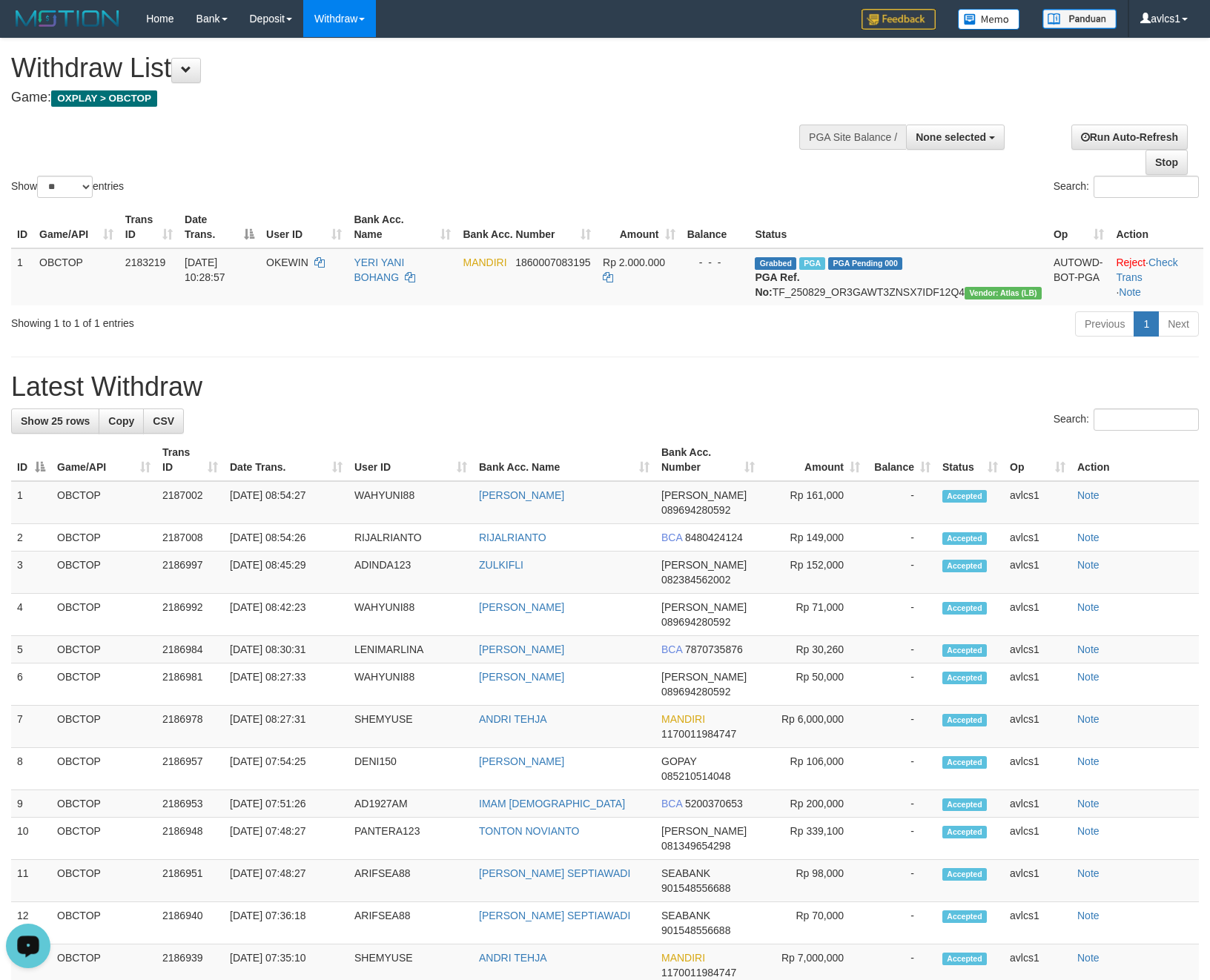
click at [27, 936] on div "Open LiveChat chat widget" at bounding box center [28, 945] width 25 height 25
click at [583, 342] on div "Previous 1 Next" at bounding box center [857, 325] width 684 height 32
click at [909, 292] on td "Grabbed PGA PGA Pending 000 PGA Ref. No: TF_250829_OR3GAWT3ZNSX7IDF12Q4 Vendor:…" at bounding box center [898, 276] width 298 height 57
copy td "TF_250829_OR3GAWT3ZNSX7IDF12Q4"
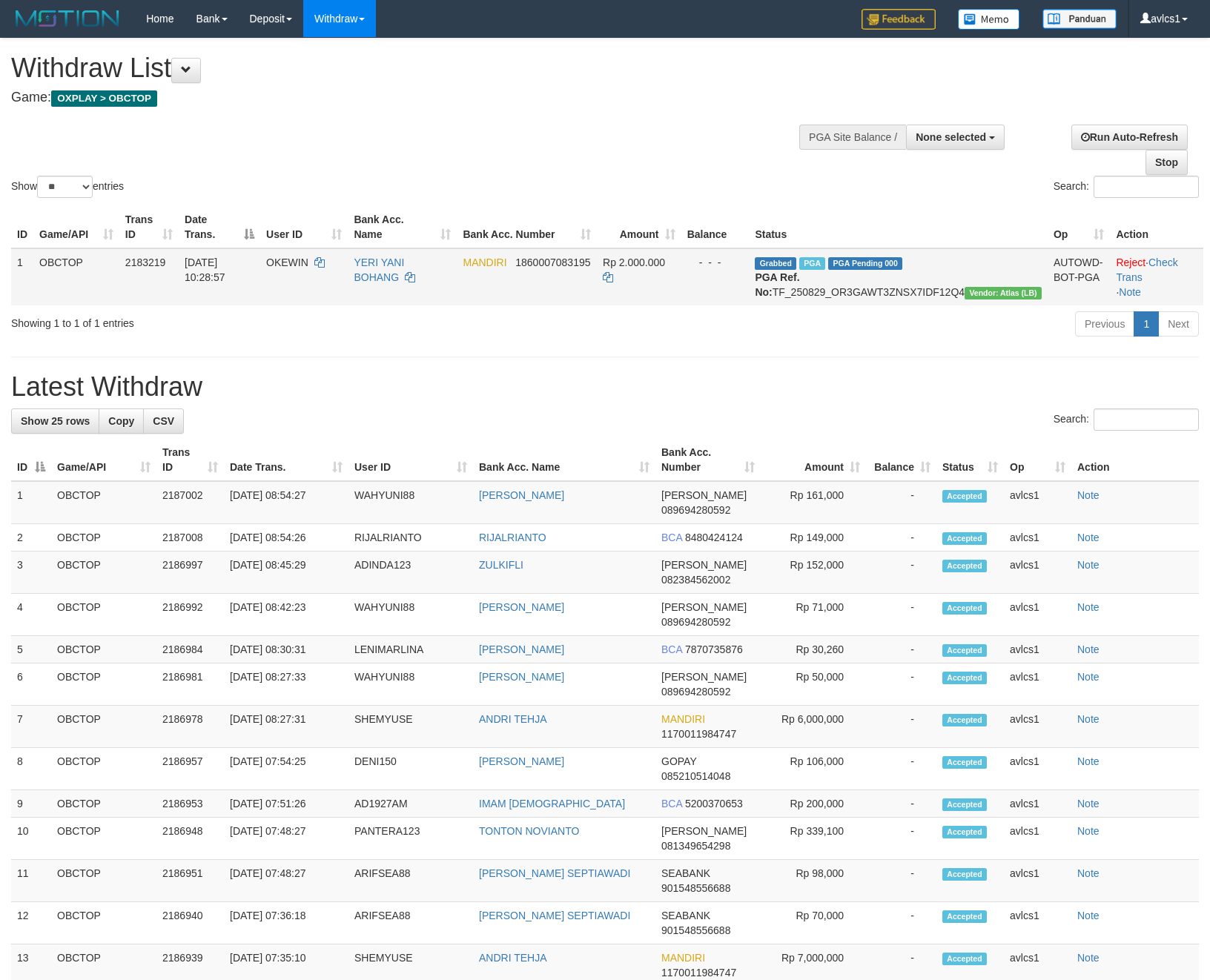
click at [923, 291] on td "Grabbed PGA PGA Pending 000 PGA Ref. No: TF_250829_OR3GAWT3ZNSX7IDF12Q4 Vendor:…" at bounding box center [898, 276] width 298 height 57
